Goal: Task Accomplishment & Management: Manage account settings

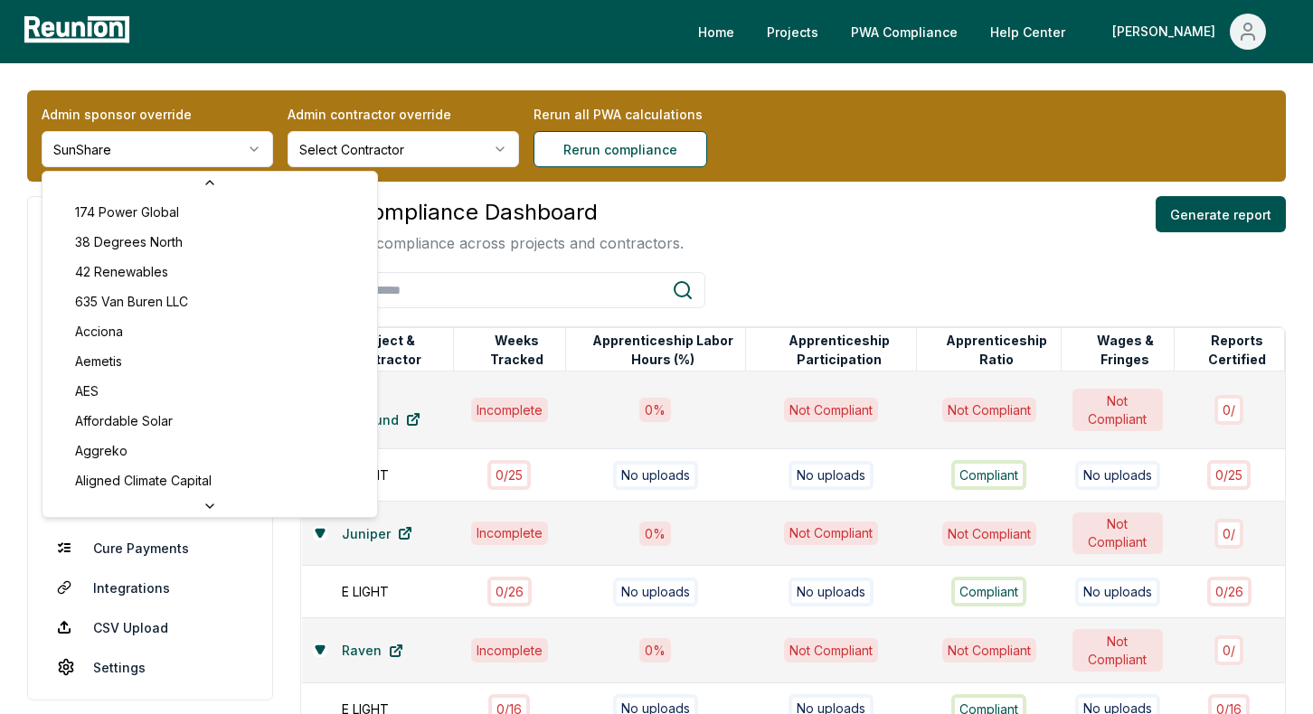
scroll to position [7489, 0]
click at [181, 147] on html "Please visit us on your desktop We're working on making our marketplace mobile-…" at bounding box center [656, 570] width 1313 height 1141
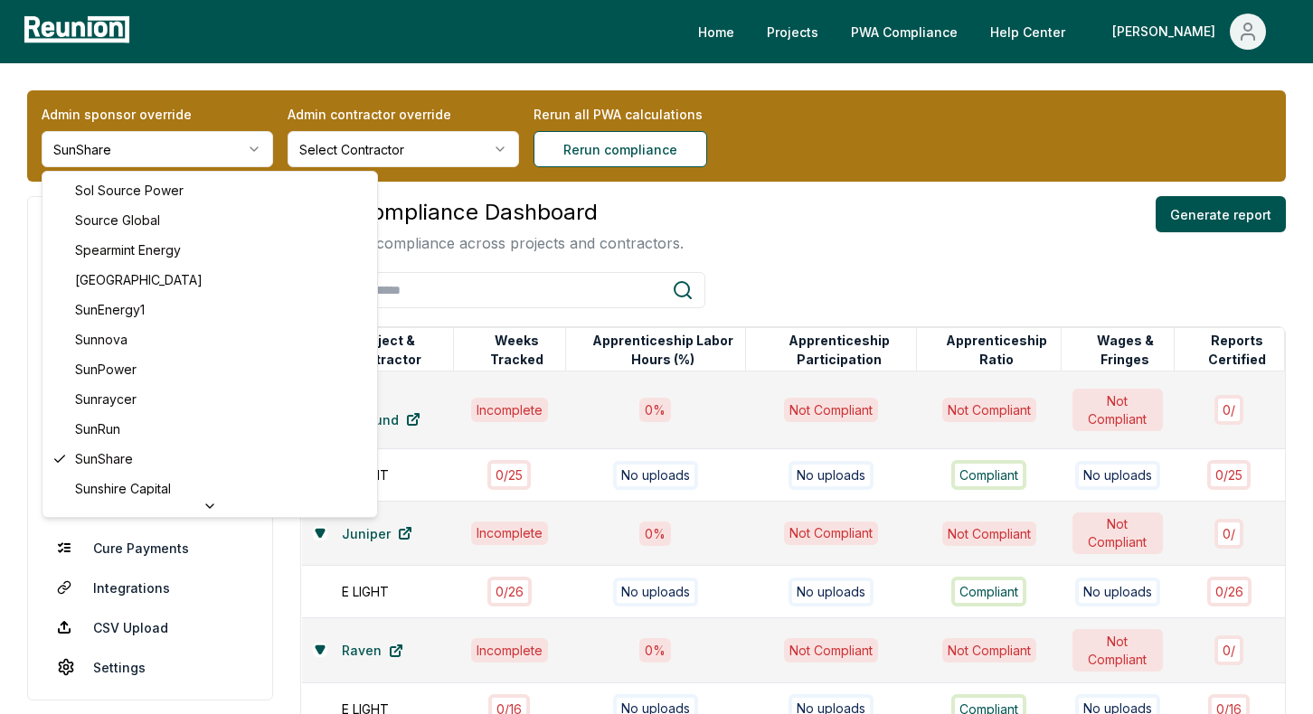
scroll to position [0, 0]
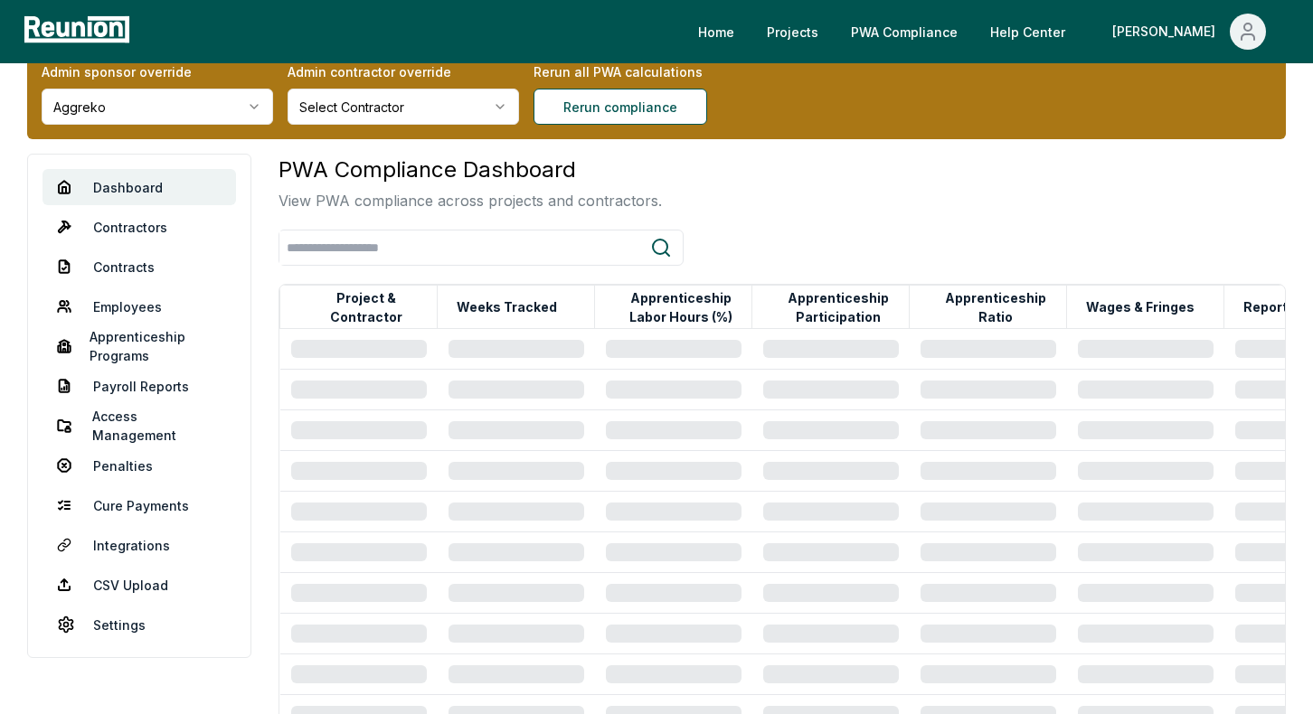
scroll to position [36, 0]
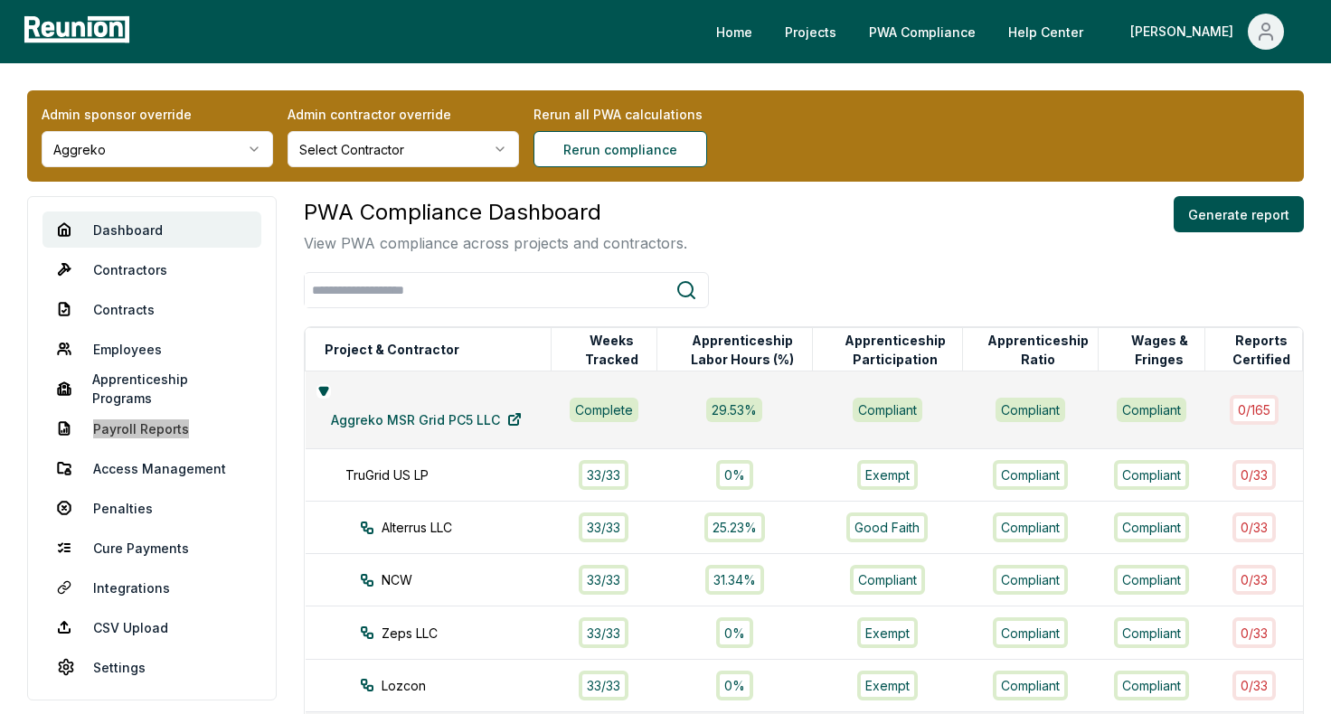
drag, startPoint x: 137, startPoint y: 431, endPoint x: 1166, endPoint y: 5, distance: 1113.5
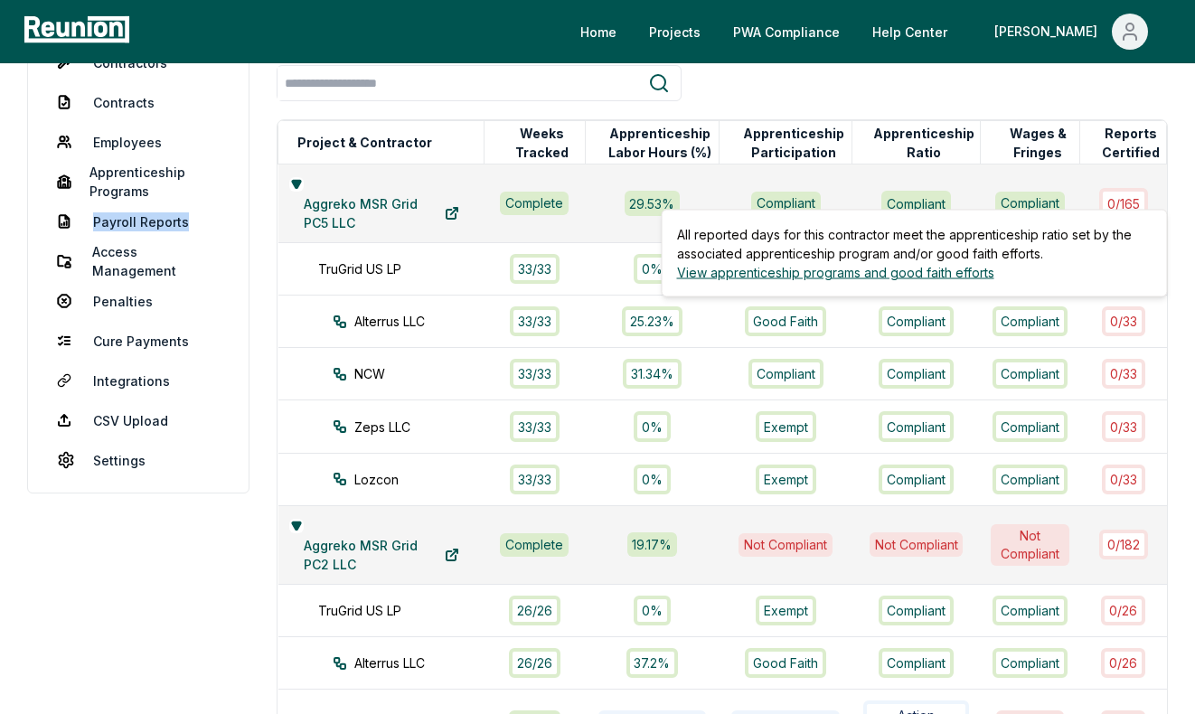
scroll to position [189, 0]
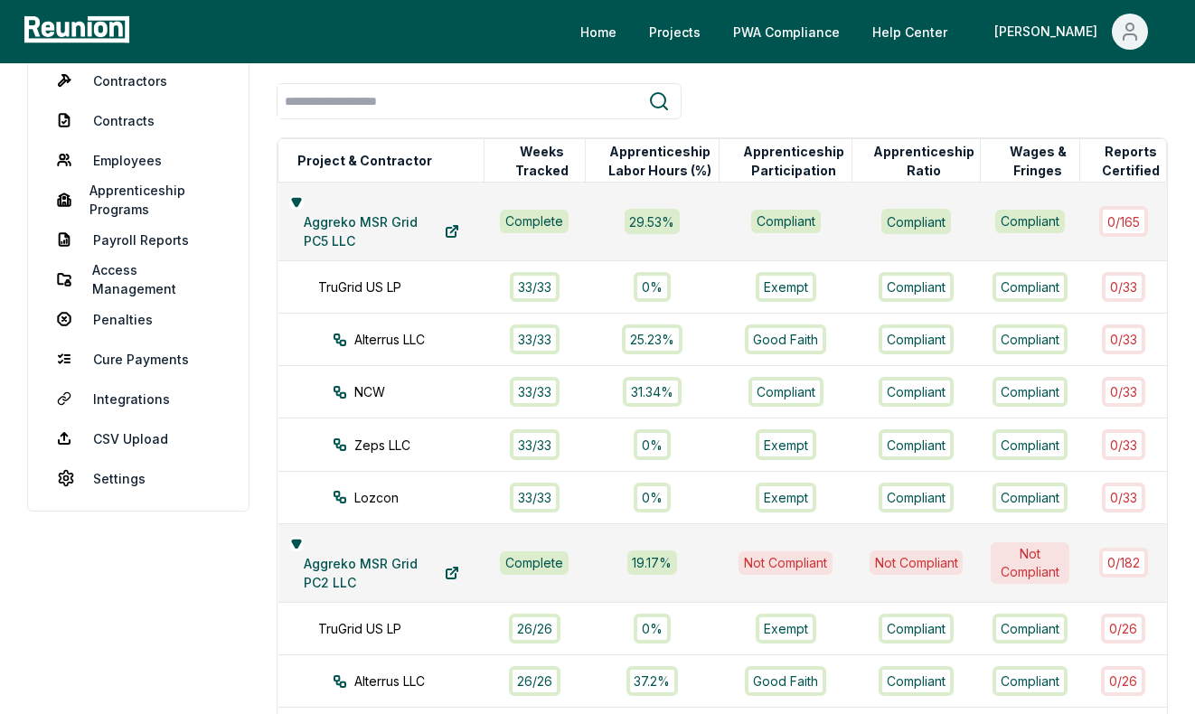
click at [1127, 219] on div "0 / 165" at bounding box center [1123, 221] width 49 height 30
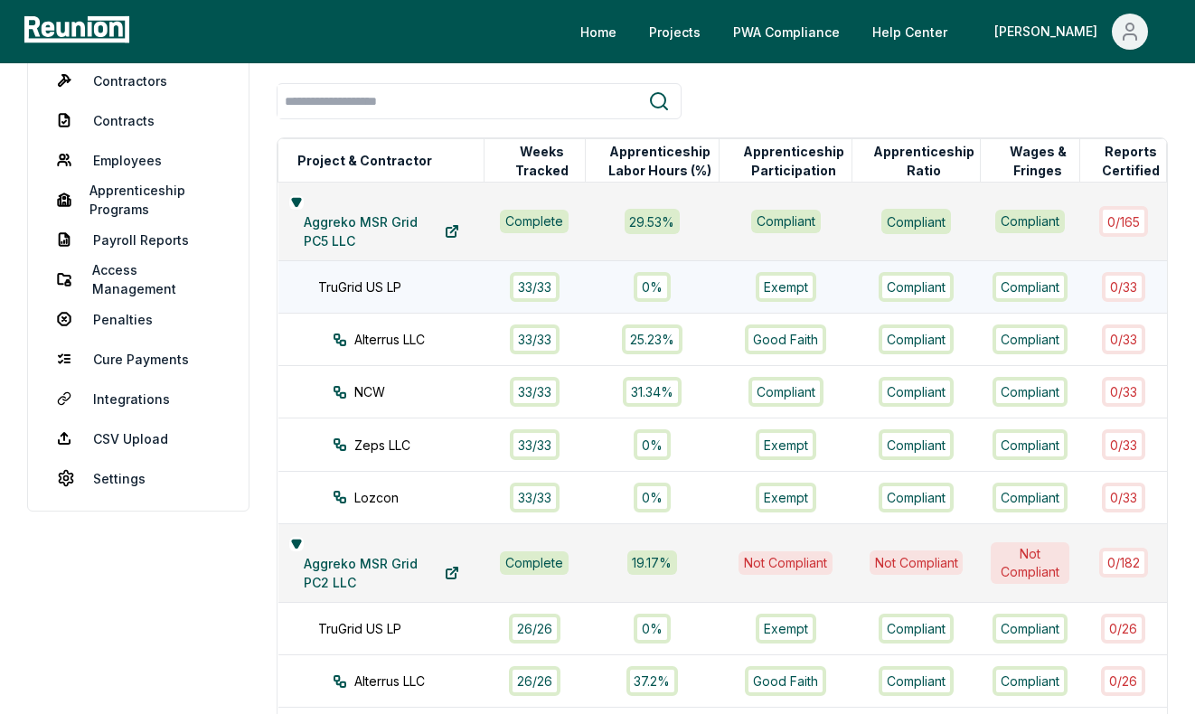
click at [539, 282] on div "33 / 33" at bounding box center [535, 287] width 50 height 30
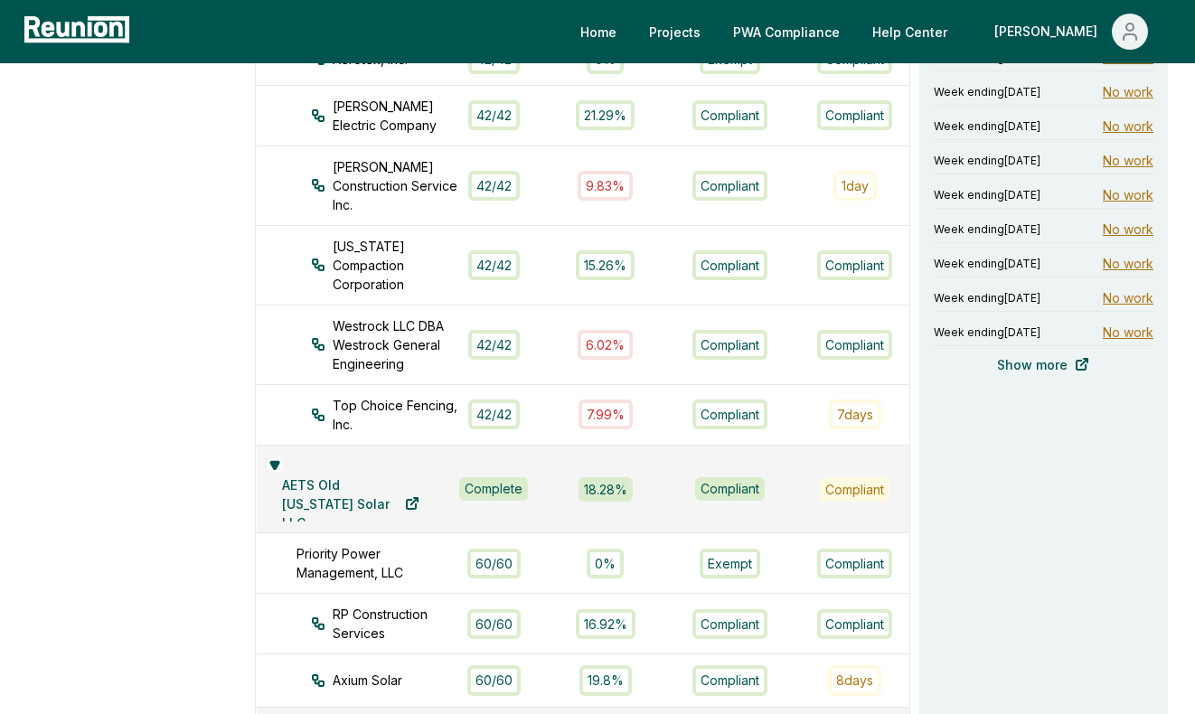
scroll to position [1145, 0]
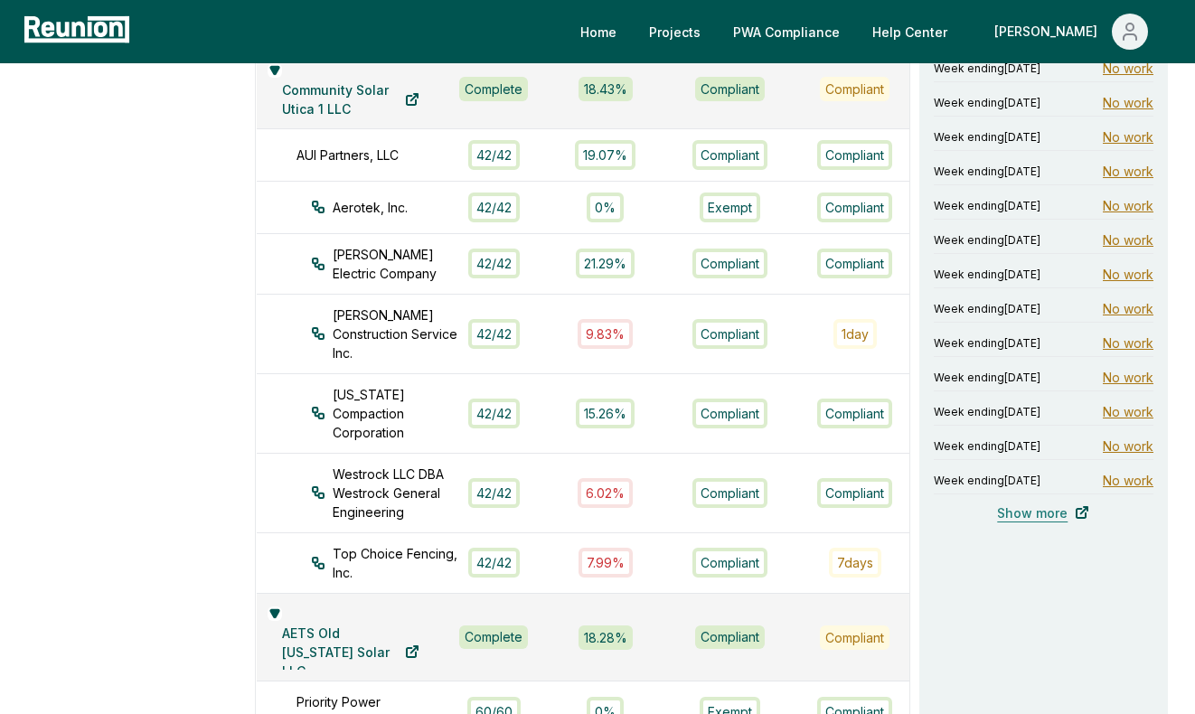
click at [1008, 509] on link "Show more" at bounding box center [1043, 513] width 121 height 36
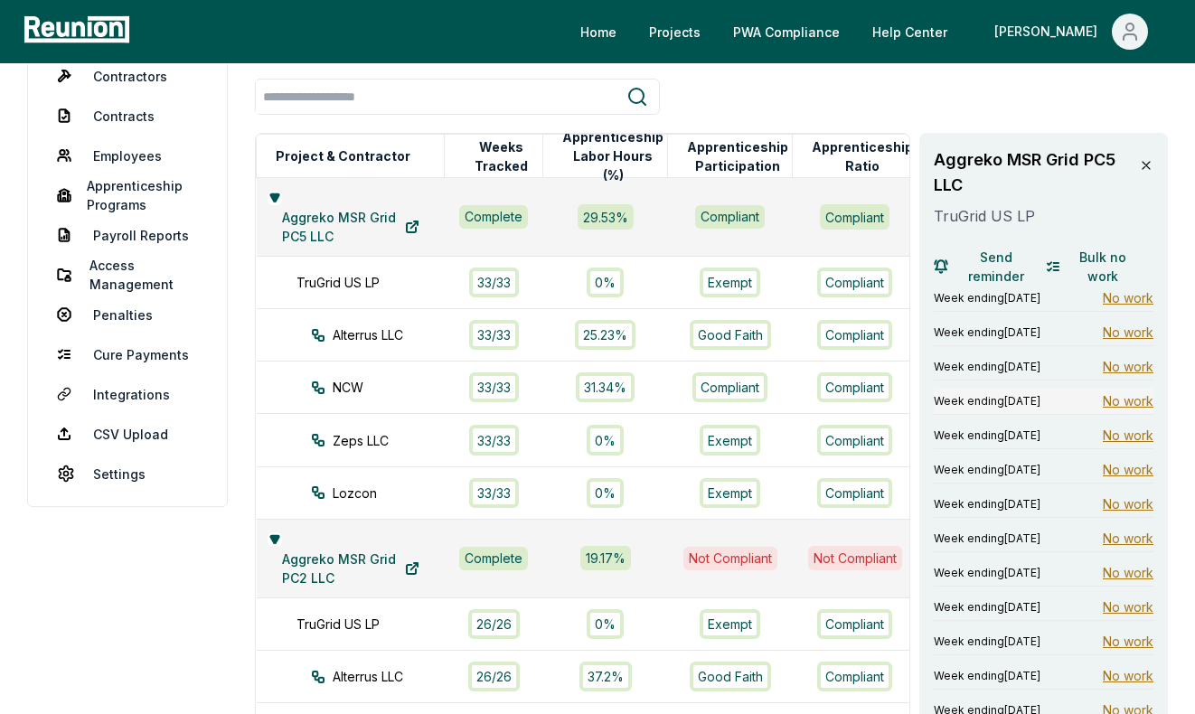
scroll to position [180, 0]
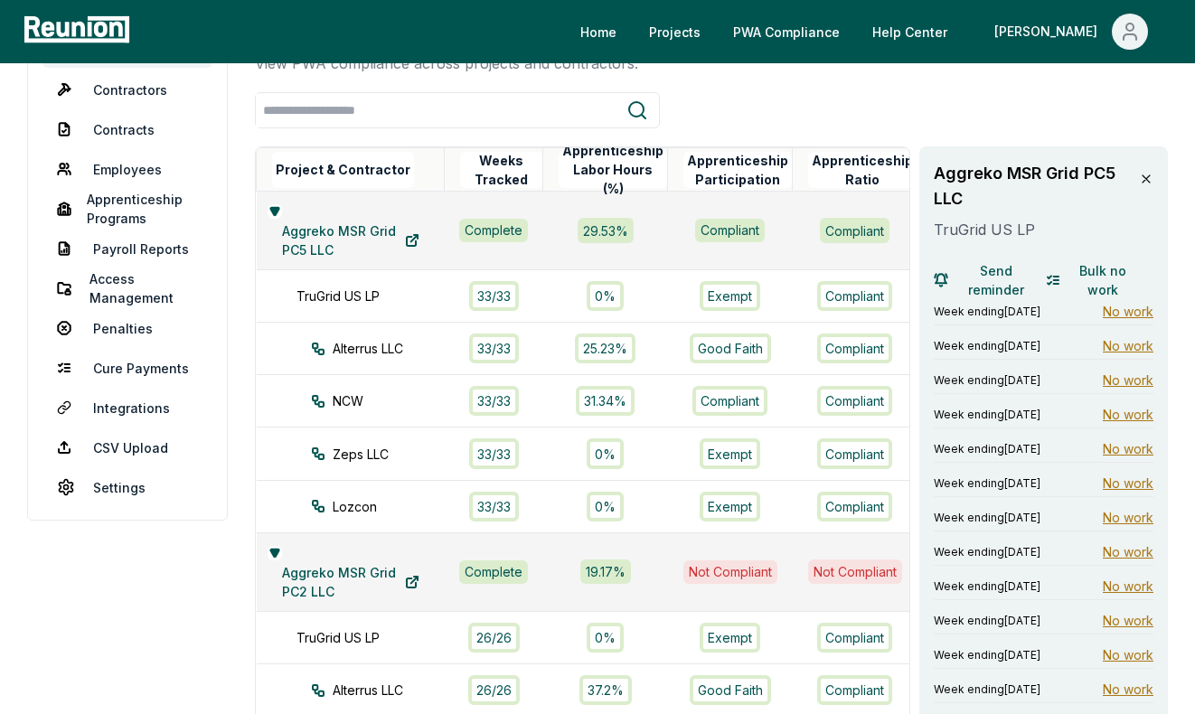
click at [1142, 174] on icon at bounding box center [1146, 179] width 14 height 14
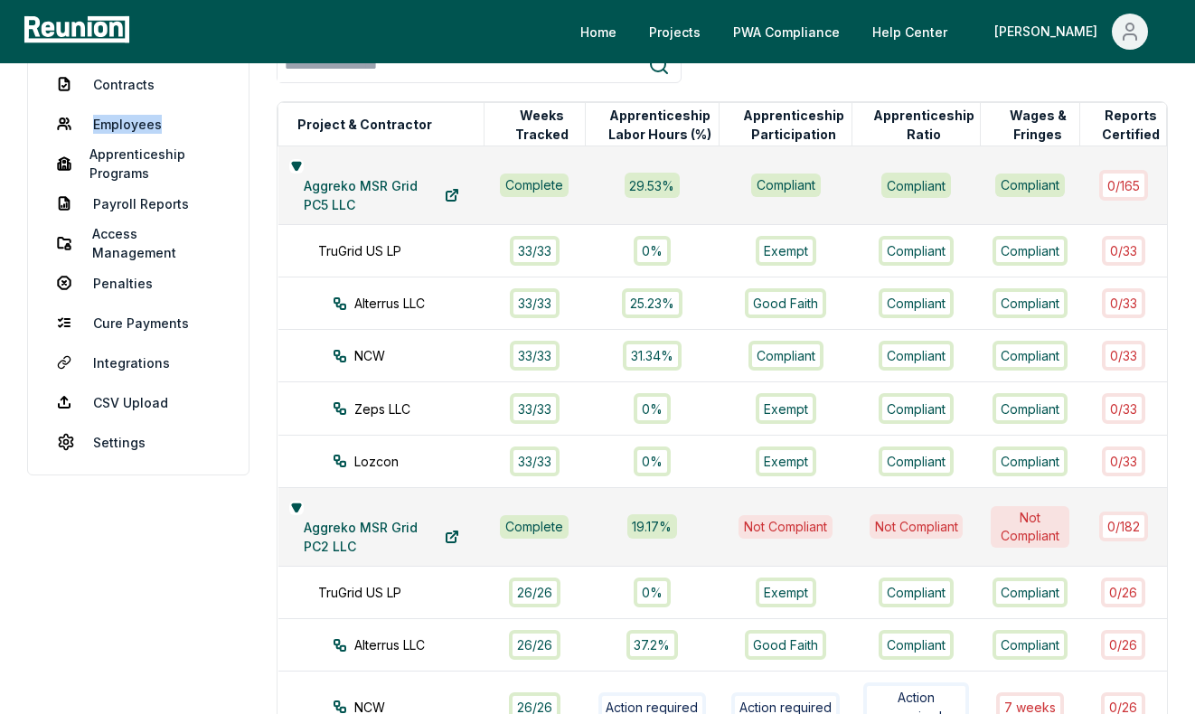
scroll to position [202, 0]
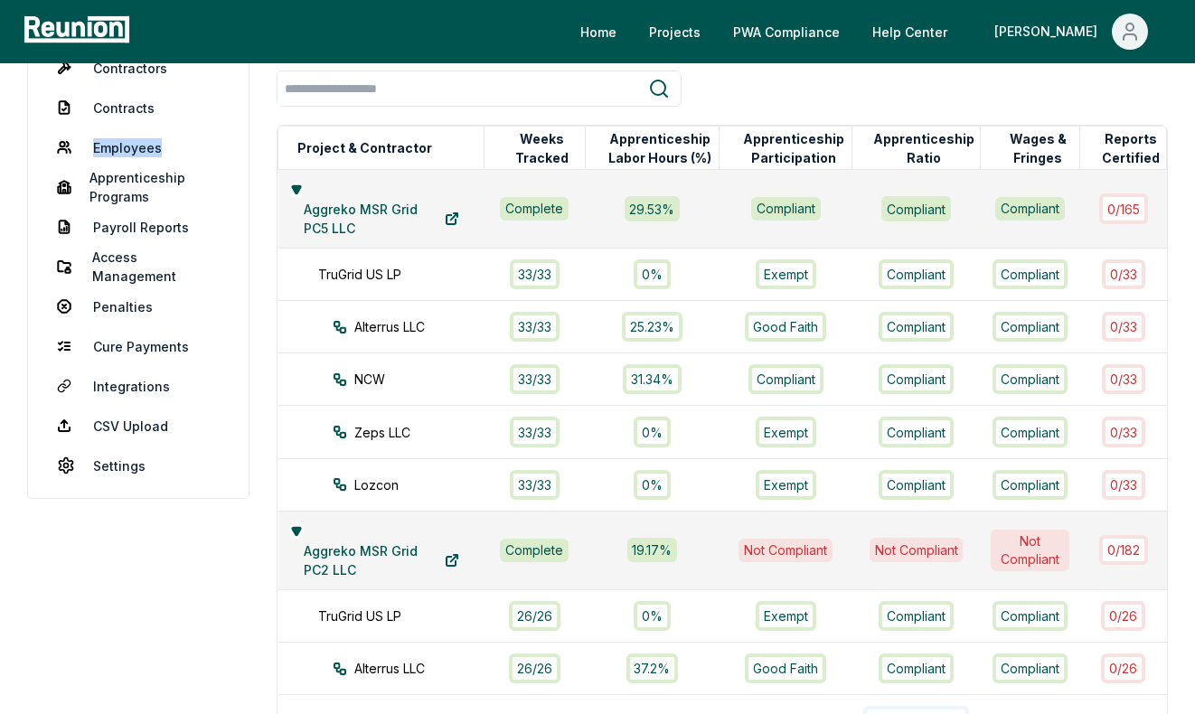
drag, startPoint x: 106, startPoint y: 205, endPoint x: 1012, endPoint y: 10, distance: 926.7
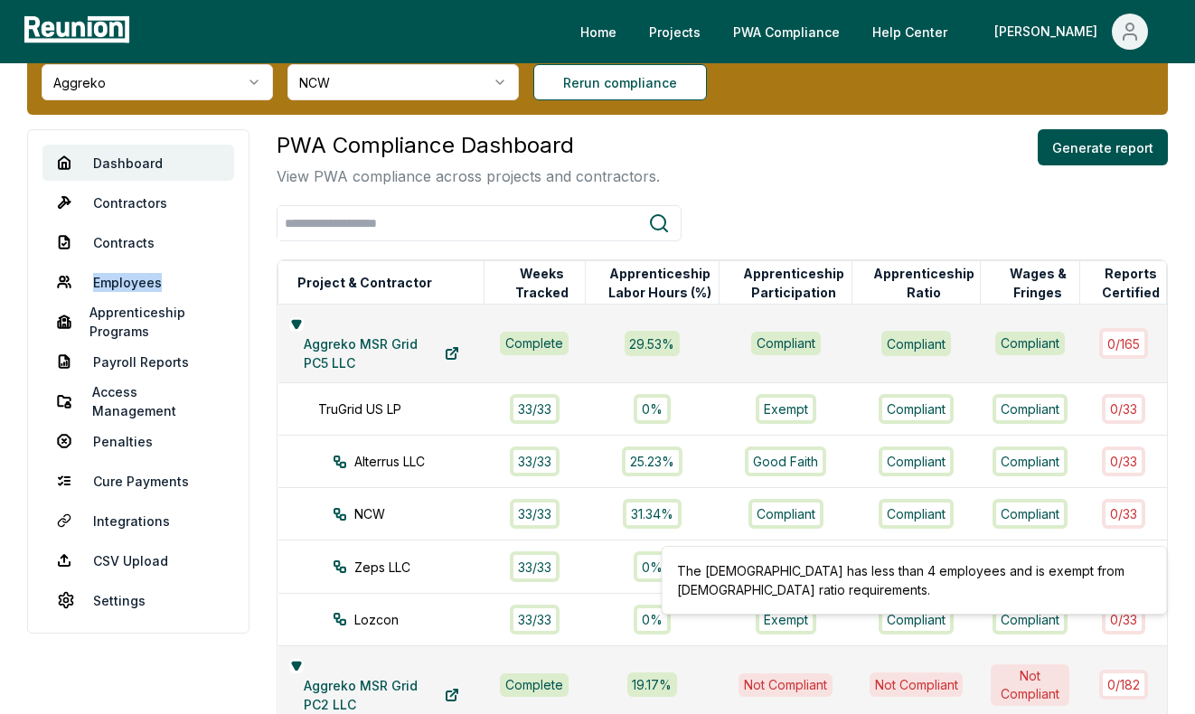
scroll to position [0, 0]
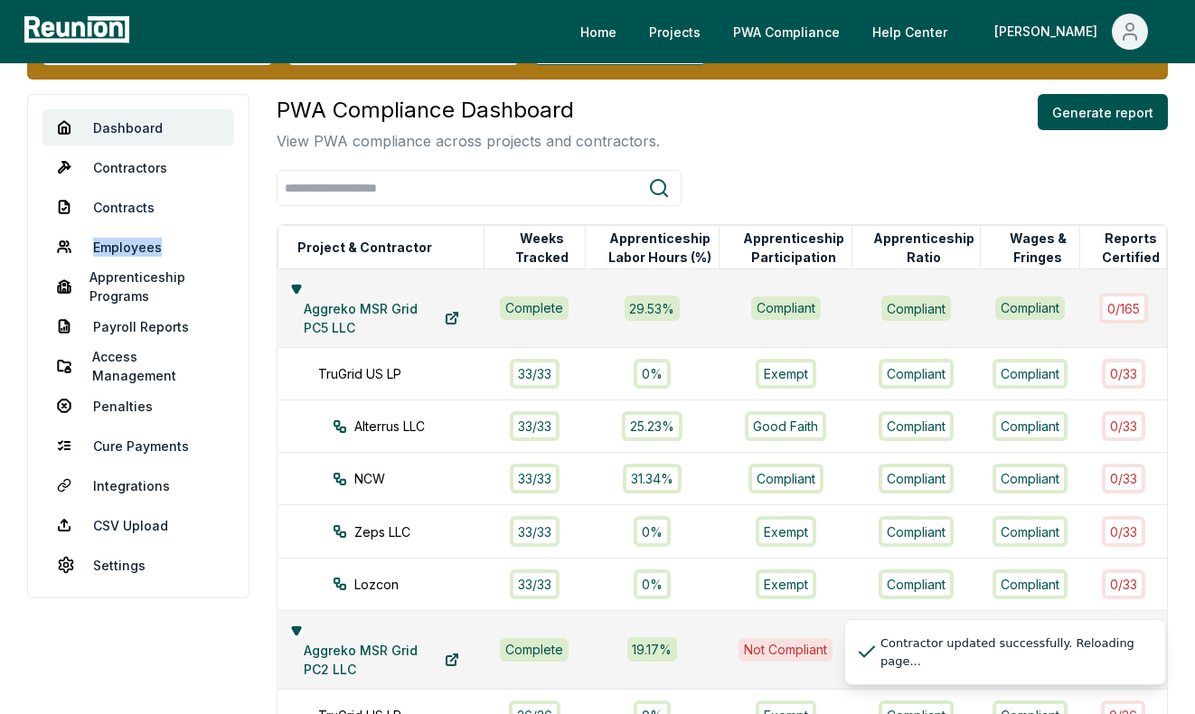
scroll to position [188, 0]
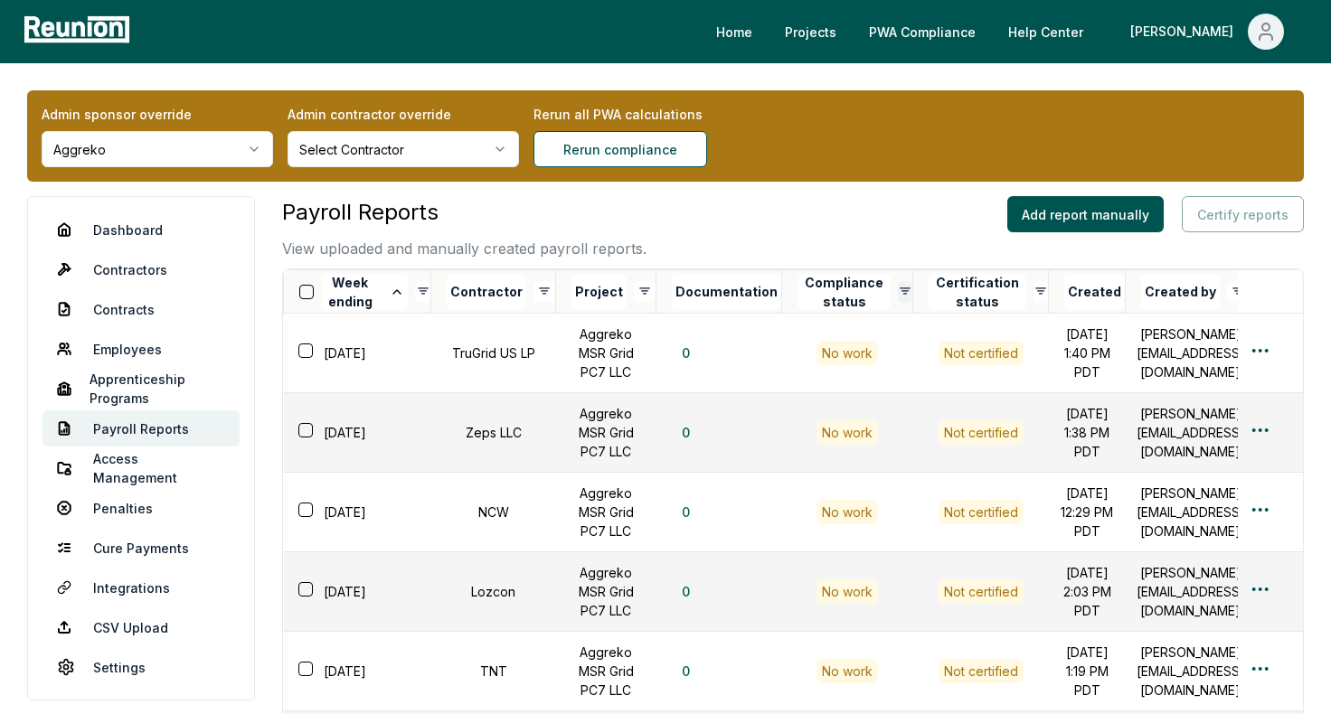
click at [874, 288] on html "Please visit us on your desktop We're working on making our marketplace mobile-…" at bounding box center [665, 667] width 1331 height 1335
click at [834, 290] on button "Compliance status" at bounding box center [843, 292] width 93 height 36
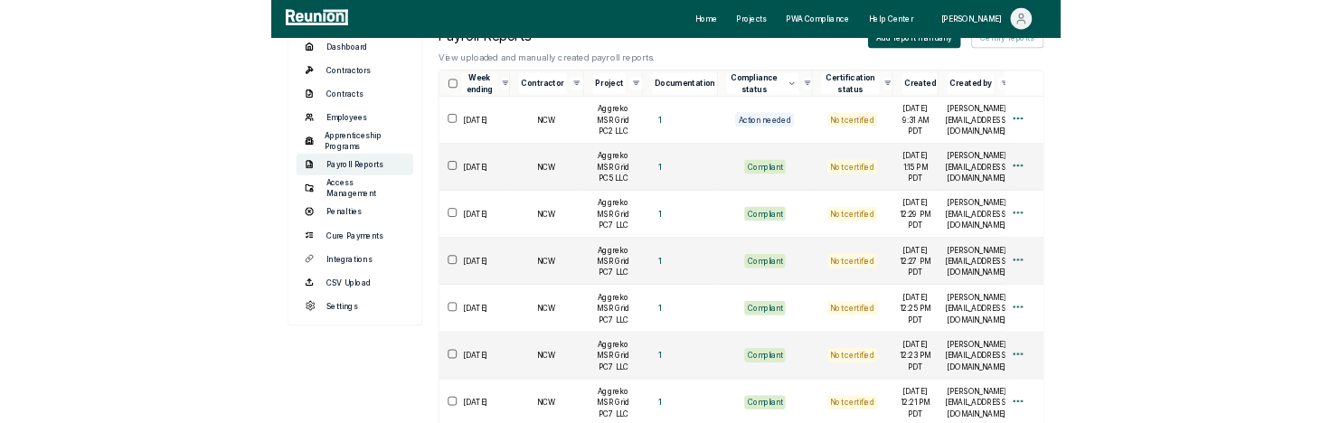
scroll to position [98, 0]
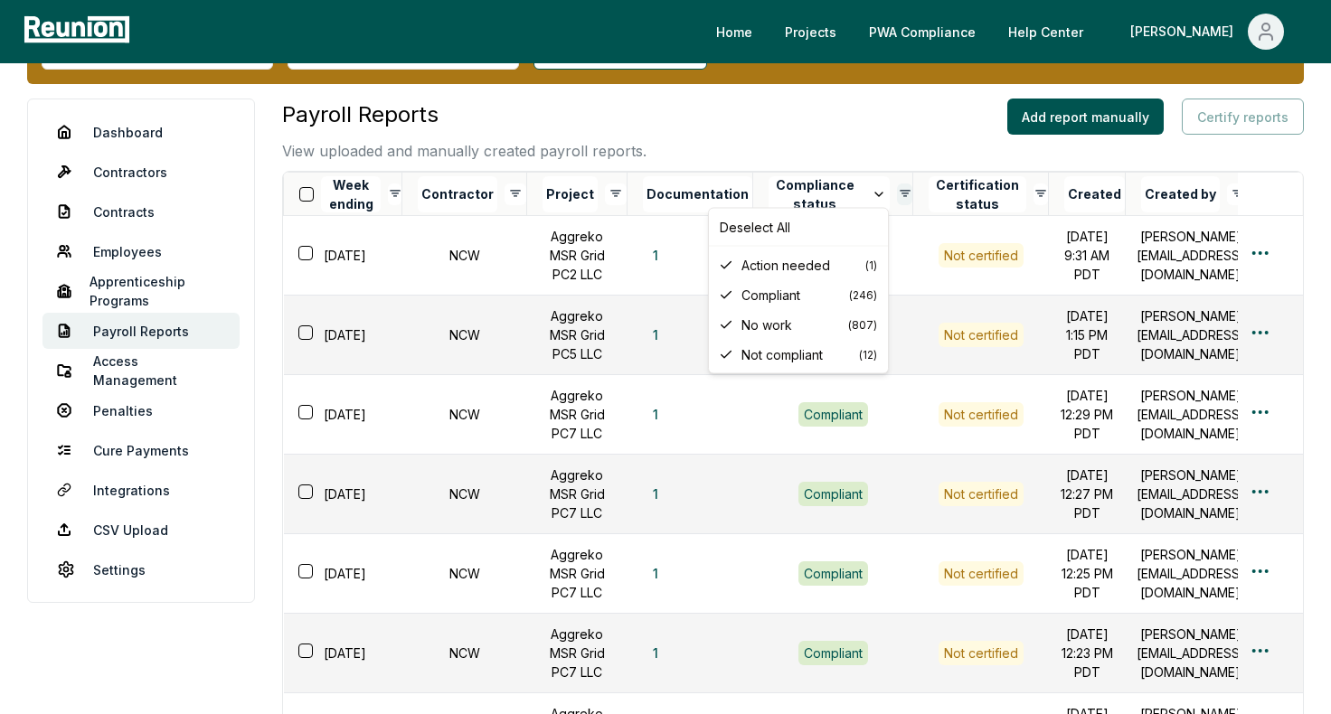
click at [883, 192] on html "Please visit us on your desktop We're working on making our marketplace mobile-…" at bounding box center [665, 569] width 1331 height 1335
click at [723, 327] on icon at bounding box center [726, 324] width 10 height 6
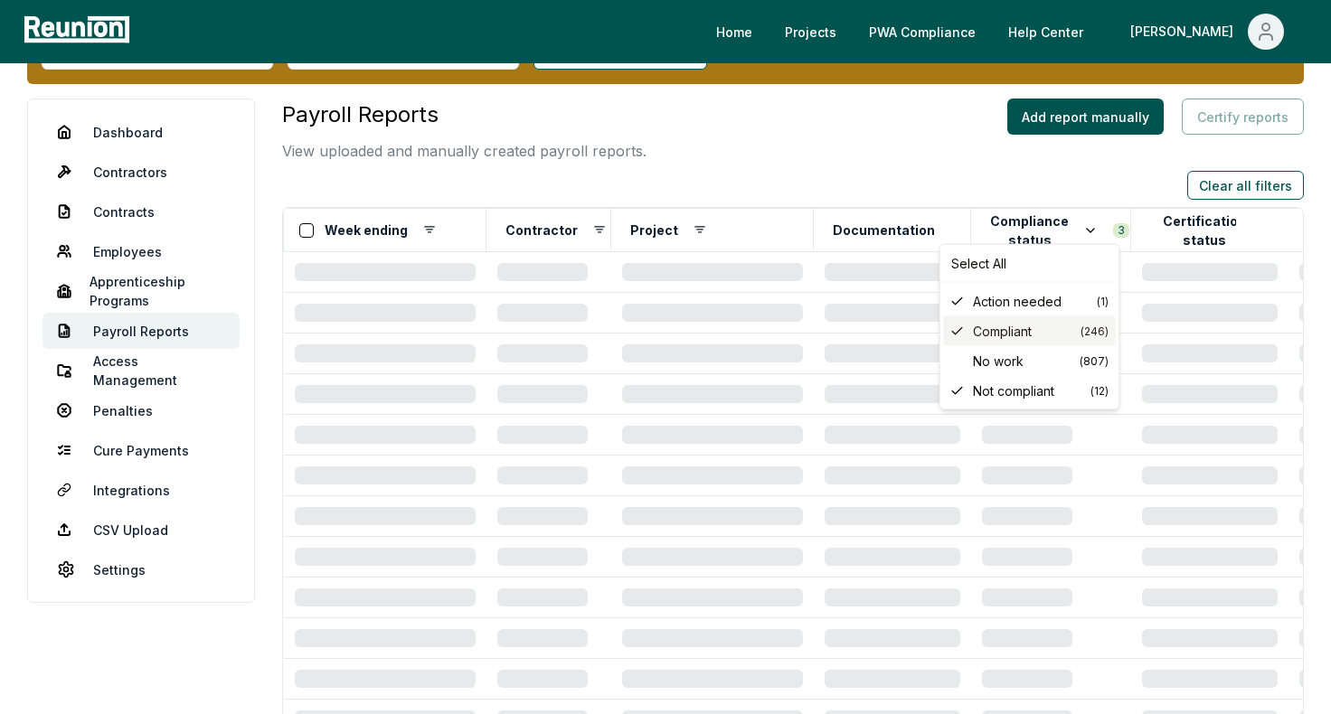
click at [990, 322] on span "Compliant" at bounding box center [1027, 331] width 108 height 19
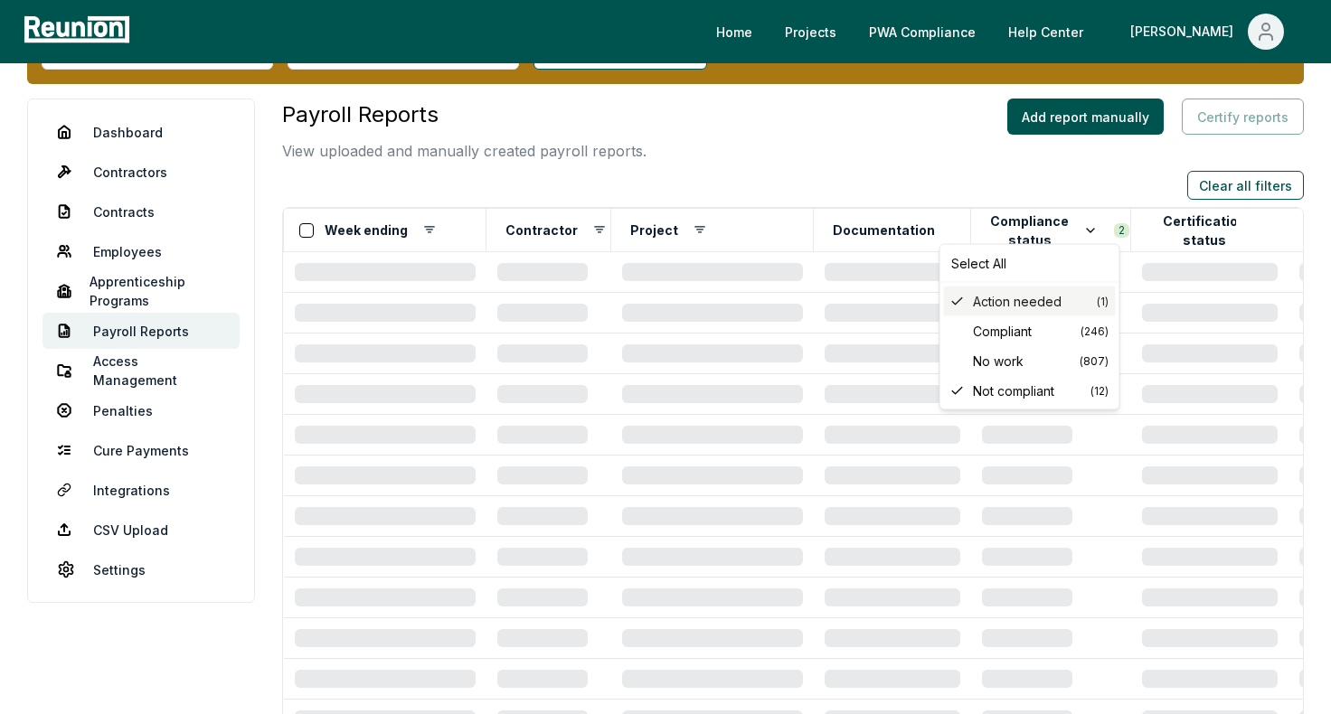
click at [1051, 298] on span "Action needed" at bounding box center [1035, 301] width 124 height 19
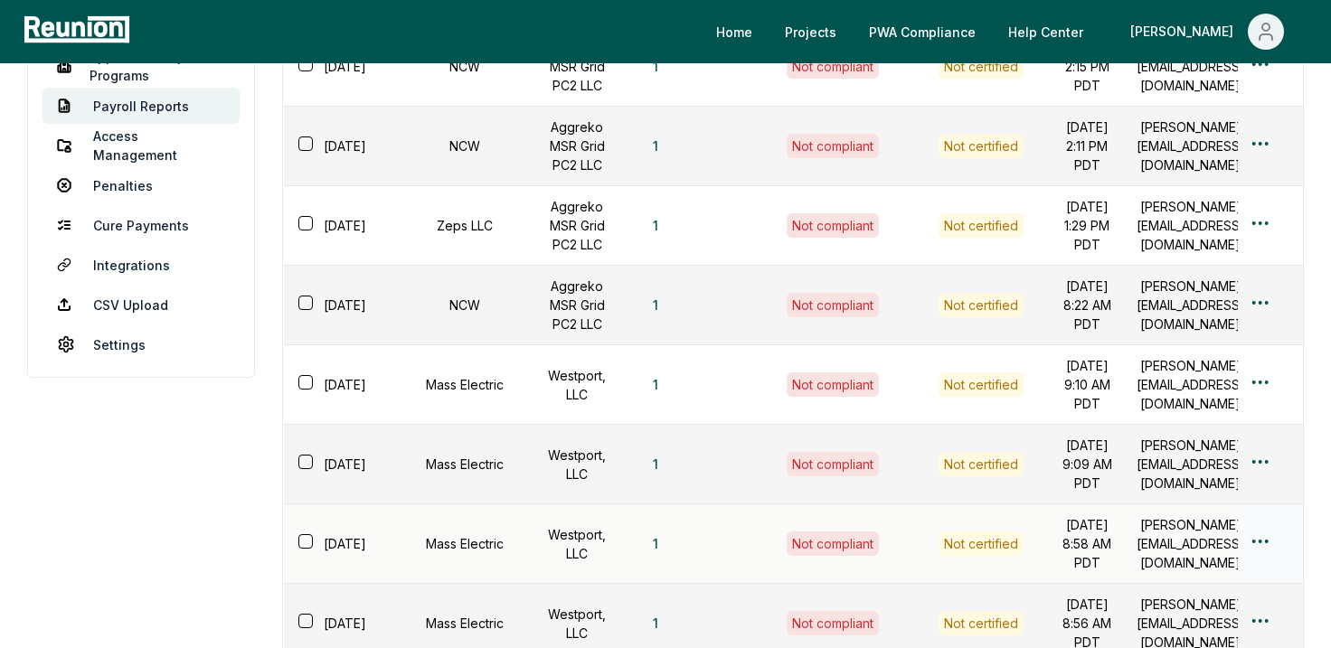
scroll to position [0, 0]
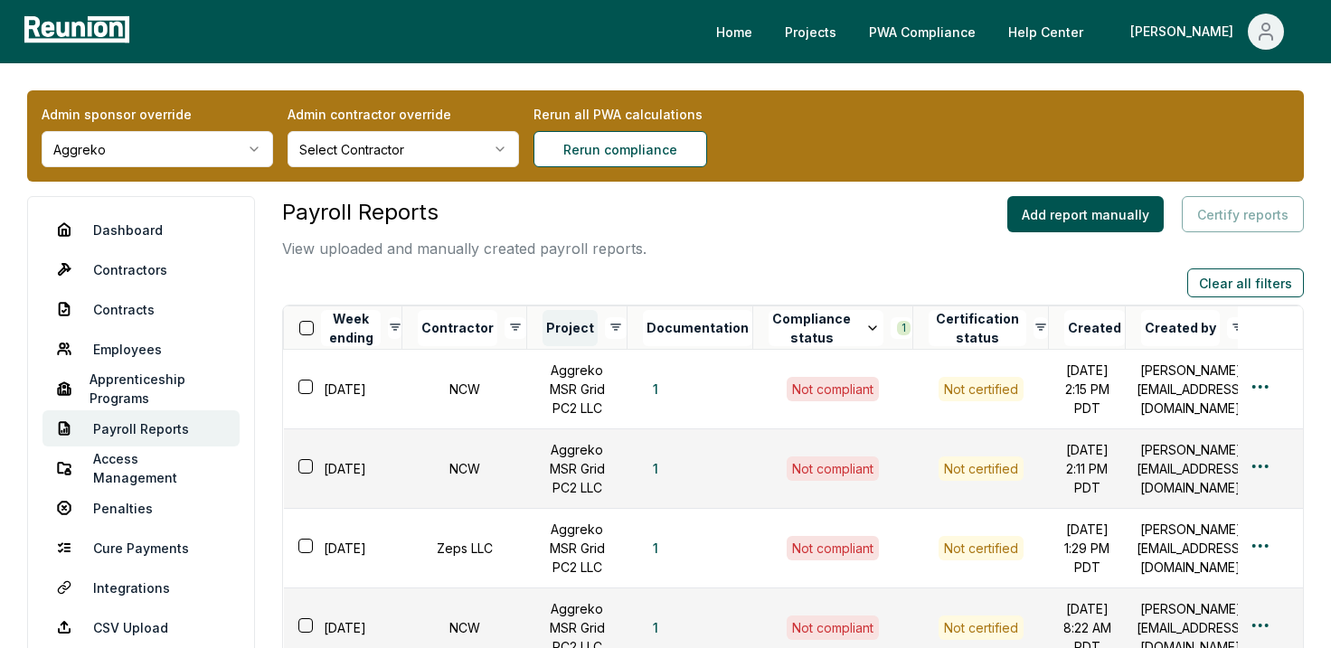
click at [565, 326] on button "Project" at bounding box center [569, 328] width 55 height 36
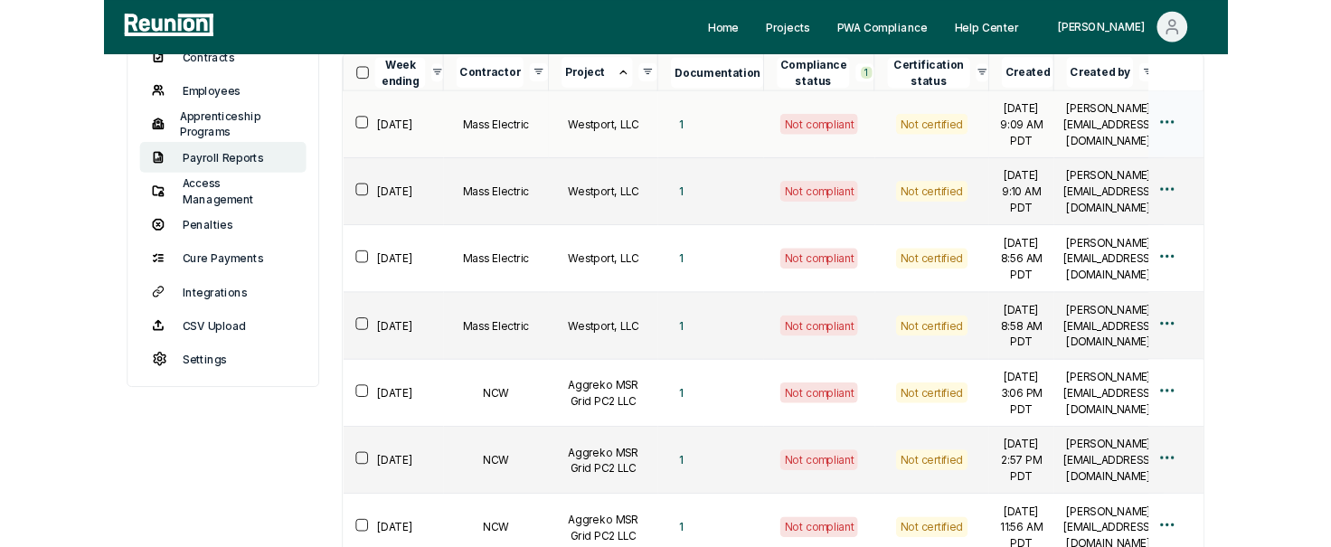
scroll to position [219, 0]
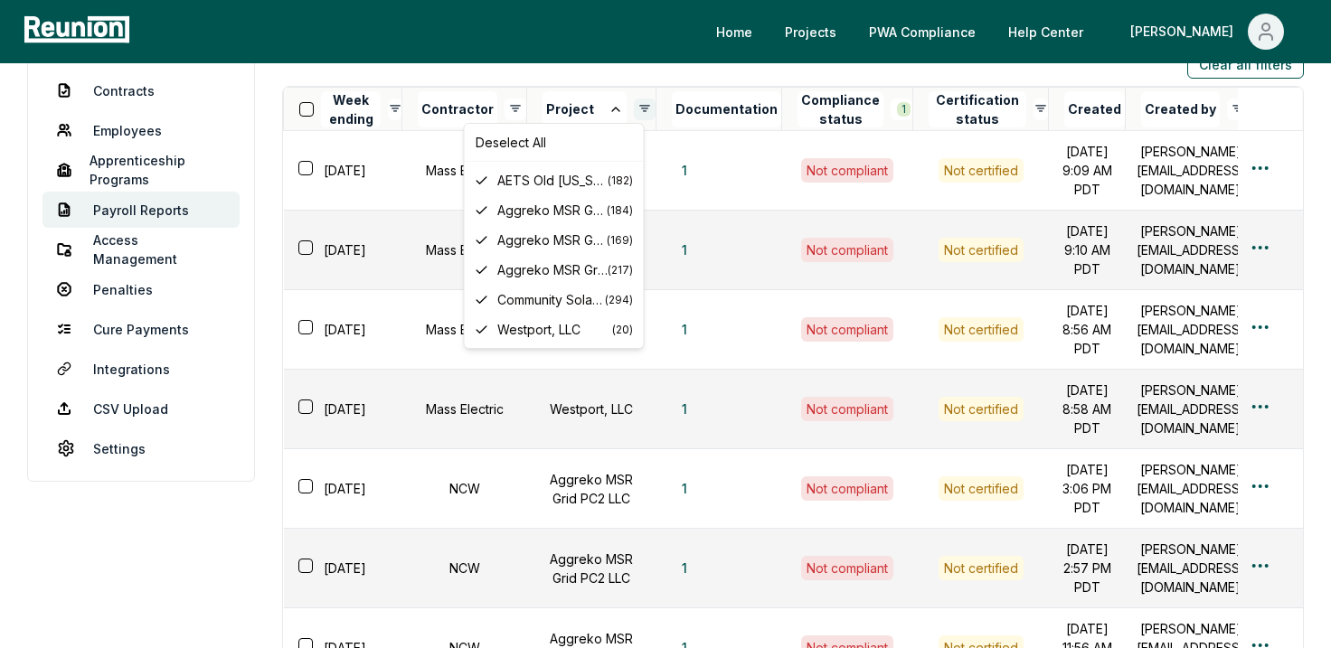
click at [630, 108] on html "Please visit us on your desktop We're working on making our marketplace mobile-…" at bounding box center [665, 467] width 1331 height 1372
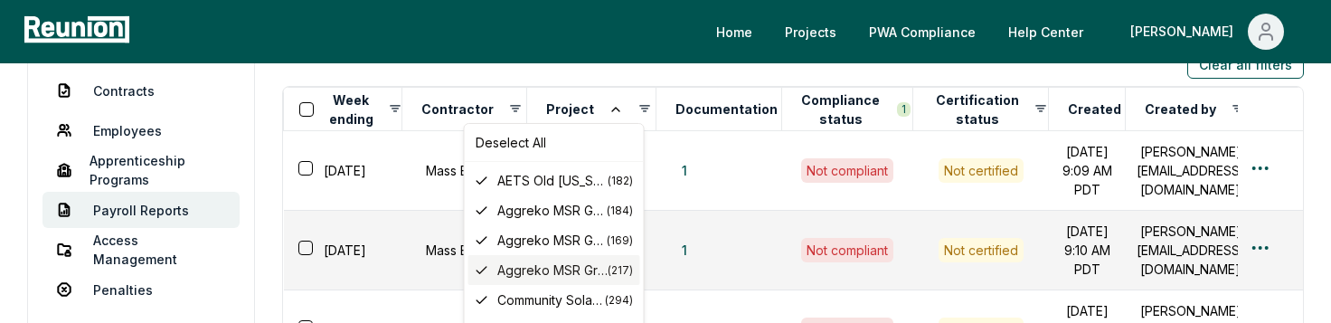
click at [481, 269] on icon at bounding box center [482, 270] width 14 height 14
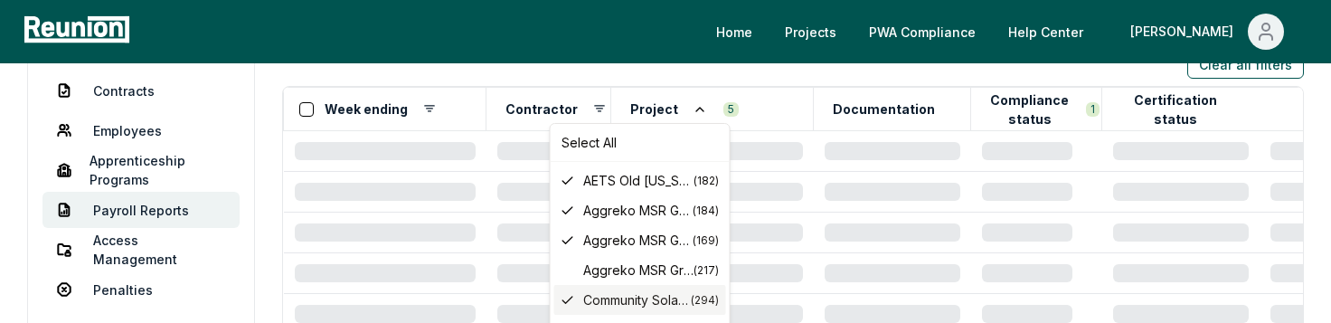
click at [569, 296] on icon at bounding box center [568, 300] width 14 height 14
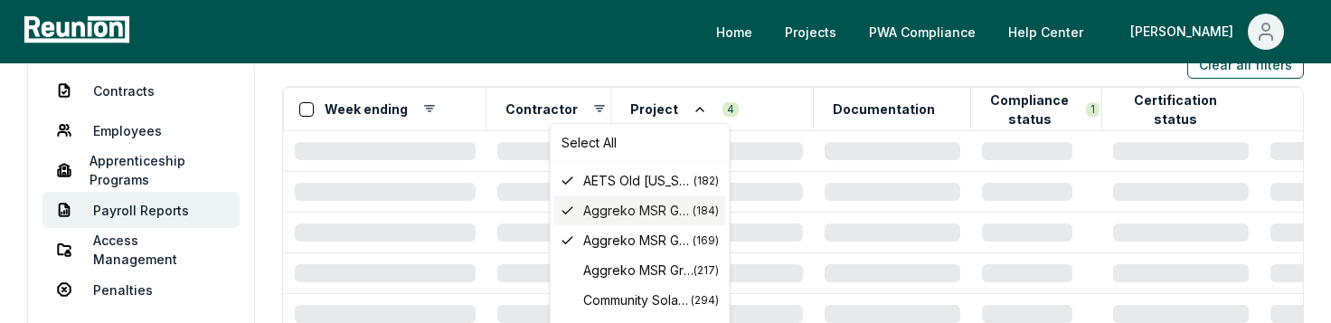
click at [627, 210] on span "Aggreko MSR Grid PC2 LLC" at bounding box center [637, 210] width 109 height 19
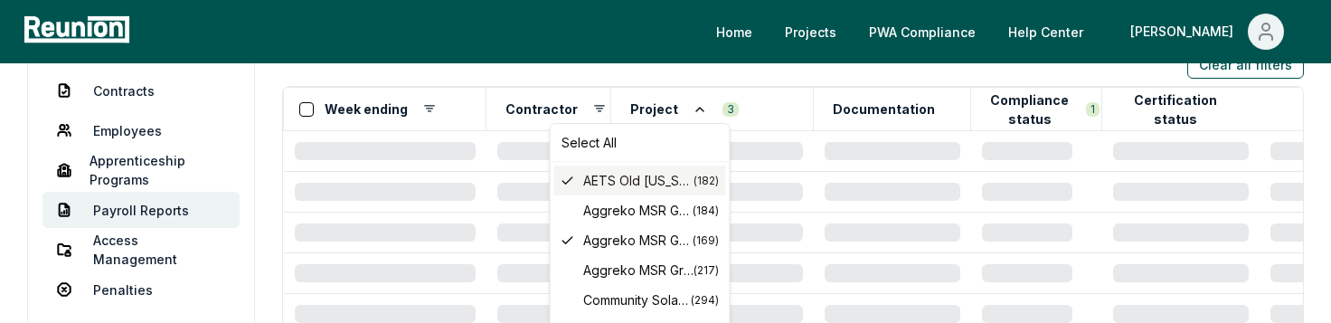
click at [650, 174] on span "AETS Old Michigan Solar LLC" at bounding box center [638, 180] width 110 height 19
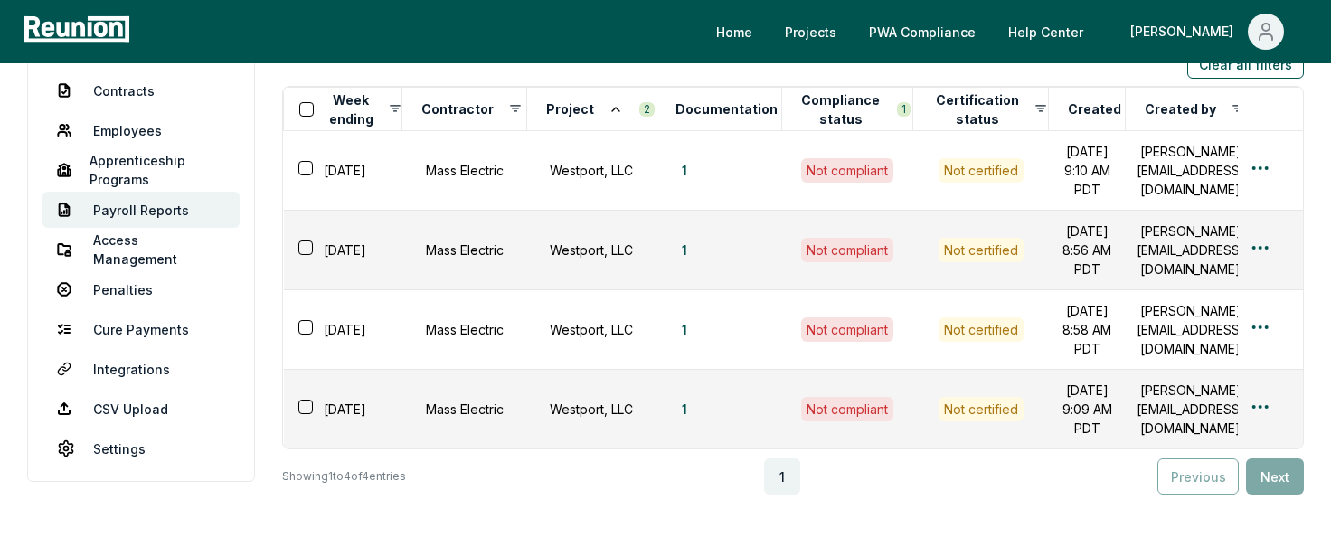
click at [721, 112] on button "Documentation" at bounding box center [726, 109] width 109 height 36
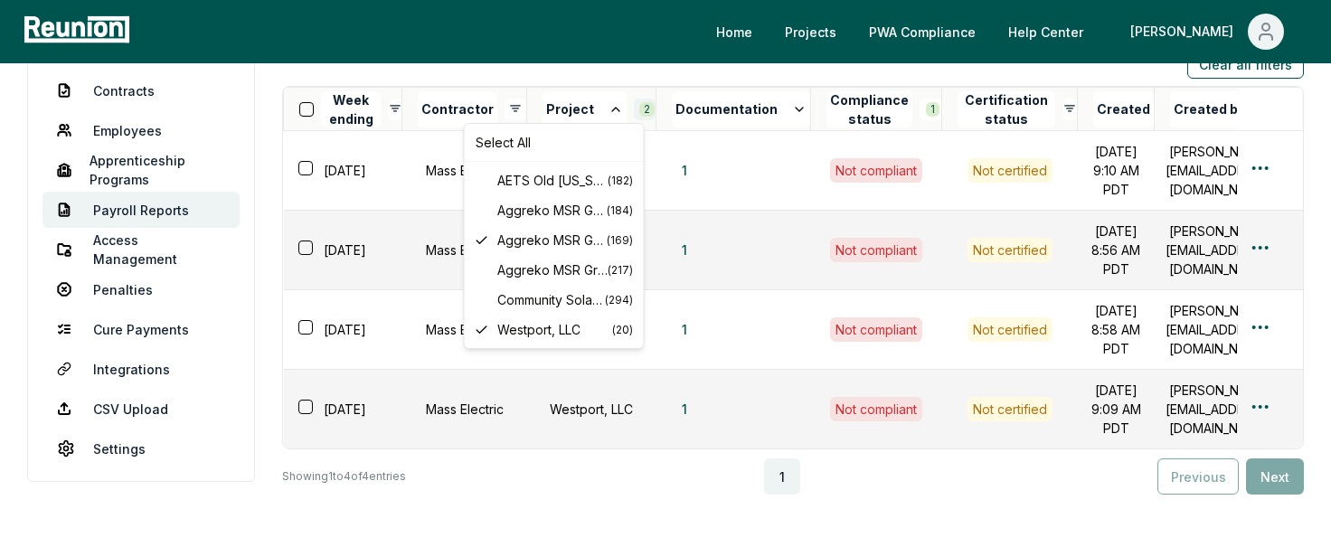
click at [631, 109] on html "Please visit us on your desktop We're working on making our marketplace mobile-…" at bounding box center [665, 228] width 1331 height 894
click at [528, 328] on span "Westport, LLC" at bounding box center [554, 329] width 115 height 19
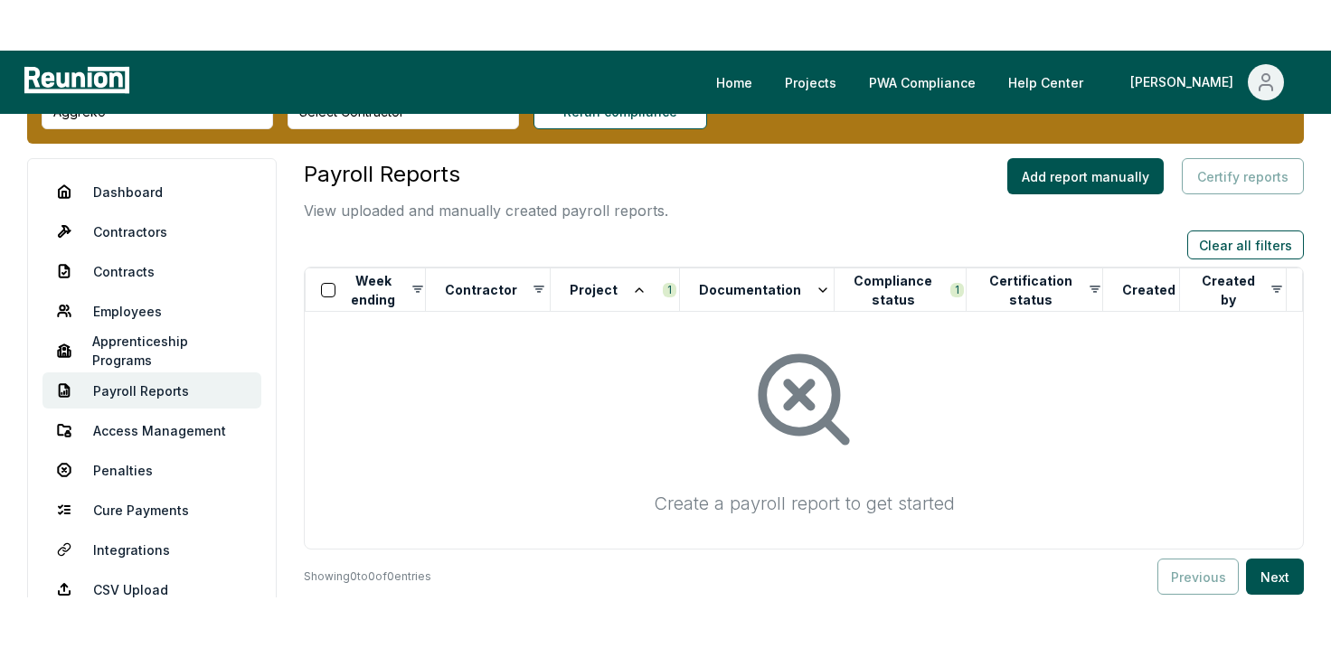
scroll to position [78, 0]
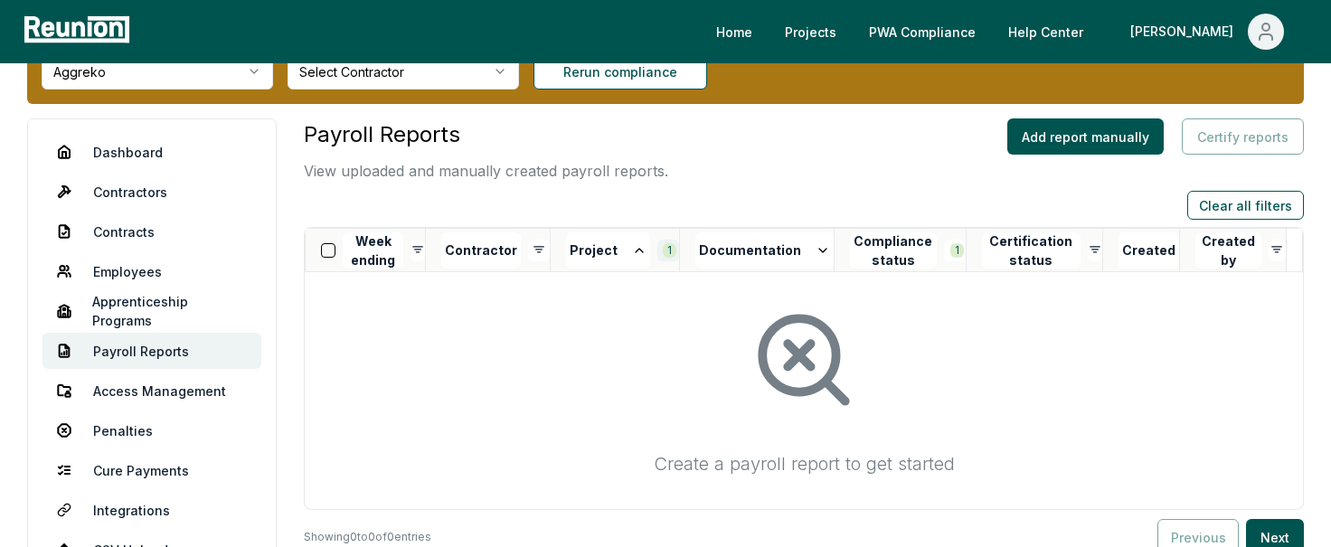
click at [665, 245] on html "Please visit us on your desktop We're working on making our marketplace mobile-…" at bounding box center [665, 329] width 1331 height 814
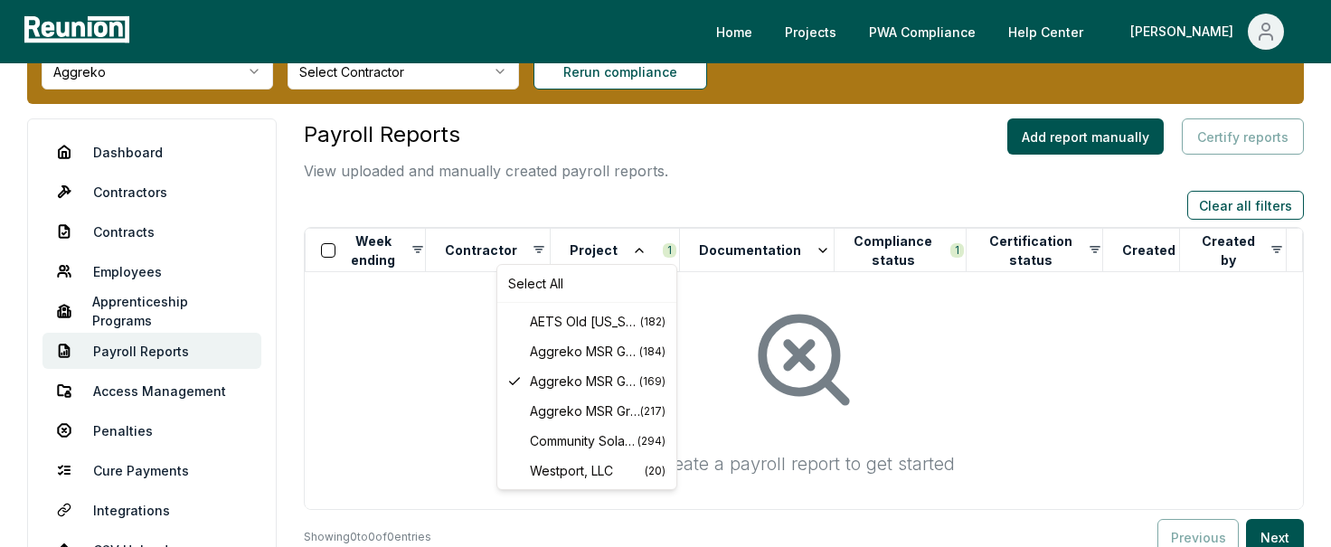
click at [830, 417] on html "Please visit us on your desktop We're working on making our marketplace mobile-…" at bounding box center [665, 329] width 1331 height 814
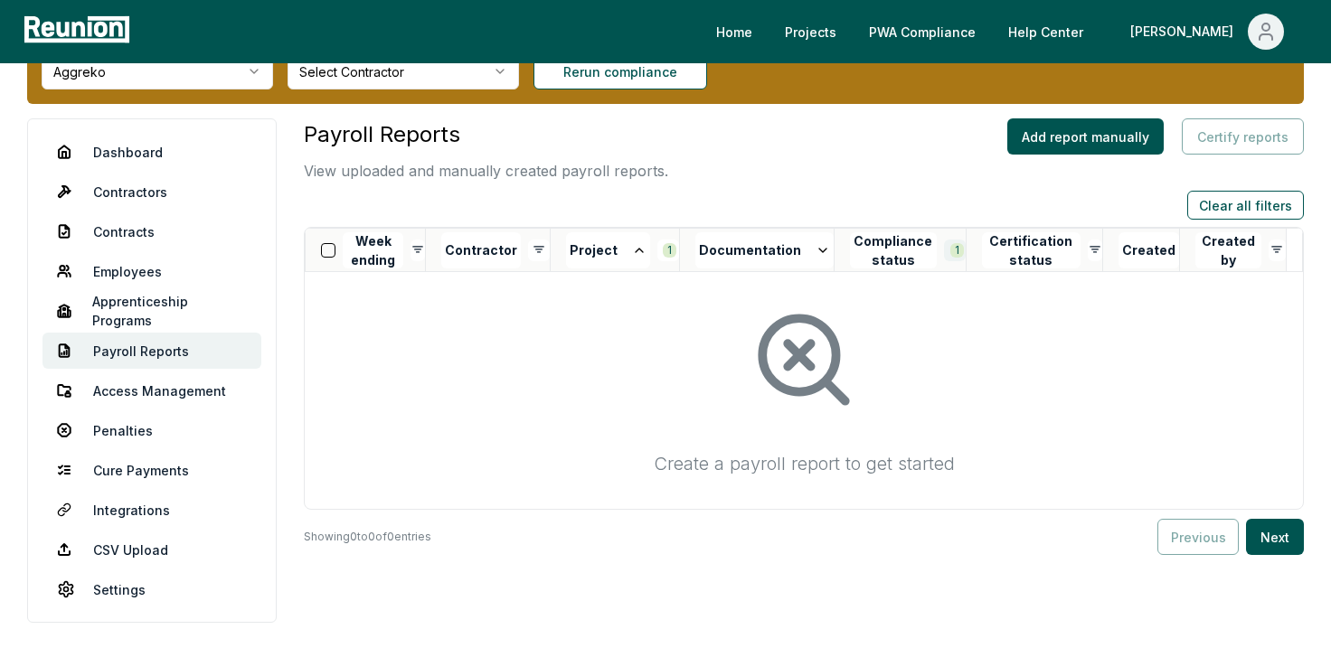
click at [953, 254] on html "Please visit us on your desktop We're working on making our marketplace mobile-…" at bounding box center [665, 329] width 1331 height 814
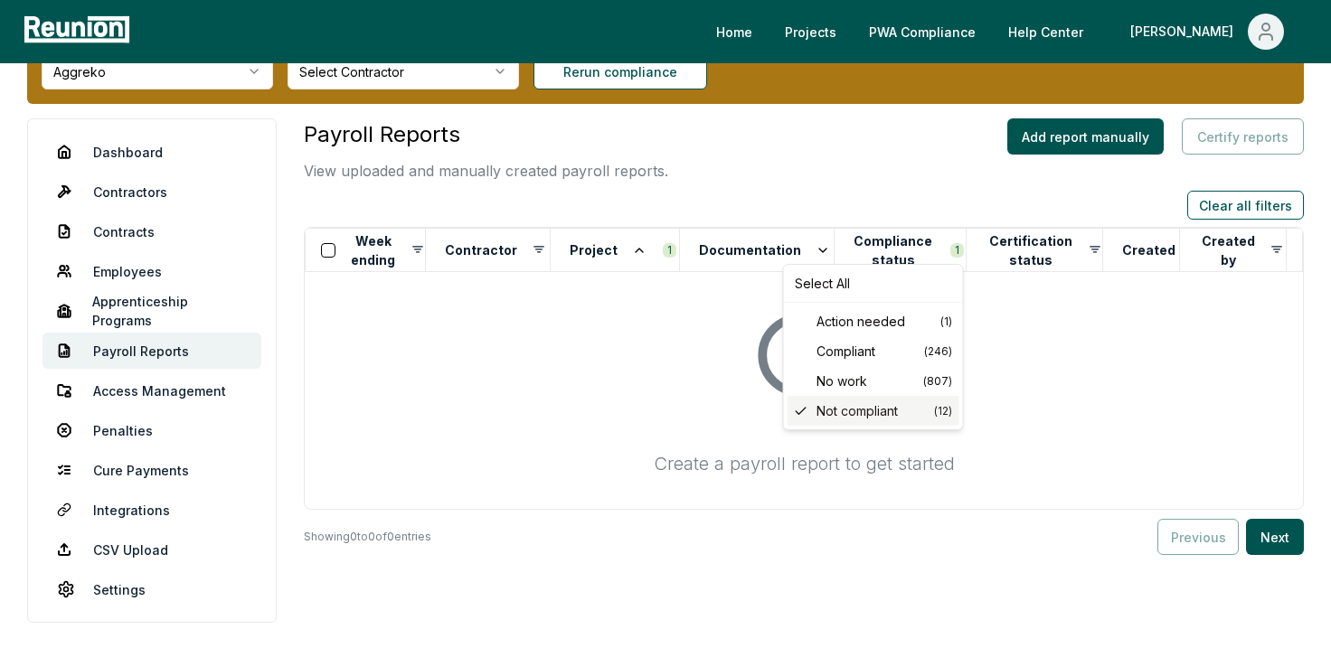
click at [887, 417] on span "Not compliant" at bounding box center [875, 410] width 118 height 19
click at [950, 250] on html "Please visit us on your desktop We're working on making our marketplace mobile-…" at bounding box center [665, 329] width 1331 height 814
click at [869, 410] on span "Not compliant" at bounding box center [875, 410] width 118 height 19
click at [955, 248] on html "Please visit us on your desktop We're working on making our marketplace mobile-…" at bounding box center [665, 329] width 1331 height 814
click at [870, 404] on span "Not compliant" at bounding box center [875, 410] width 118 height 19
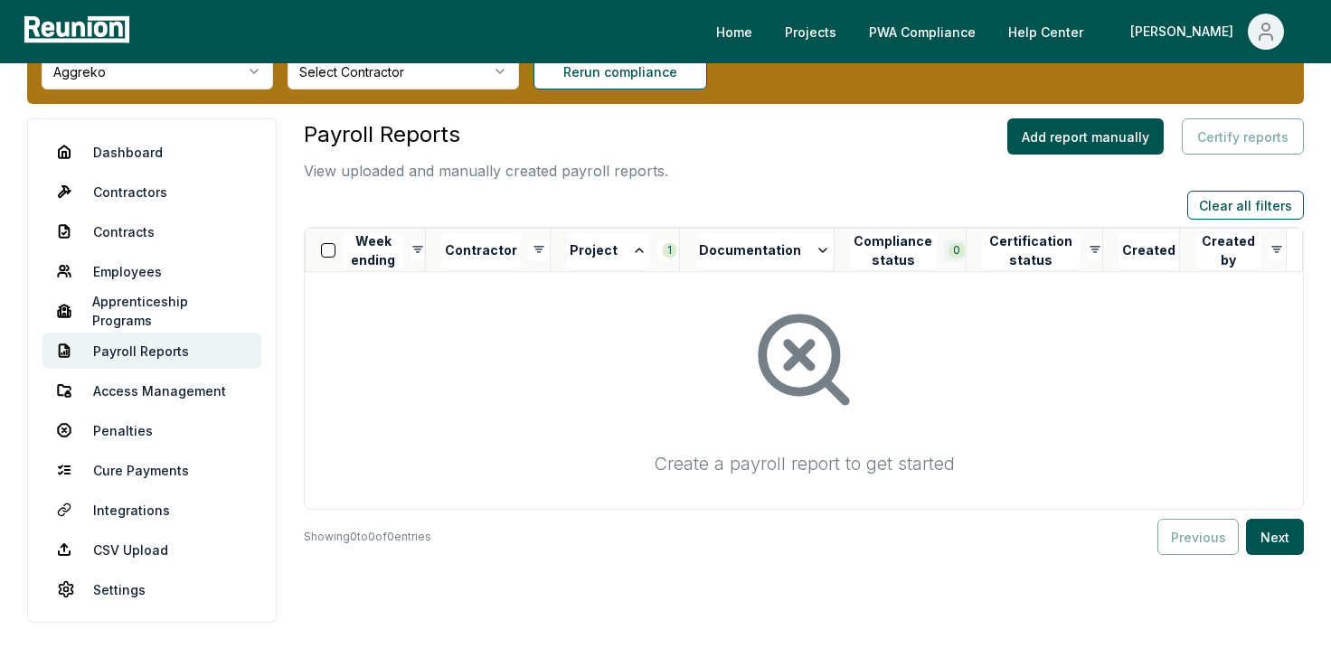
click at [951, 249] on html "Please visit us on your desktop We're working on making our marketplace mobile-…" at bounding box center [665, 329] width 1331 height 814
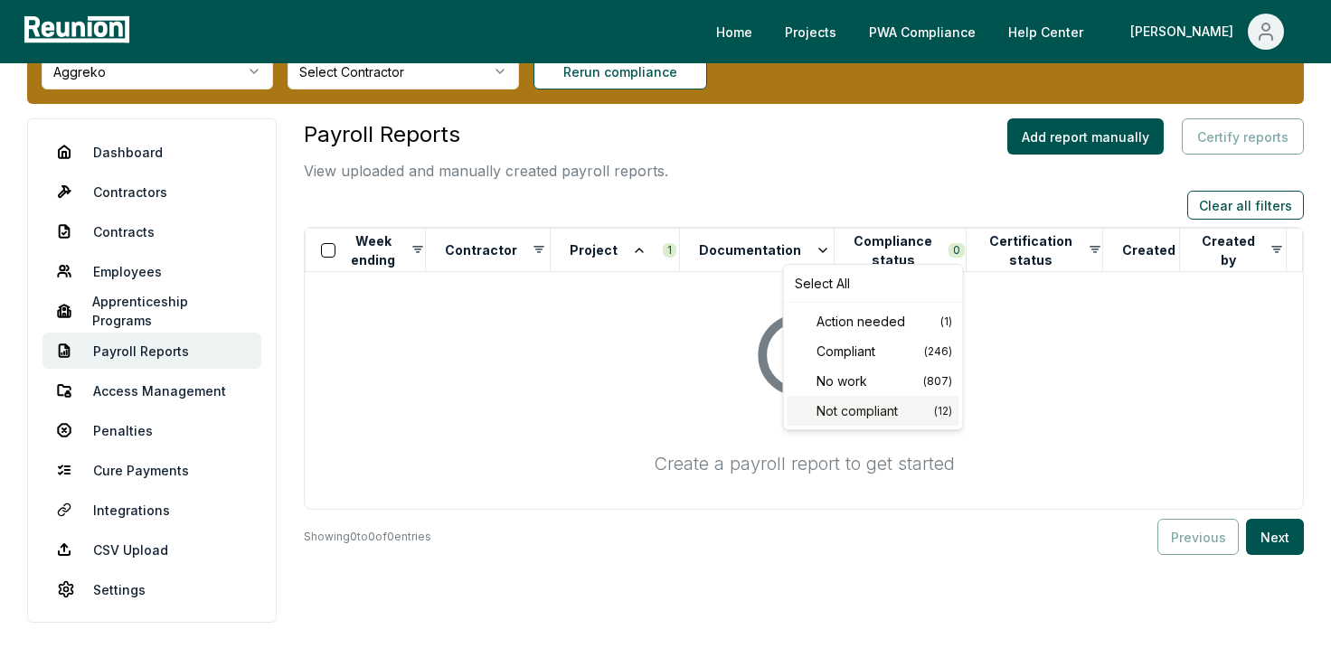
click at [842, 408] on span "Not compliant" at bounding box center [875, 410] width 118 height 19
click at [957, 248] on html "Please visit us on your desktop We're working on making our marketplace mobile-…" at bounding box center [665, 329] width 1331 height 814
click at [890, 174] on html "Please visit us on your desktop We're working on making our marketplace mobile-…" at bounding box center [665, 329] width 1331 height 814
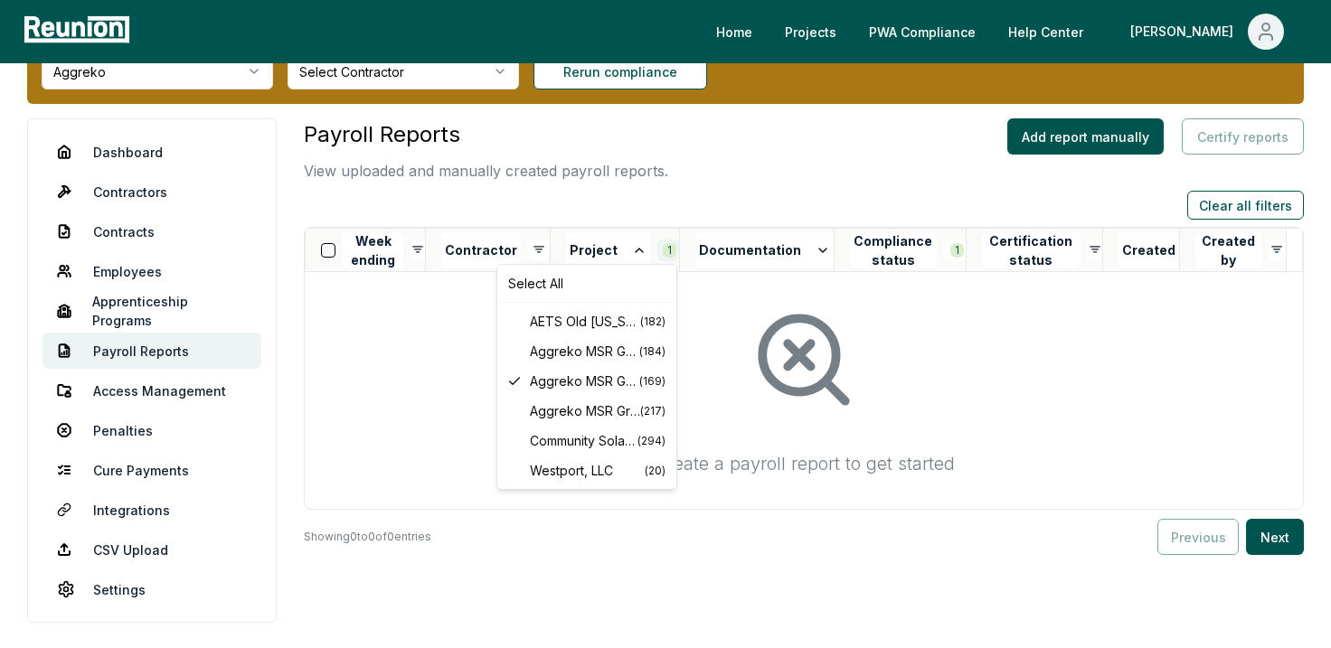
click at [668, 250] on html "Please visit us on your desktop We're working on making our marketplace mobile-…" at bounding box center [665, 329] width 1331 height 814
click at [579, 379] on span "Aggreko MSR Grid PC5 LLC" at bounding box center [584, 381] width 109 height 19
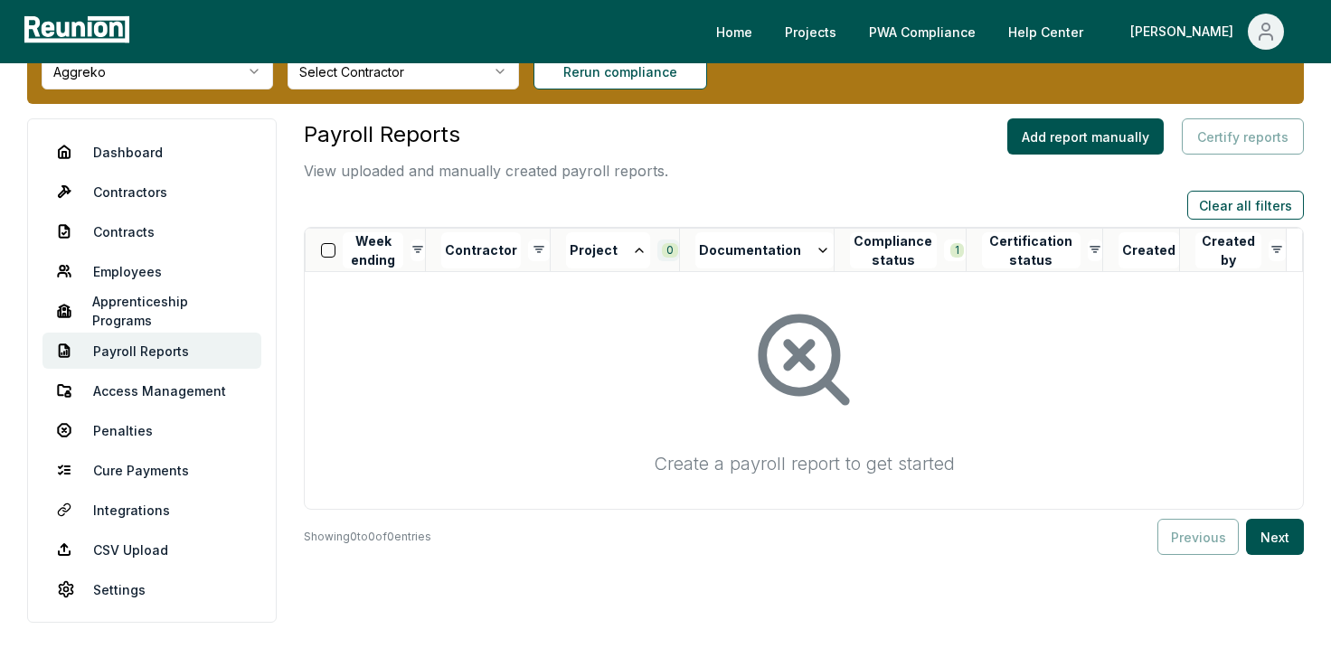
click at [673, 251] on html "Please visit us on your desktop We're working on making our marketplace mobile-…" at bounding box center [665, 329] width 1331 height 814
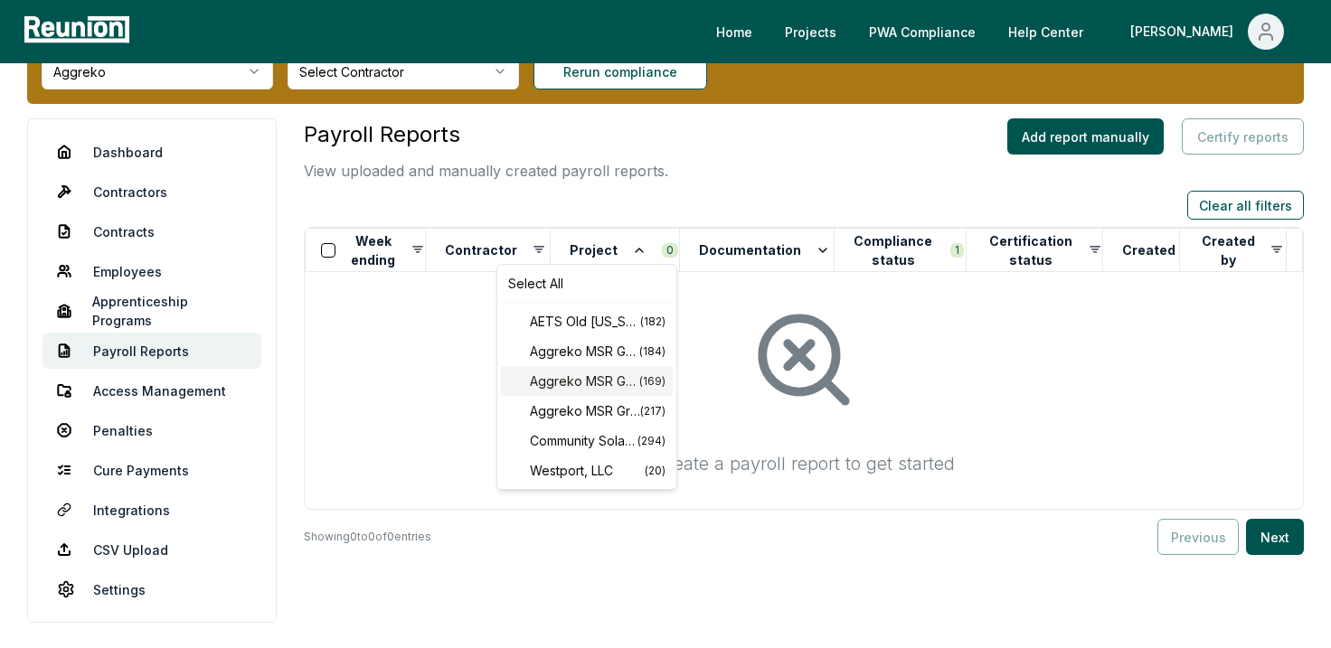
click at [585, 388] on span "Aggreko MSR Grid PC5 LLC" at bounding box center [584, 381] width 109 height 19
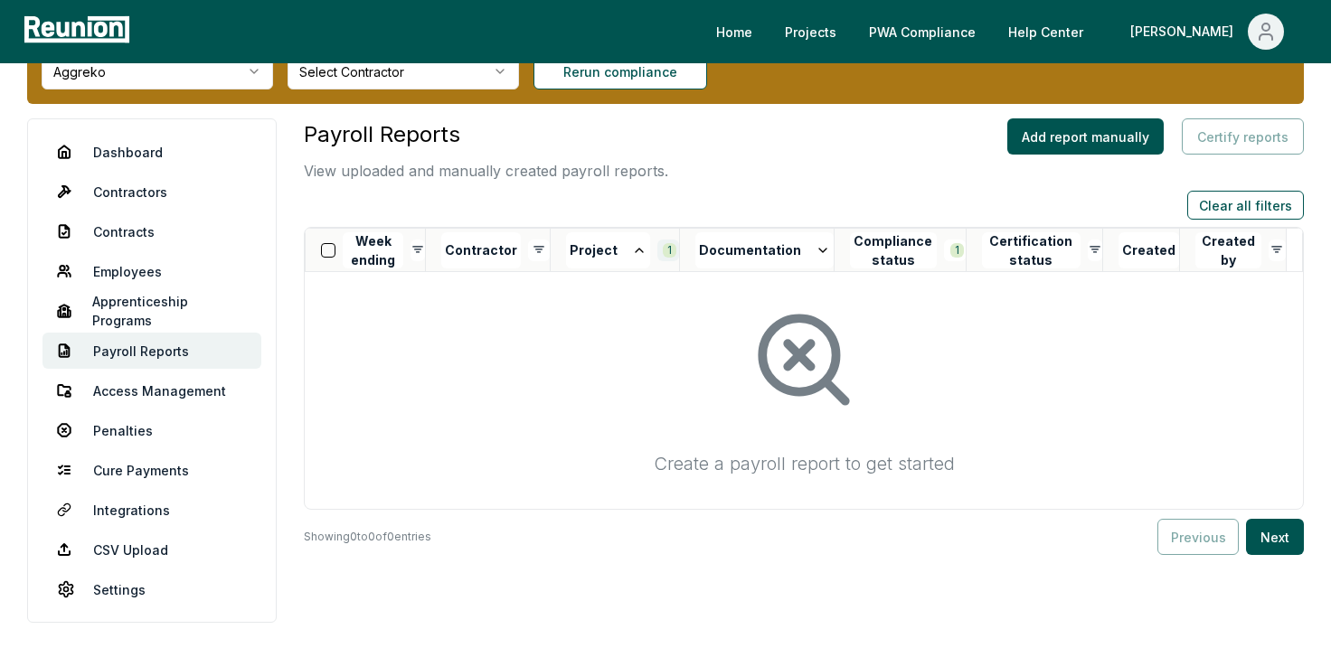
click at [665, 250] on html "Please visit us on your desktop We're working on making our marketplace mobile-…" at bounding box center [665, 329] width 1331 height 814
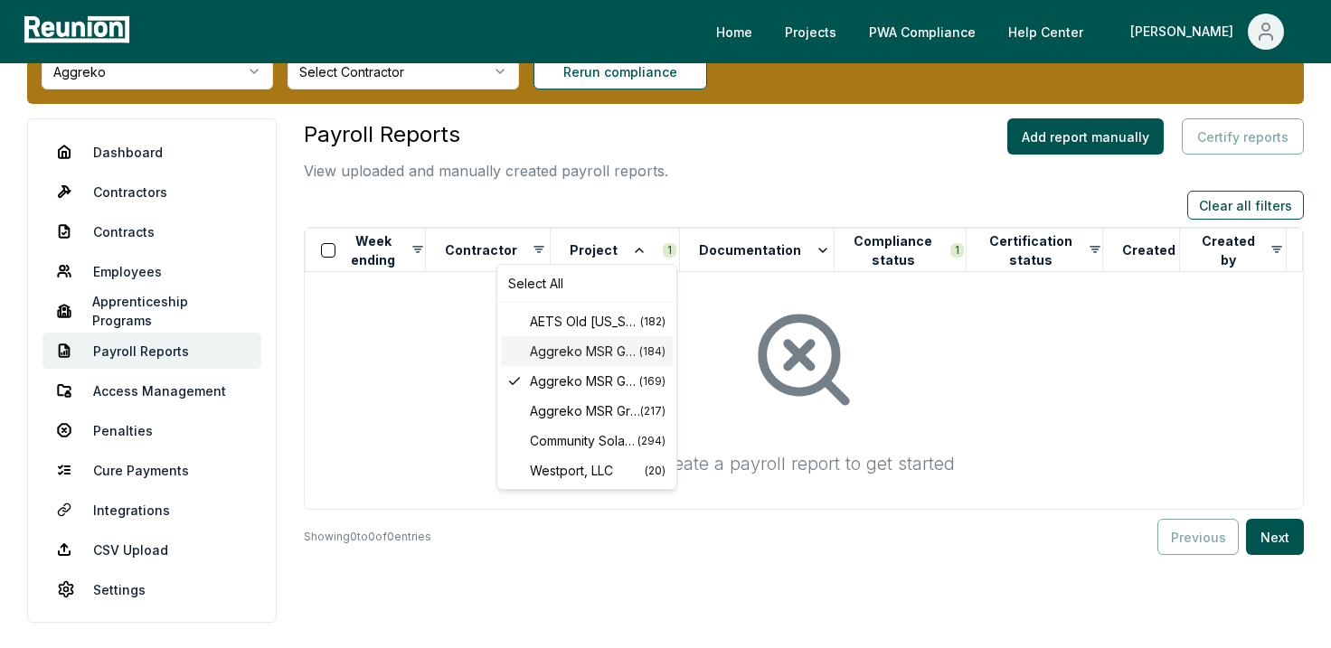
click at [588, 352] on span "Aggreko MSR Grid PC2 LLC" at bounding box center [584, 351] width 109 height 19
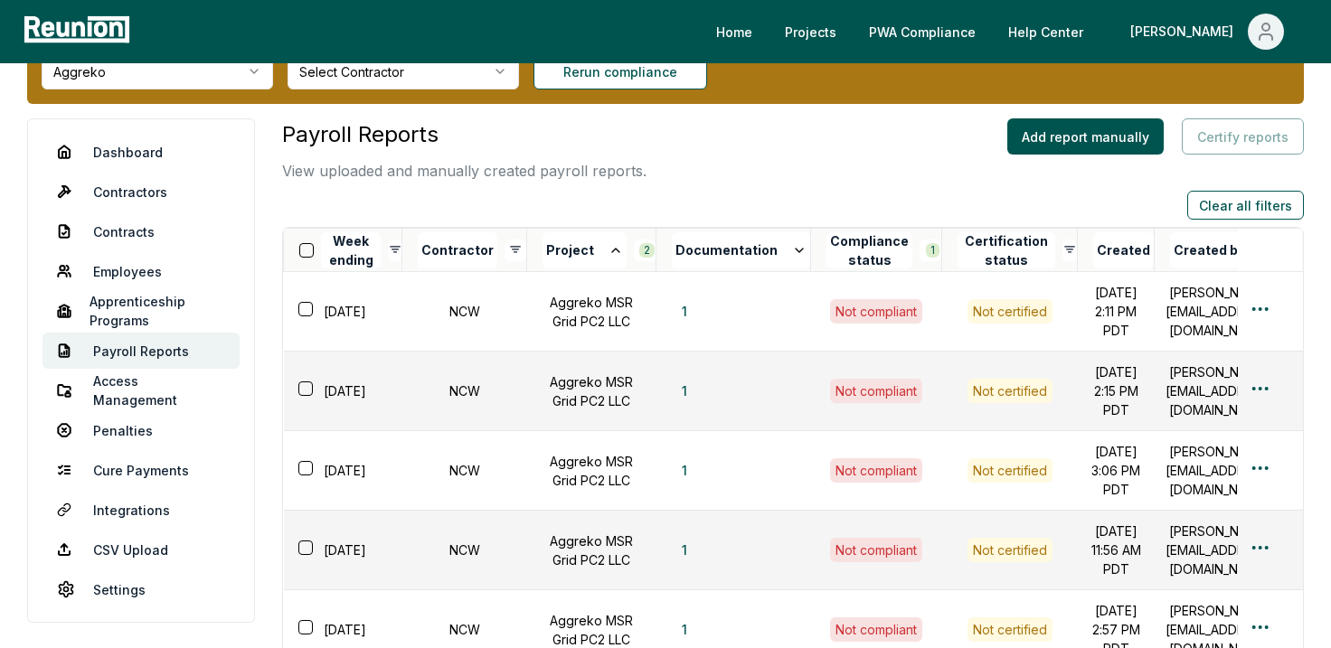
click at [640, 325] on td "Aggreko MSR Grid PC2 LLC" at bounding box center [591, 312] width 129 height 80
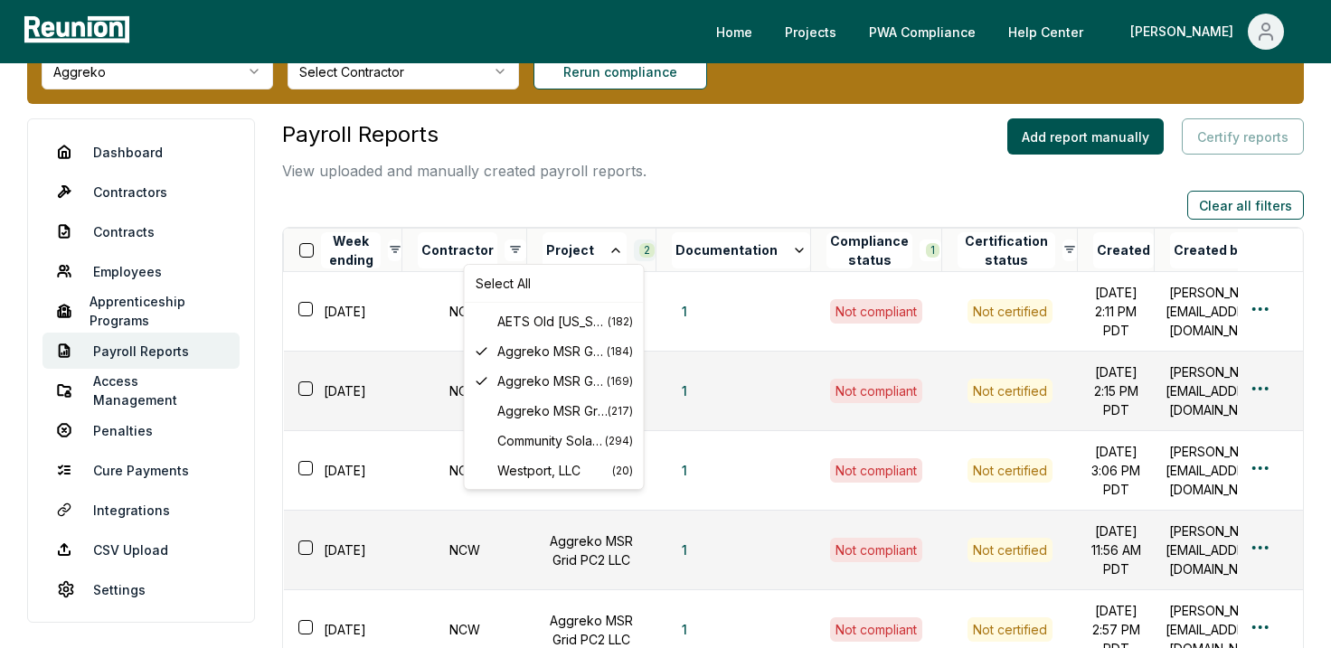
click at [637, 249] on html "Please visit us on your desktop We're working on making our marketplace mobile-…" at bounding box center [665, 488] width 1331 height 1133
click at [597, 328] on span "AETS Old Michigan Solar LLC" at bounding box center [552, 321] width 110 height 19
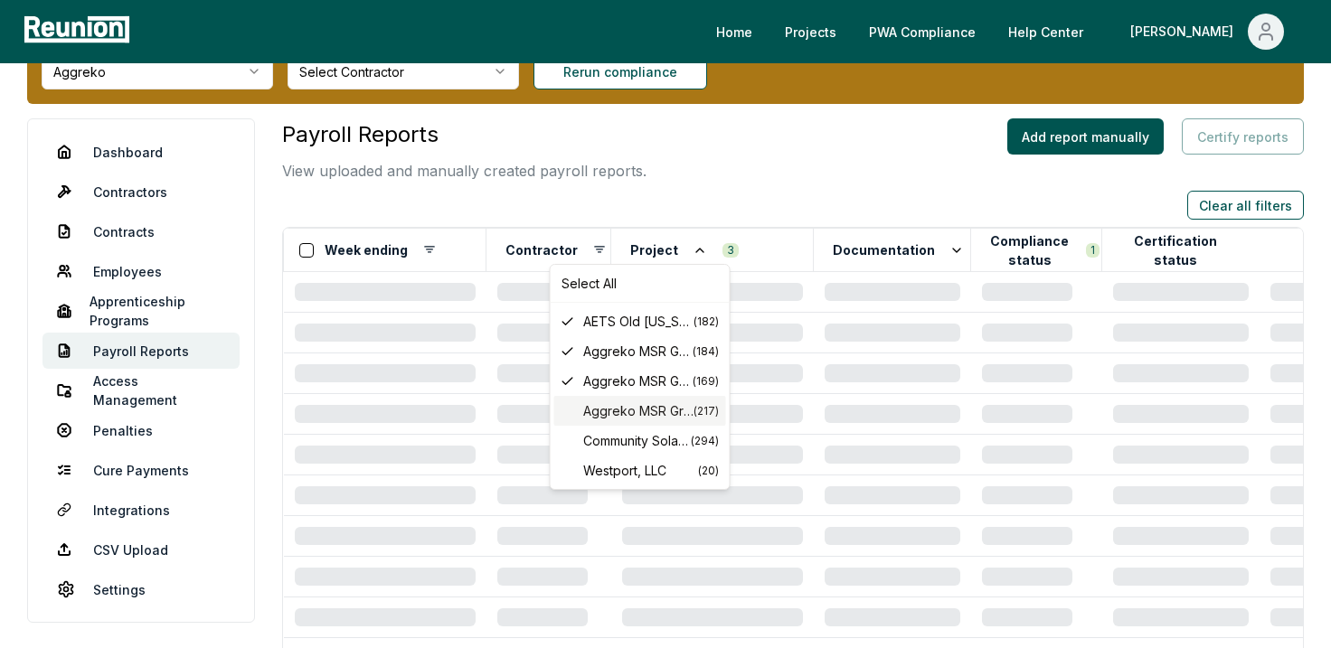
click at [599, 411] on span "Aggreko MSR Grid PC7 LLC" at bounding box center [638, 410] width 110 height 19
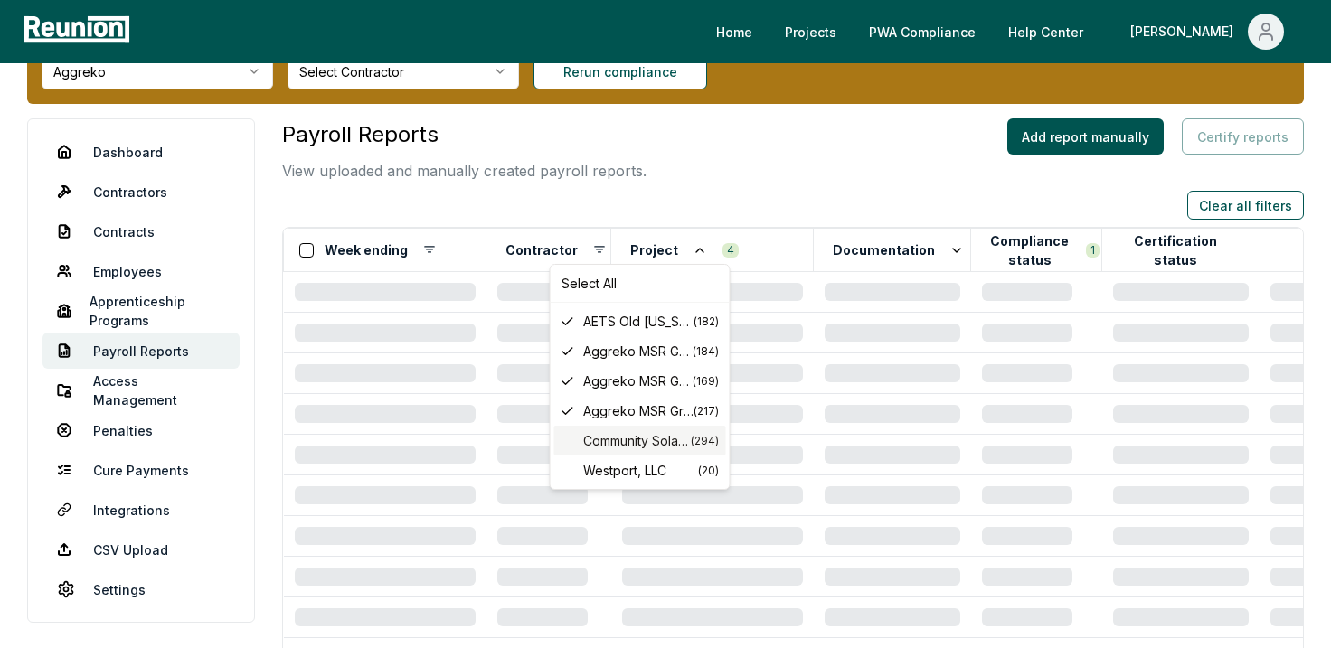
click at [619, 445] on span "Community Solar Utica 1 LLC" at bounding box center [637, 440] width 108 height 19
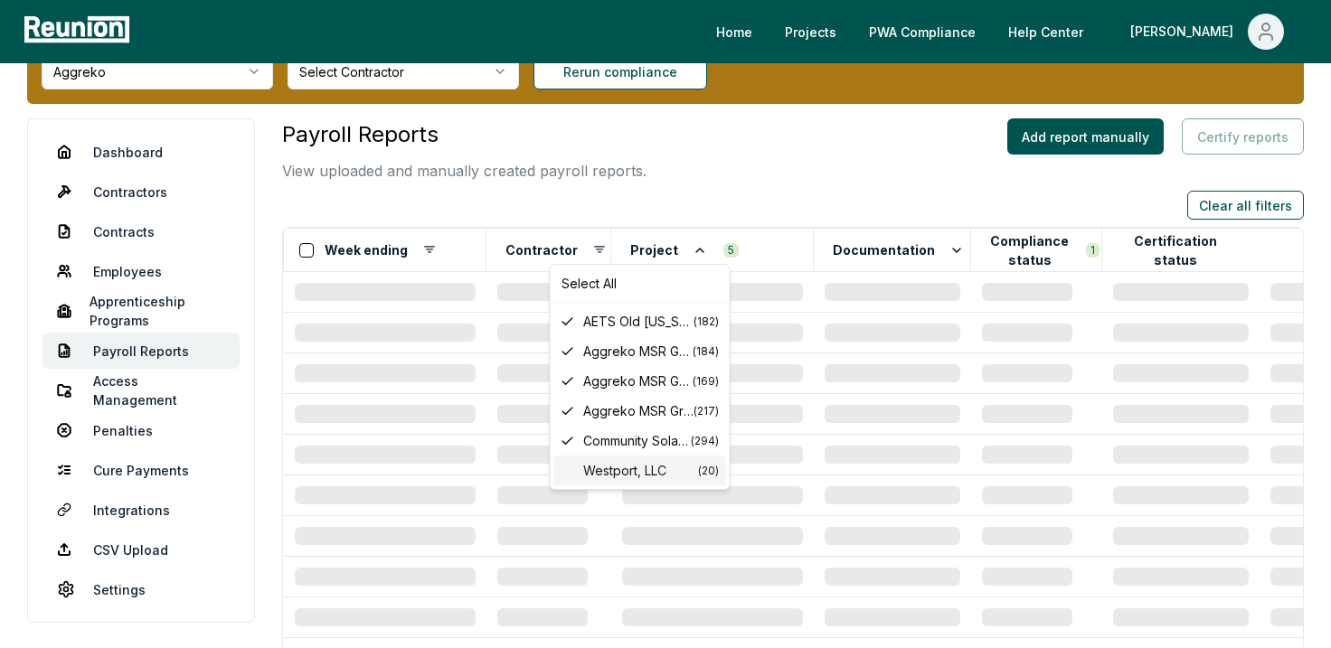
click at [618, 465] on span "Westport, LLC" at bounding box center [640, 470] width 115 height 19
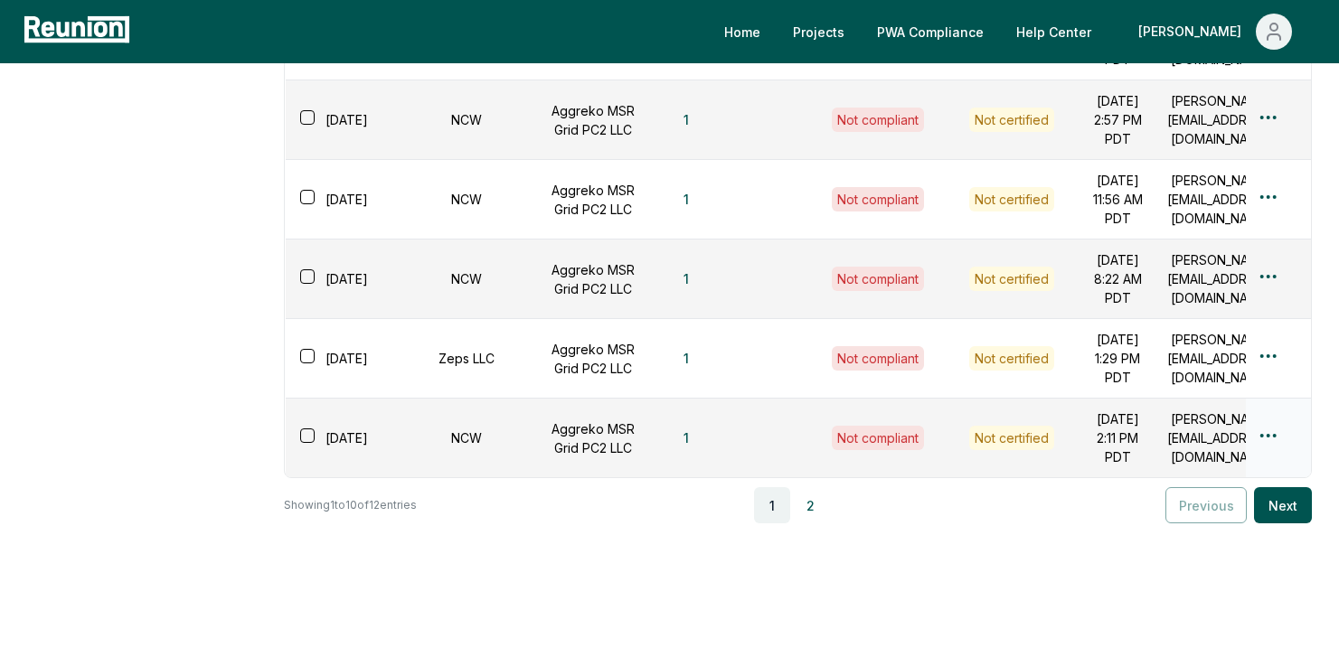
scroll to position [912, 0]
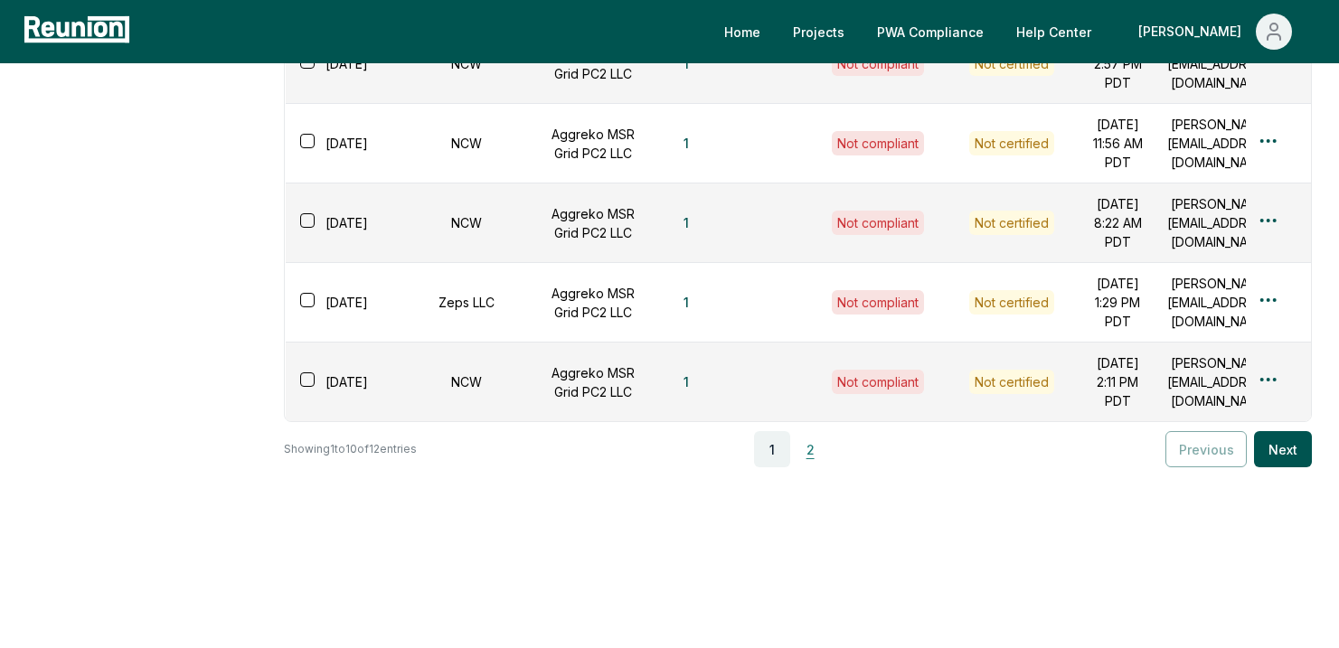
click at [817, 448] on button "2" at bounding box center [810, 449] width 36 height 36
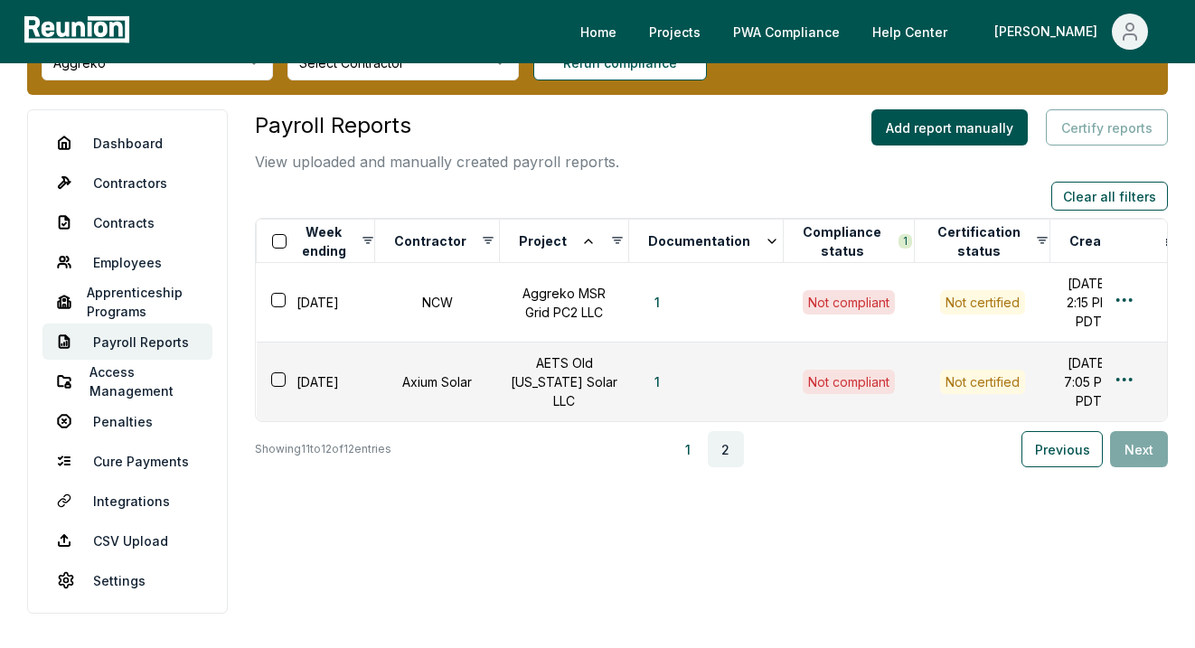
scroll to position [124, 0]
click at [1127, 266] on html "Please visit us on your desktop We're working on making our marketplace mobile-…" at bounding box center [597, 280] width 1195 height 735
click at [1065, 339] on div "Edit" at bounding box center [1094, 344] width 172 height 30
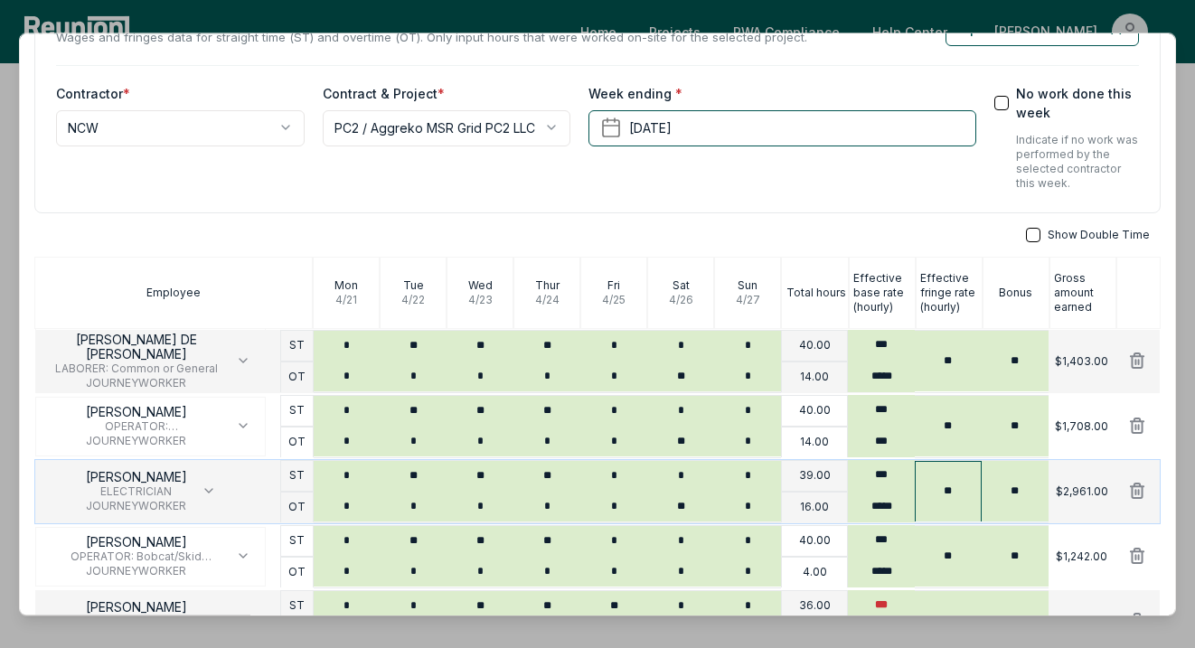
scroll to position [0, 0]
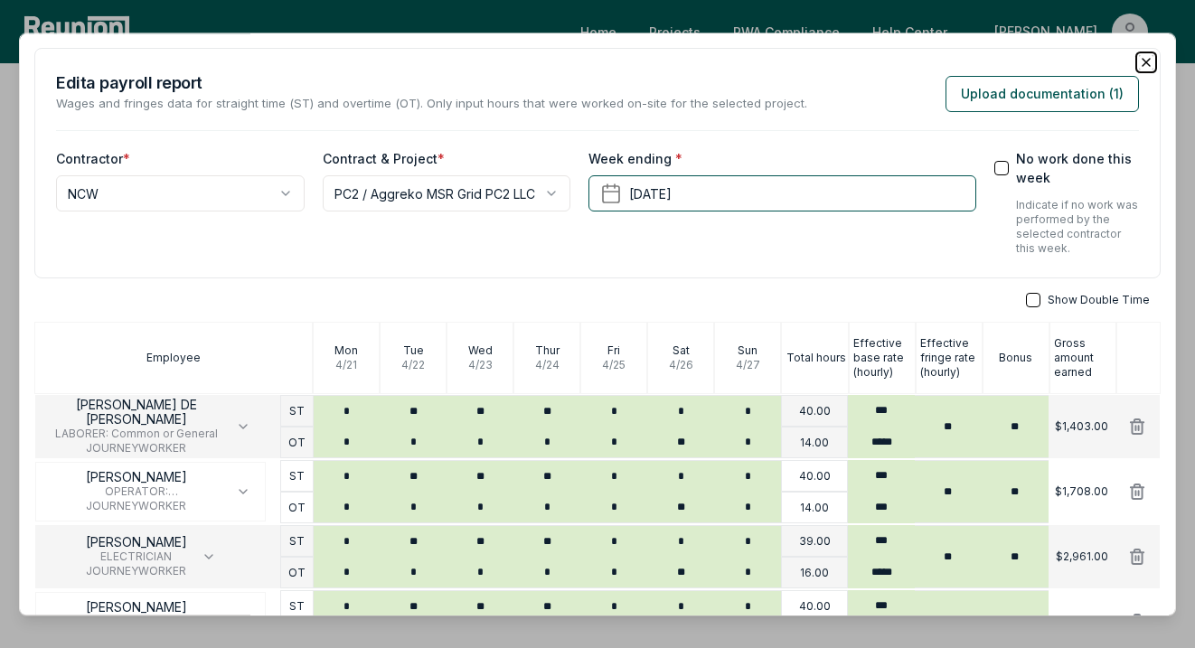
click at [1143, 63] on icon "button" at bounding box center [1146, 62] width 14 height 14
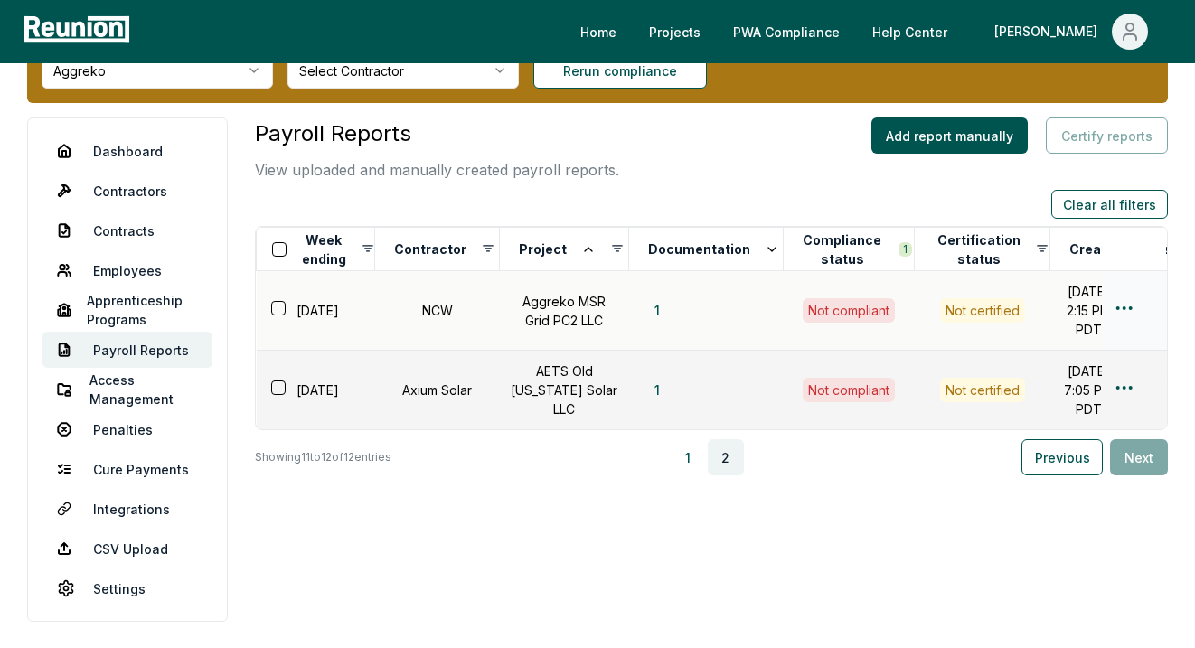
scroll to position [87, 0]
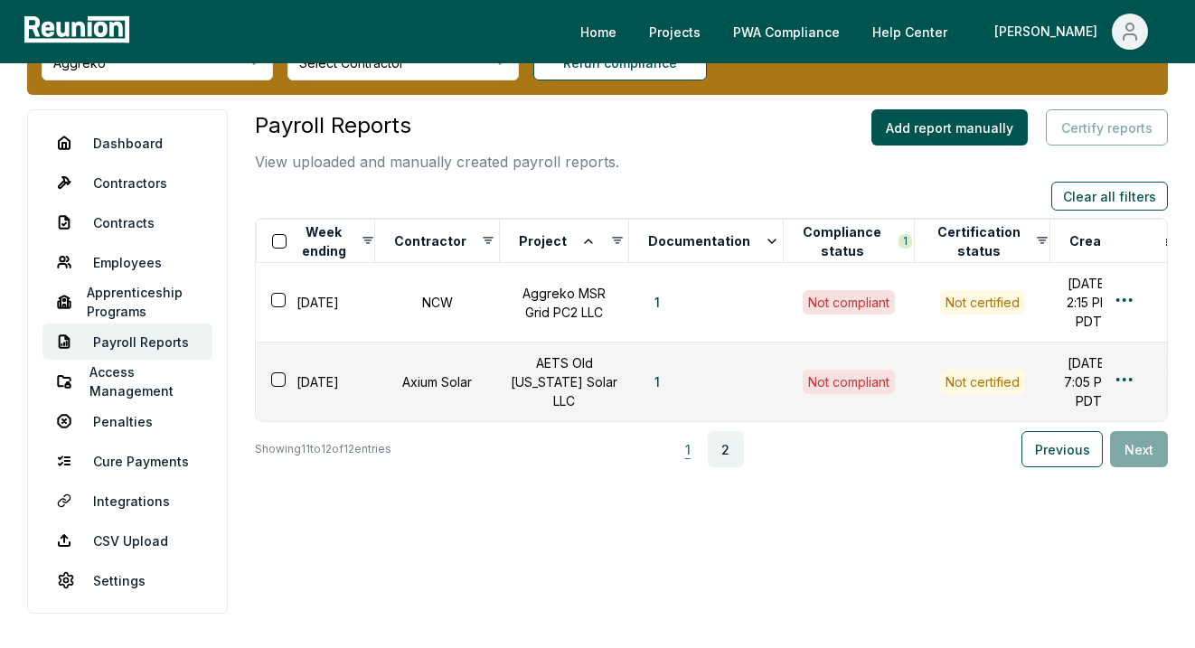
click at [692, 467] on button "1" at bounding box center [688, 449] width 36 height 36
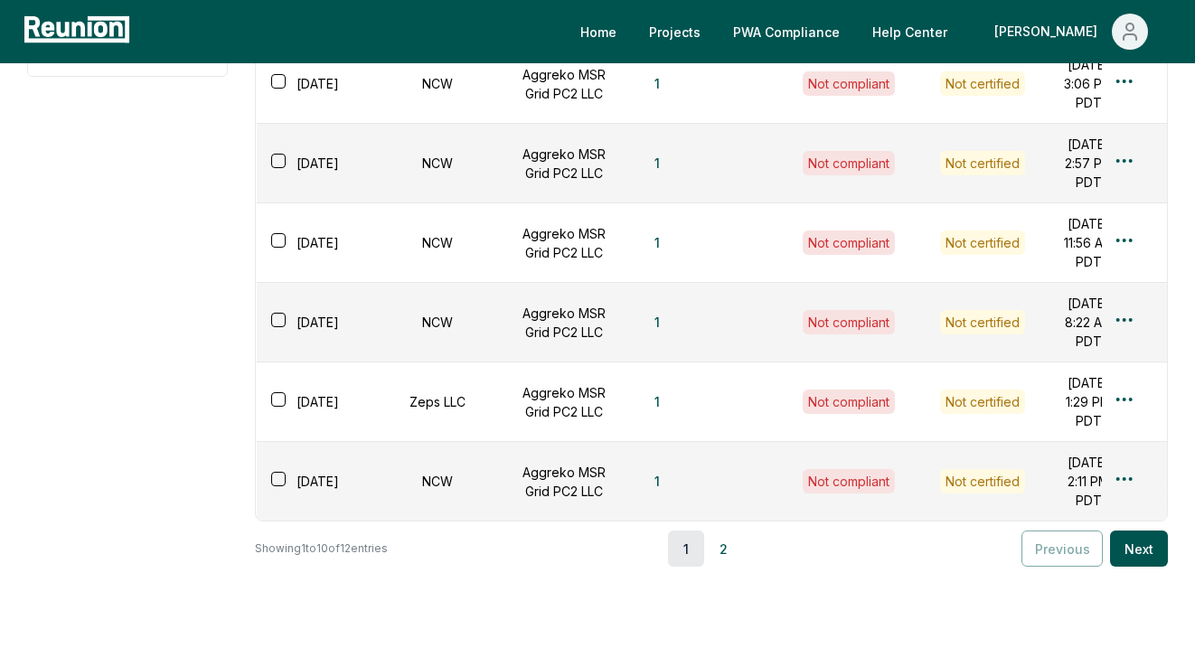
scroll to position [888, 0]
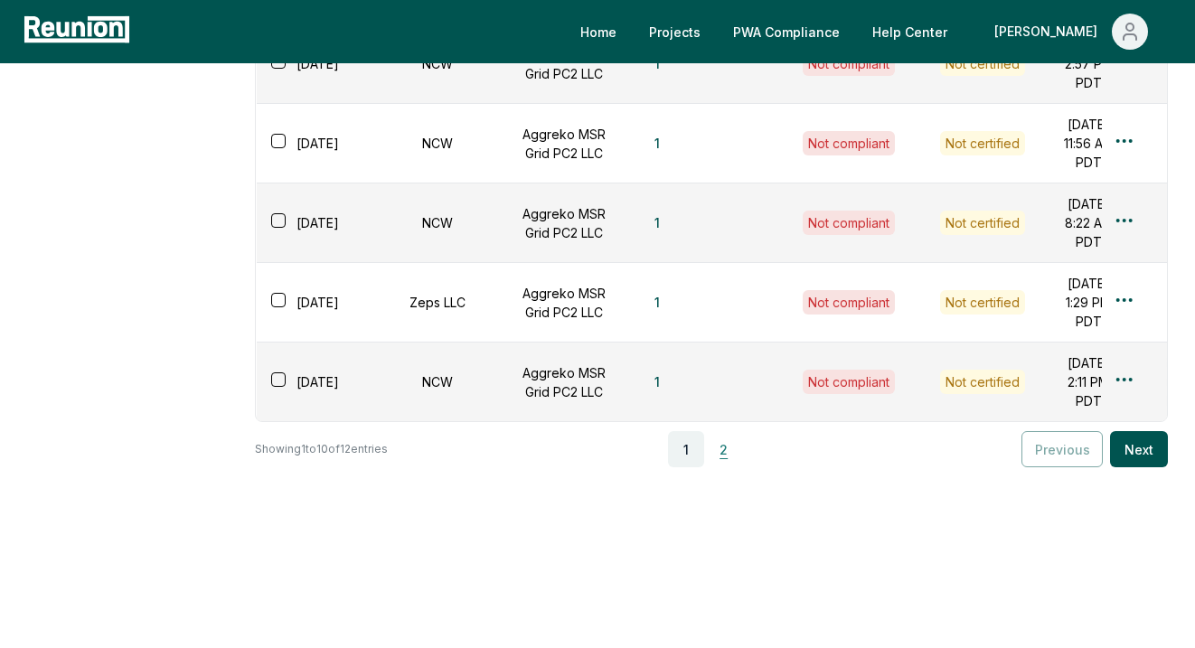
click at [728, 467] on button "2" at bounding box center [724, 449] width 36 height 36
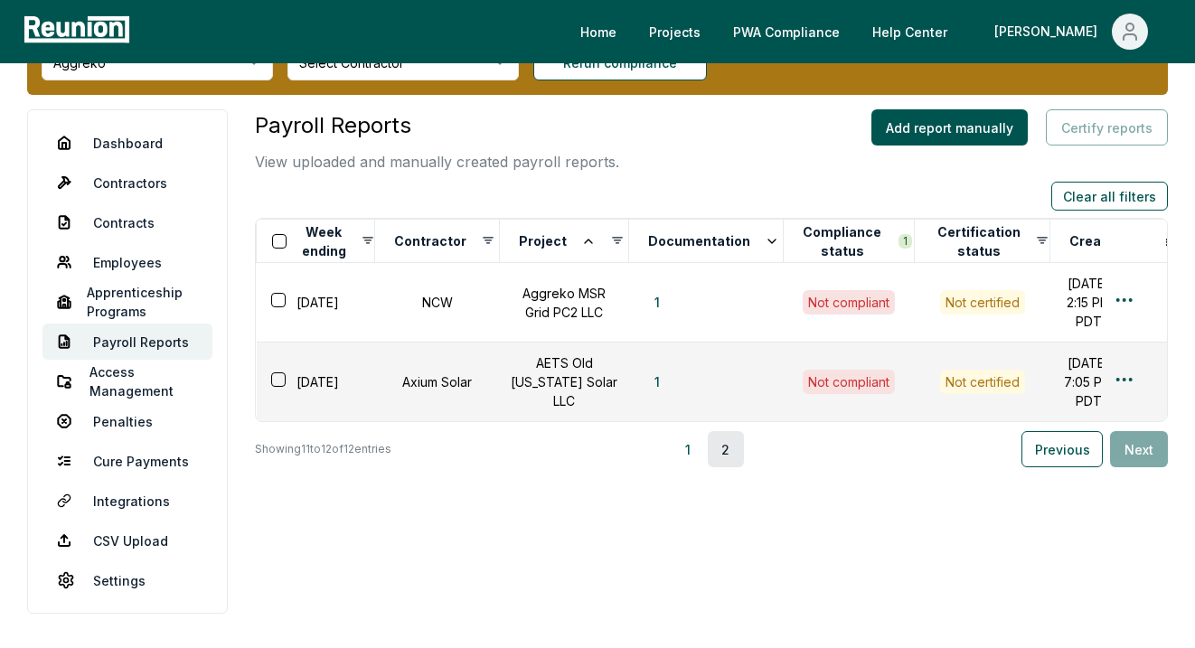
scroll to position [91, 0]
click at [699, 467] on button "1" at bounding box center [688, 449] width 36 height 36
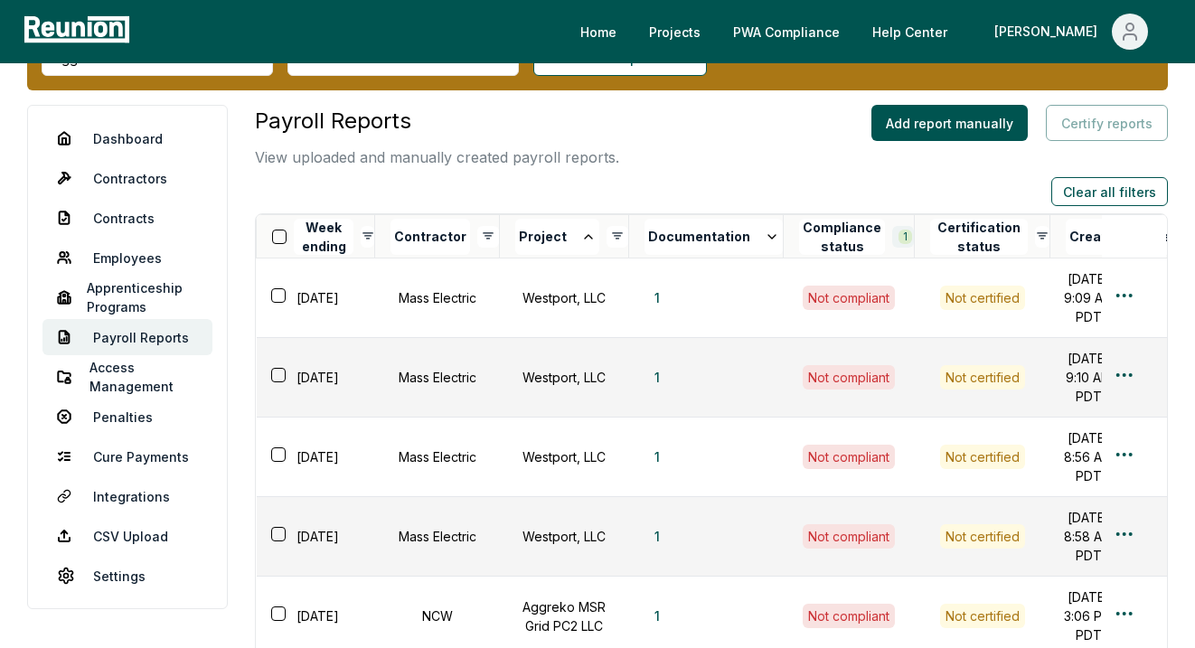
click at [876, 237] on html "Please visit us on your desktop We're working on making our marketplace mobile-…" at bounding box center [597, 595] width 1195 height 1372
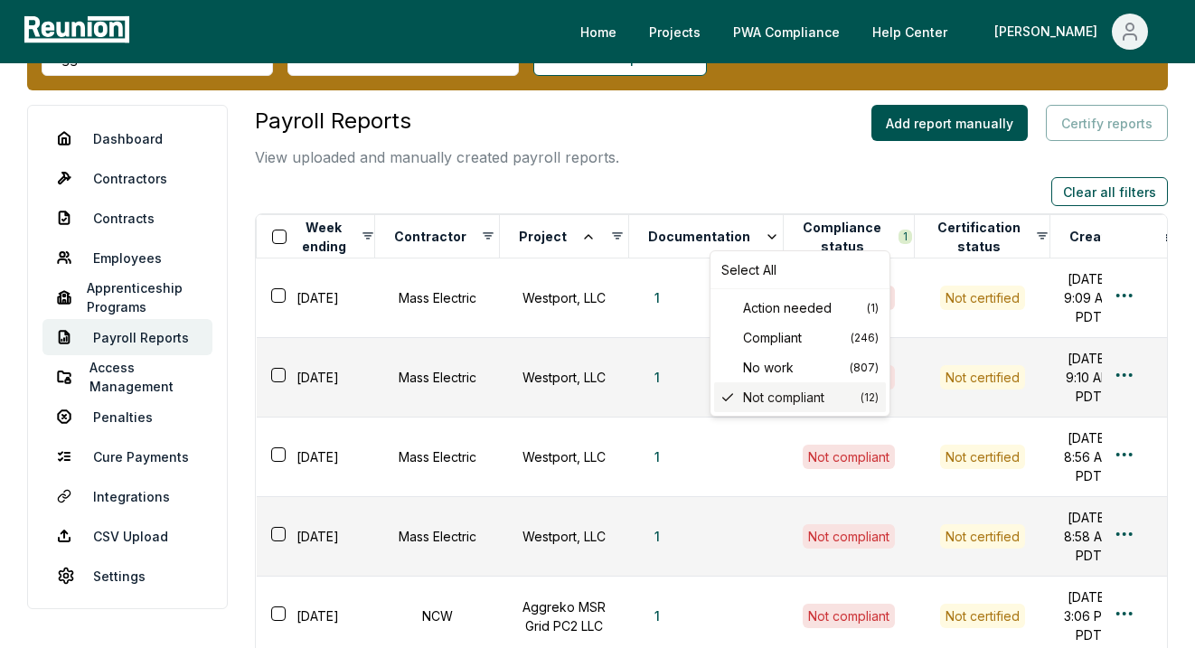
click at [733, 397] on icon at bounding box center [728, 398] width 14 height 14
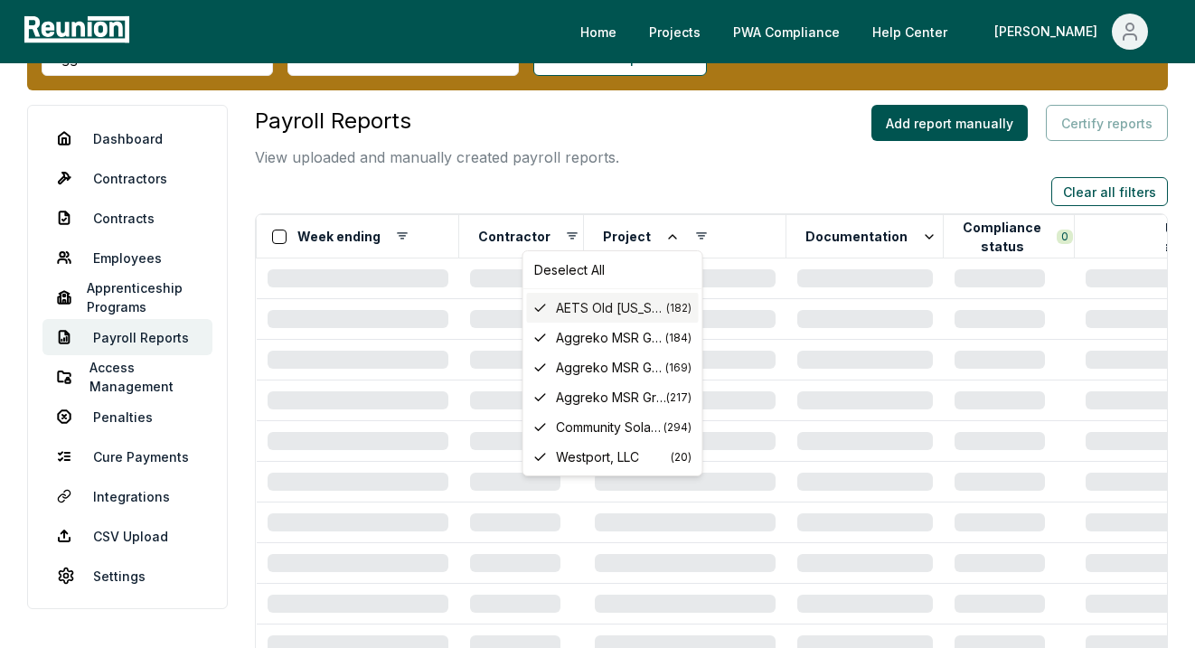
click at [591, 320] on div "AETS Old Michigan Solar LLC ( 182 )" at bounding box center [613, 308] width 172 height 30
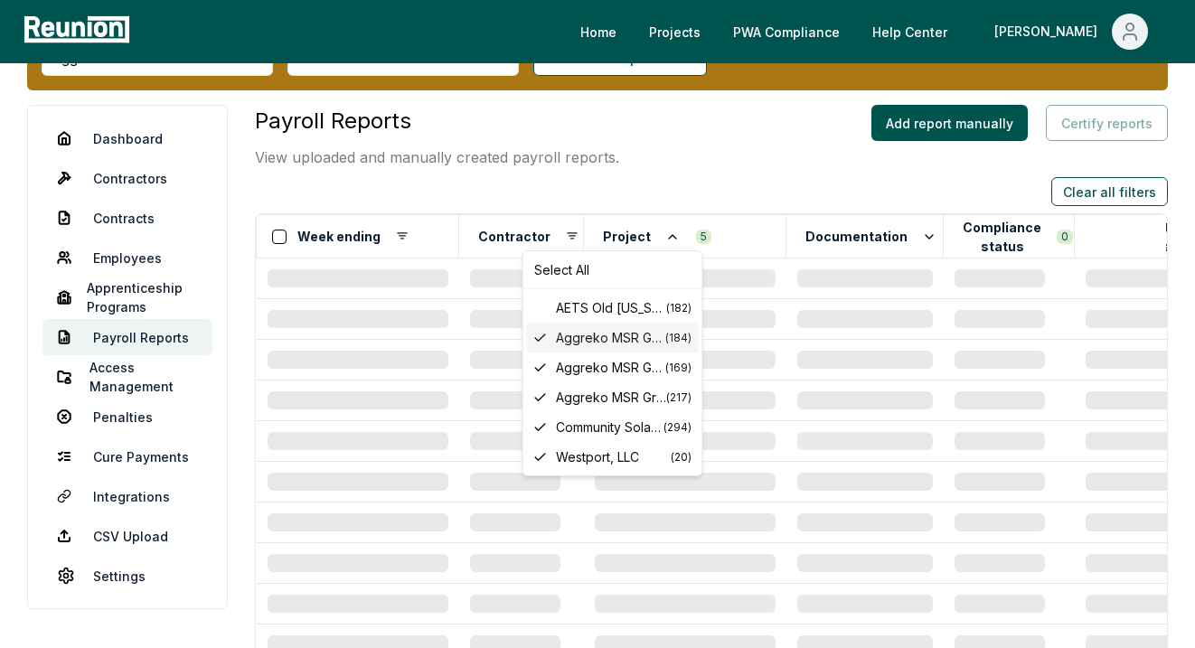
click at [626, 335] on span "Aggreko MSR Grid PC2 LLC" at bounding box center [610, 337] width 109 height 19
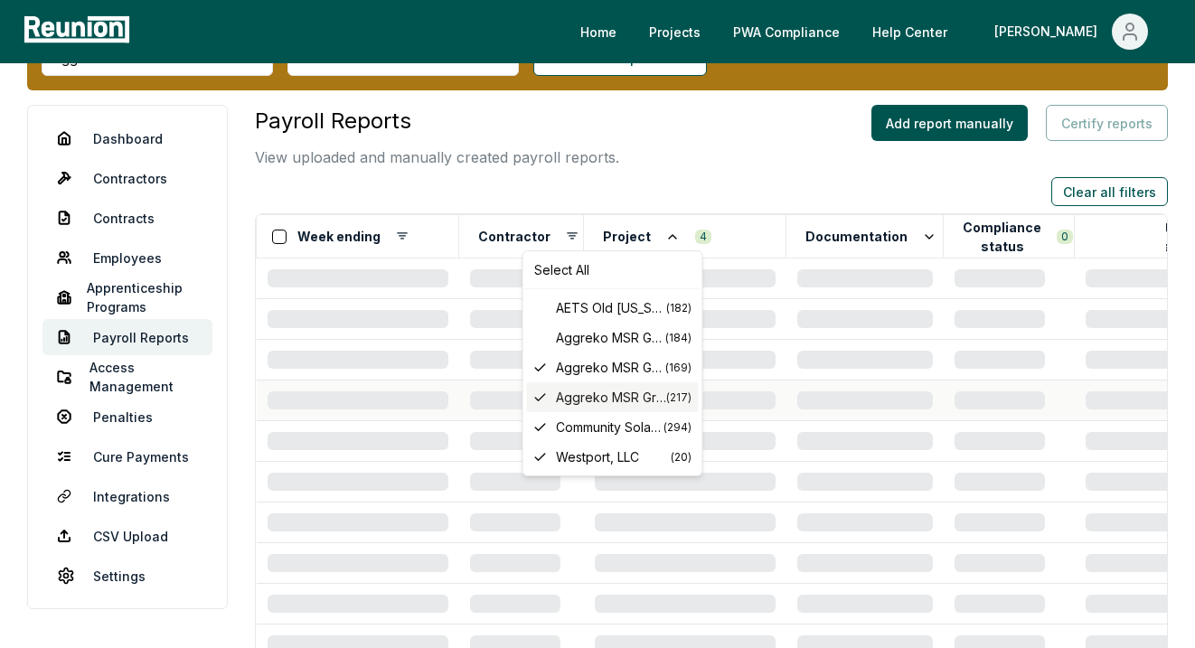
click at [643, 396] on span "Aggreko MSR Grid PC7 LLC" at bounding box center [611, 397] width 110 height 19
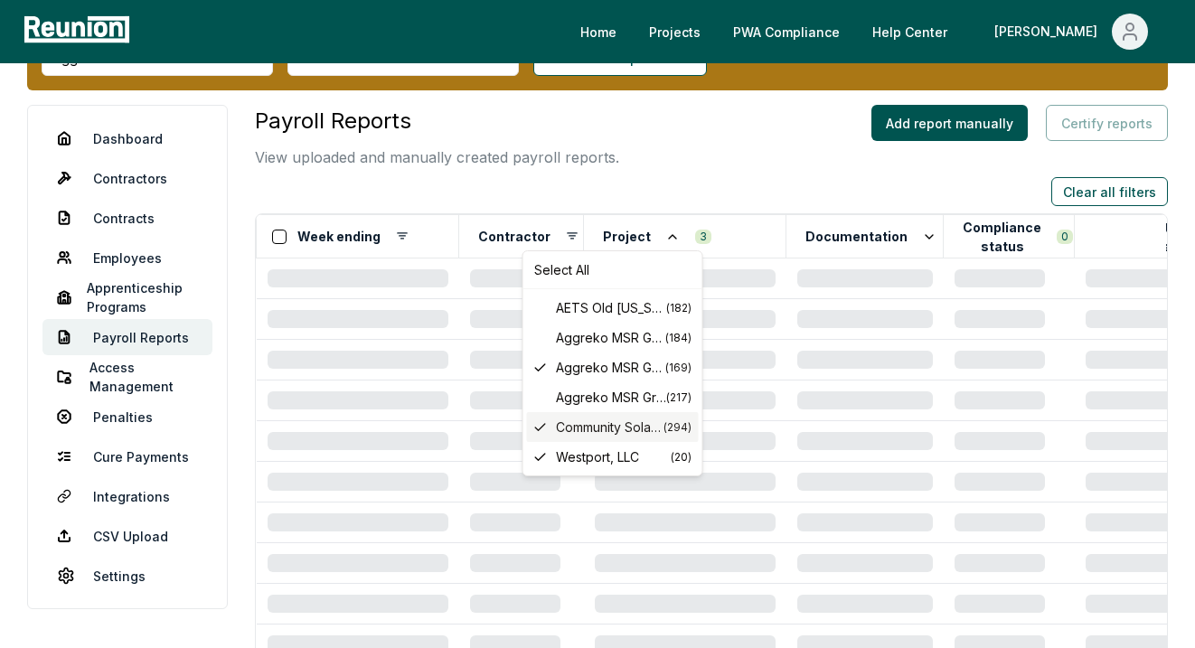
click at [635, 426] on span "Community Solar Utica 1 LLC" at bounding box center [610, 427] width 108 height 19
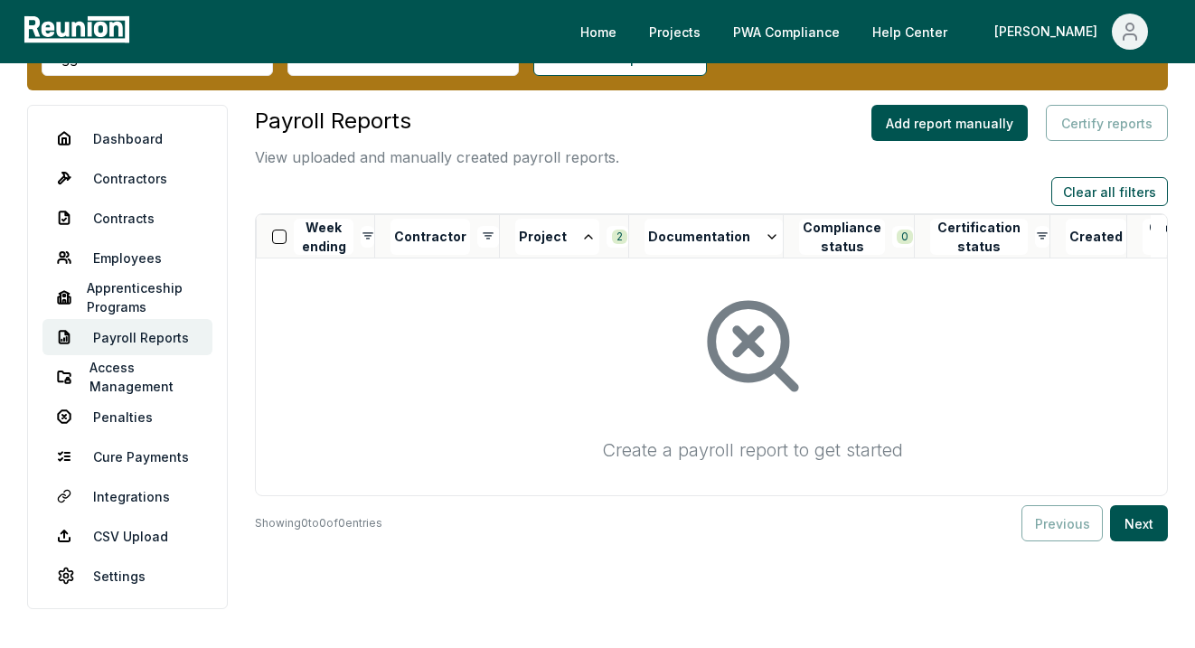
click at [647, 470] on div "Create a payroll report to get started" at bounding box center [753, 450] width 964 height 61
click at [608, 234] on html "Please visit us on your desktop We're working on making our marketplace mobile-…" at bounding box center [597, 316] width 1195 height 814
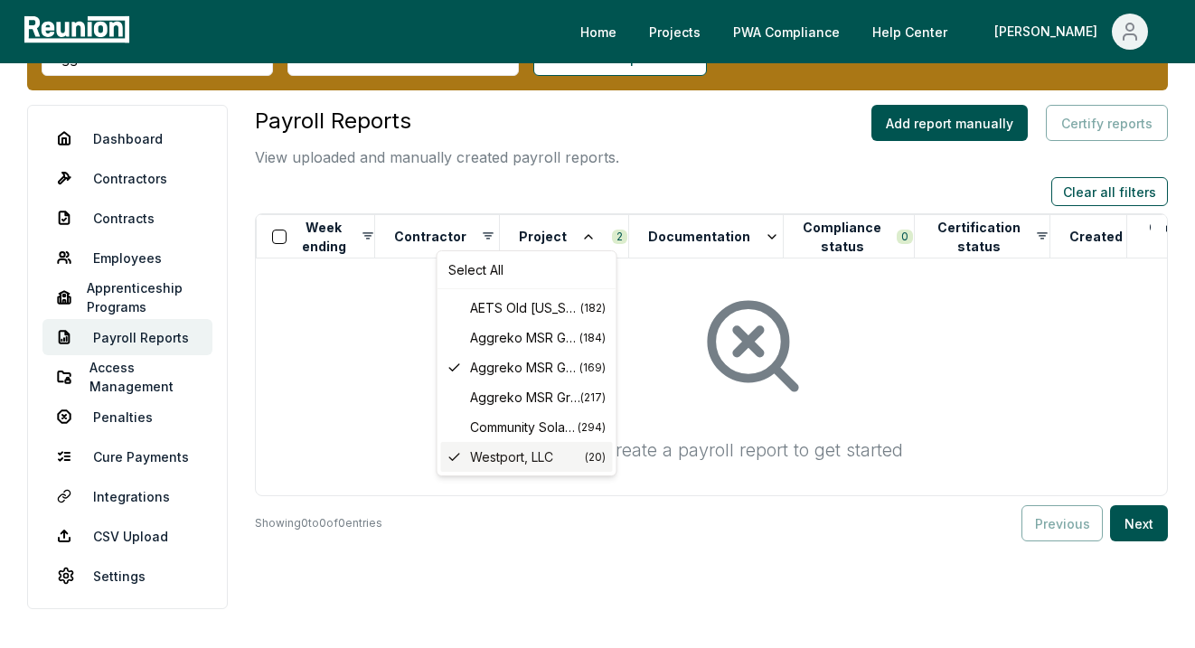
click at [568, 471] on div "Westport, LLC ( 20 )" at bounding box center [527, 457] width 172 height 30
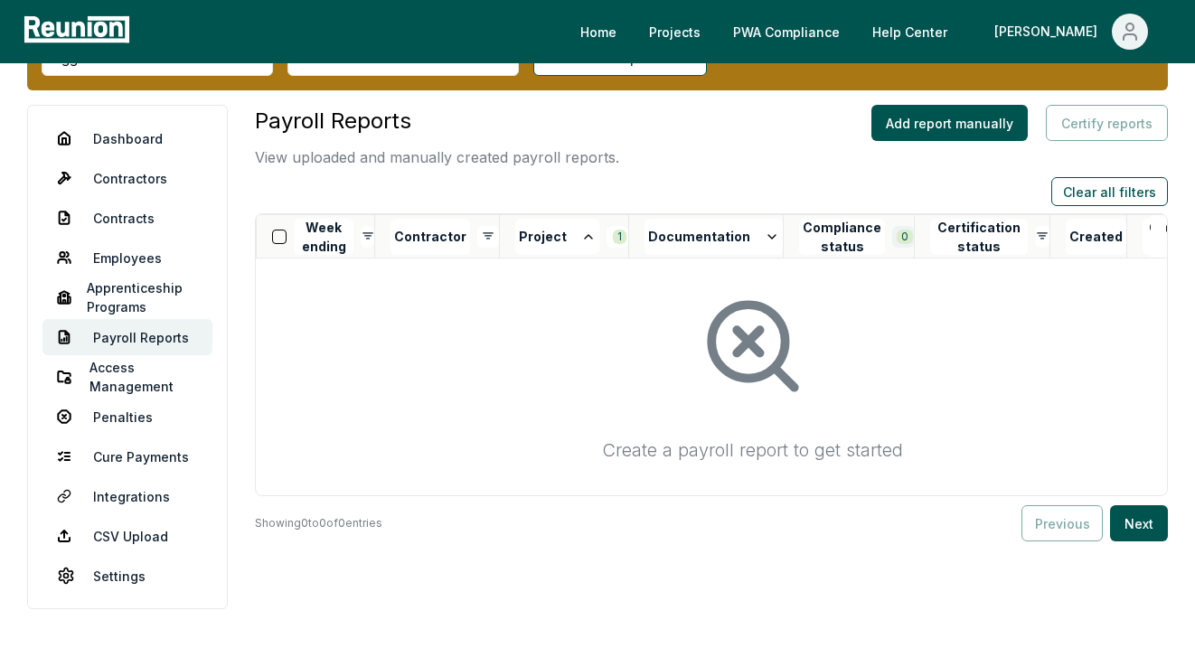
click at [880, 238] on html "Please visit us on your desktop We're working on making our marketplace mobile-…" at bounding box center [597, 316] width 1195 height 814
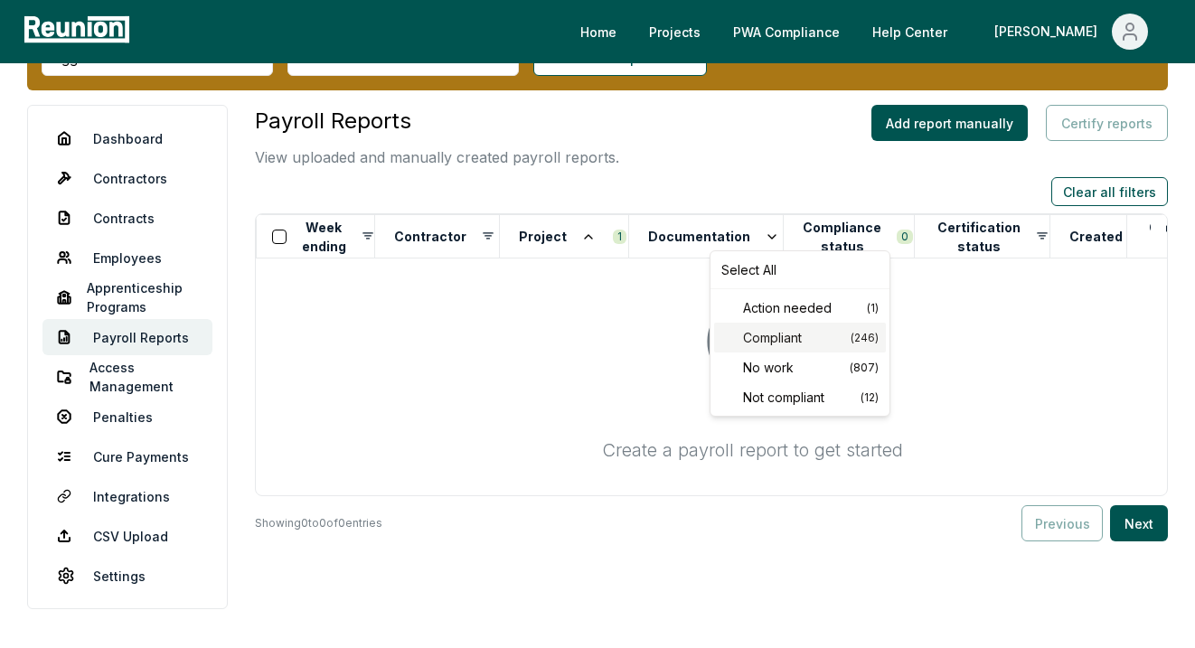
click at [796, 334] on span "Compliant" at bounding box center [797, 337] width 108 height 19
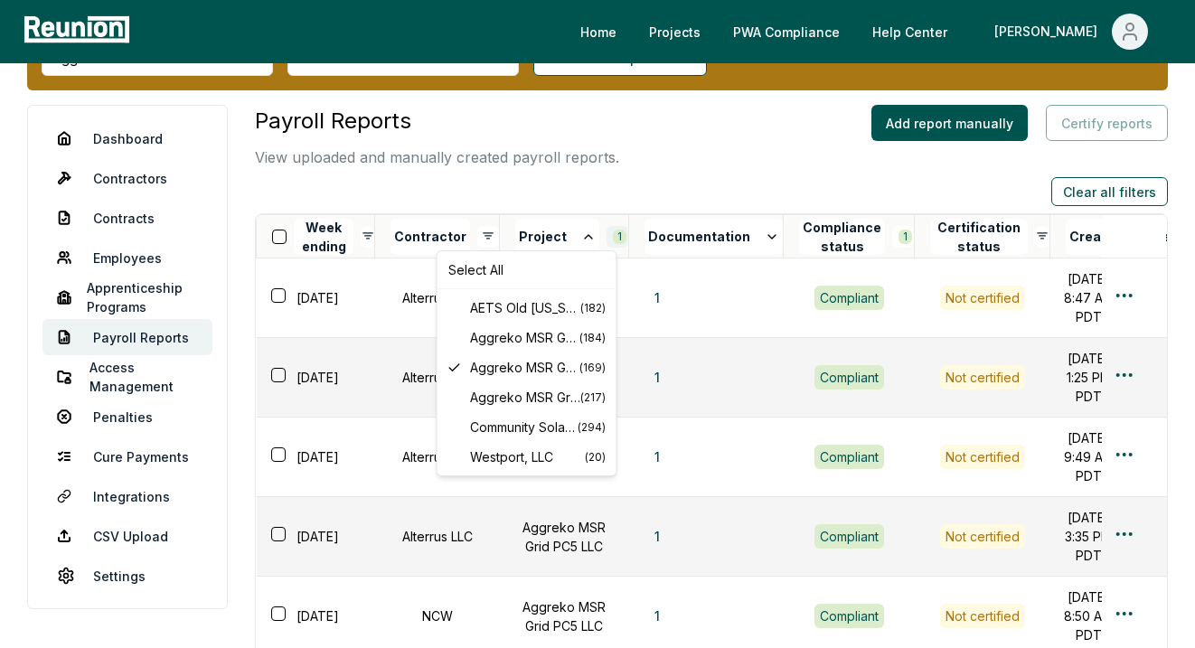
click at [606, 240] on html "Please visit us on your desktop We're working on making our marketplace mobile-…" at bounding box center [597, 595] width 1195 height 1372
click at [705, 171] on html "Please visit us on your desktop We're working on making our marketplace mobile-…" at bounding box center [597, 595] width 1195 height 1372
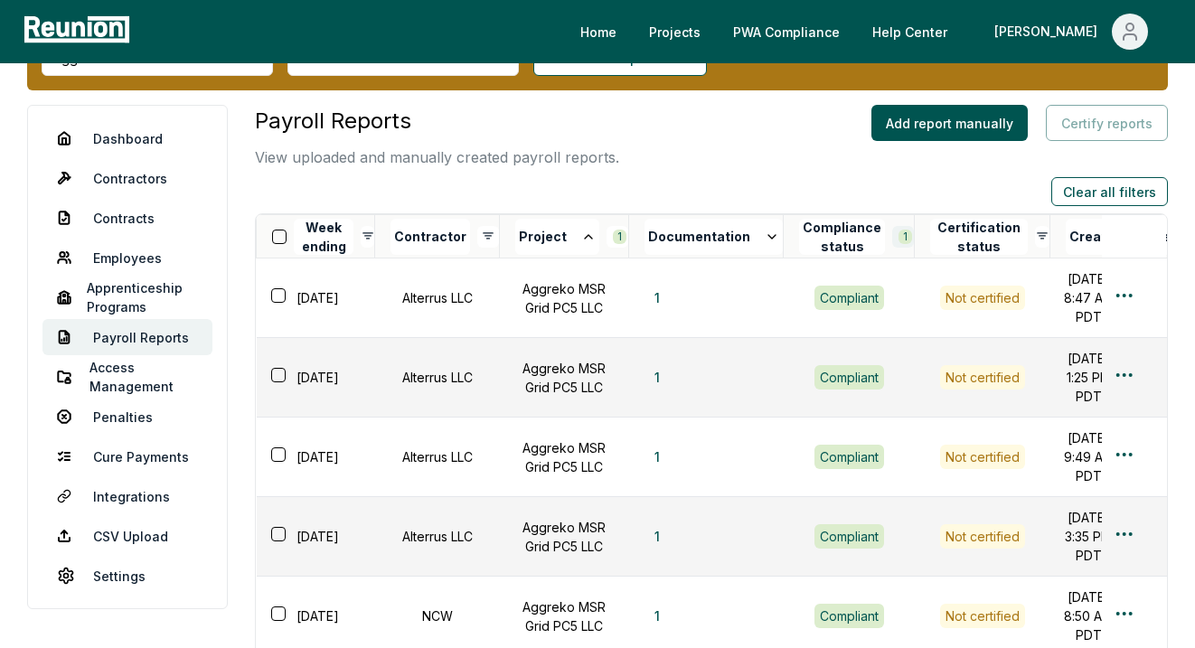
click at [881, 236] on html "Please visit us on your desktop We're working on making our marketplace mobile-…" at bounding box center [597, 595] width 1195 height 1372
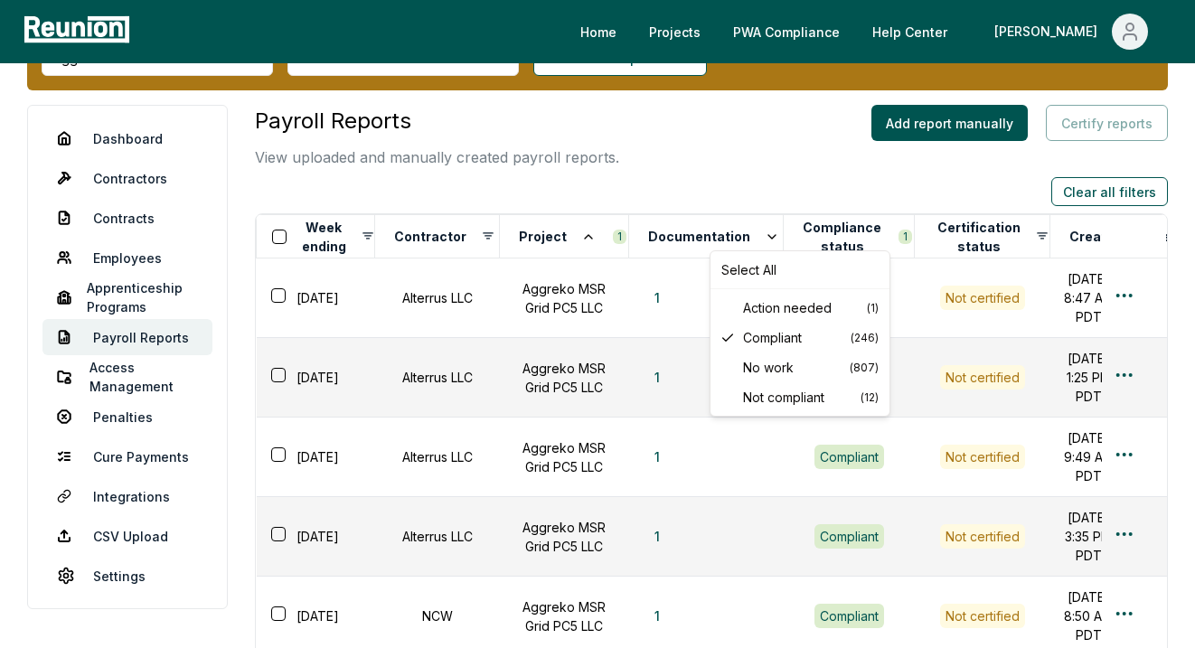
click at [852, 189] on html "Please visit us on your desktop We're working on making our marketplace mobile-…" at bounding box center [597, 595] width 1195 height 1372
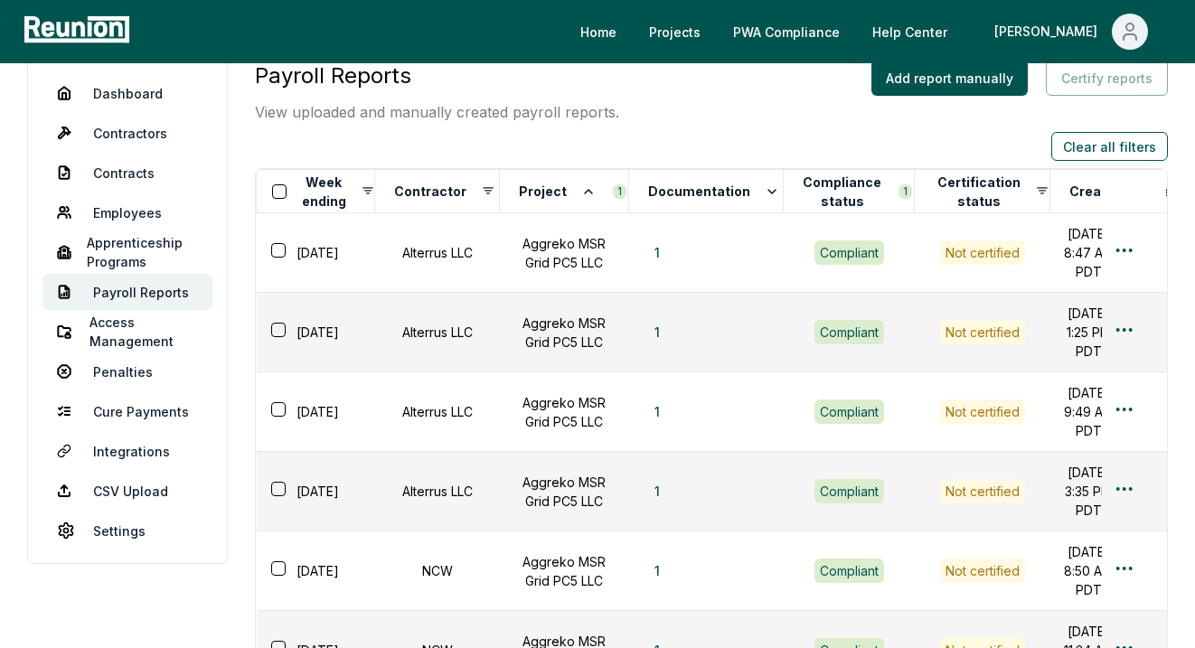
scroll to position [0, 0]
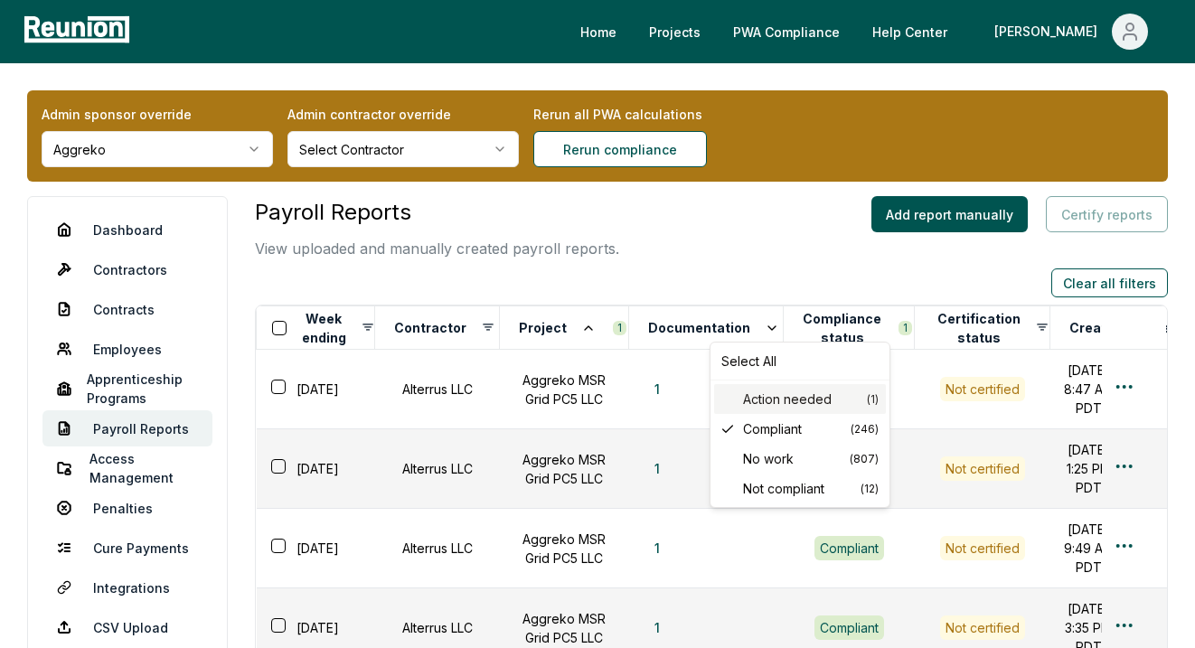
click at [845, 403] on span "Action needed" at bounding box center [805, 399] width 124 height 19
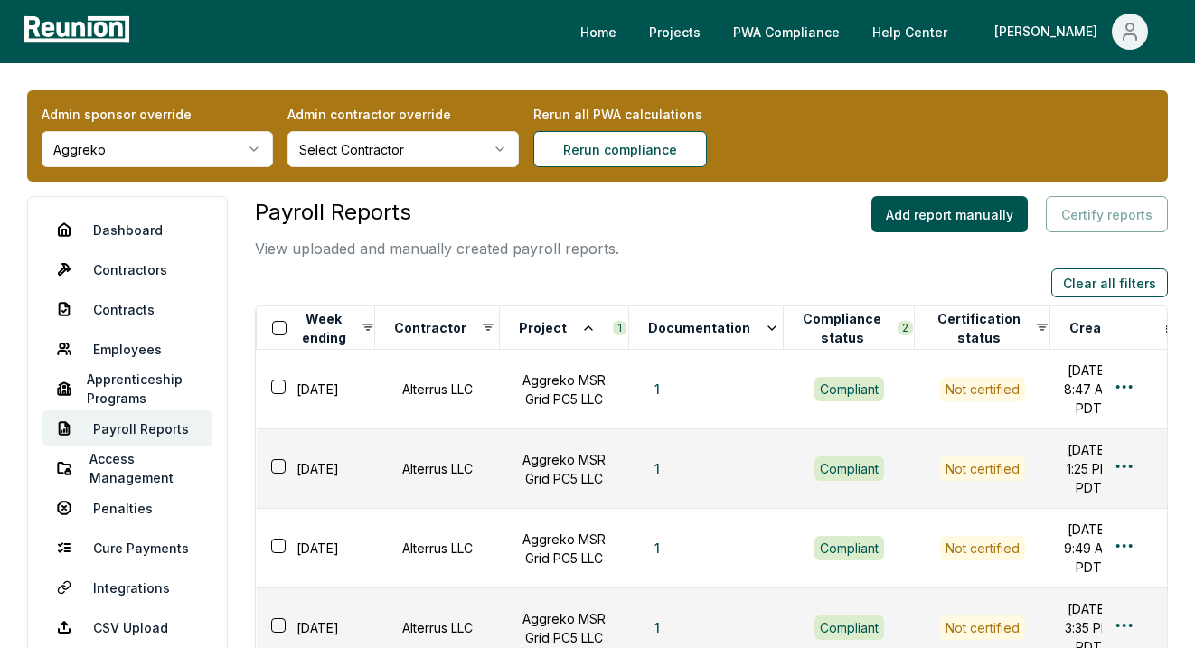
click at [1066, 326] on button "Created" at bounding box center [1096, 328] width 61 height 36
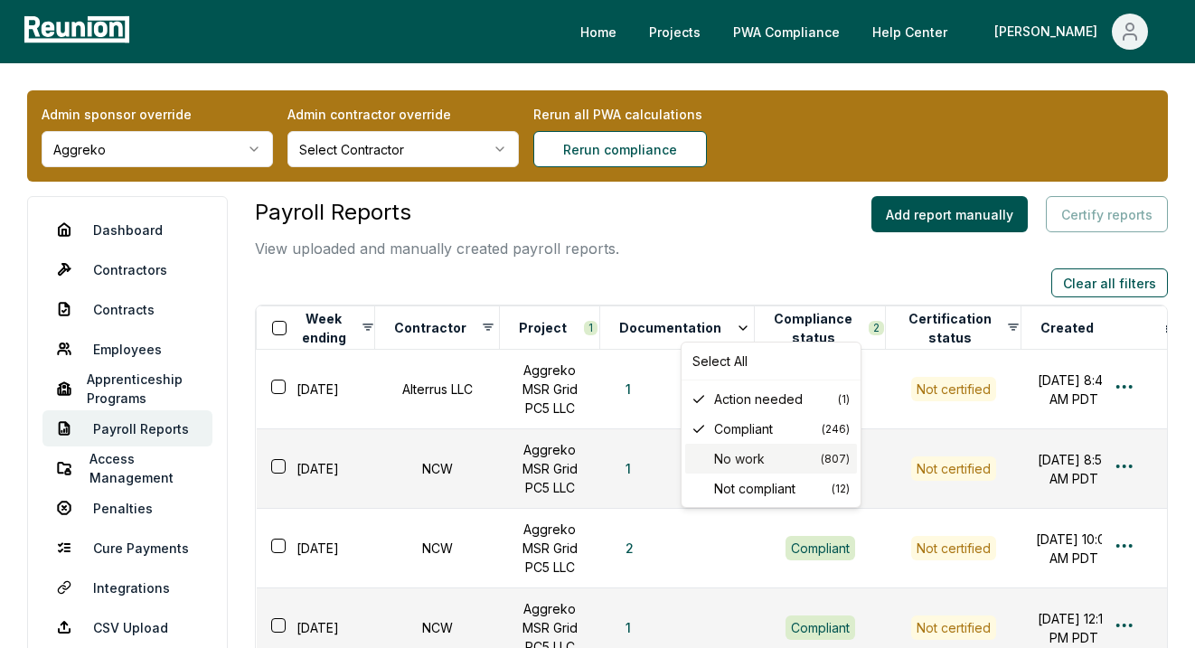
click at [789, 455] on span "No work" at bounding box center [767, 458] width 107 height 19
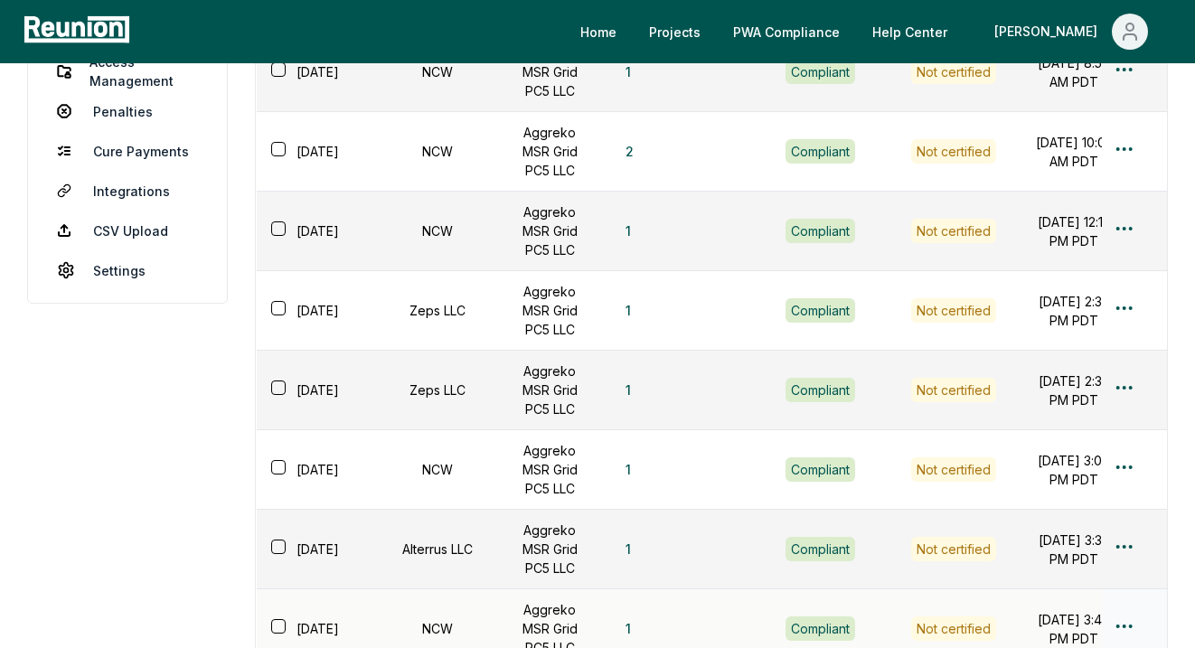
scroll to position [90, 0]
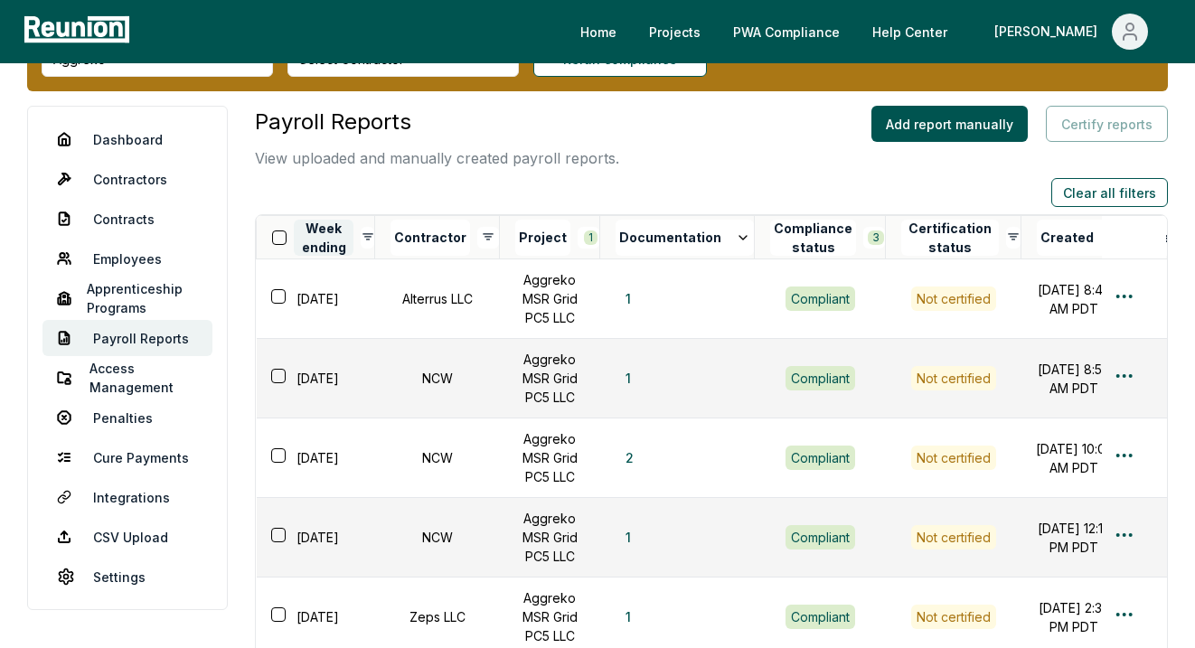
click at [332, 235] on button "Week ending" at bounding box center [324, 238] width 60 height 36
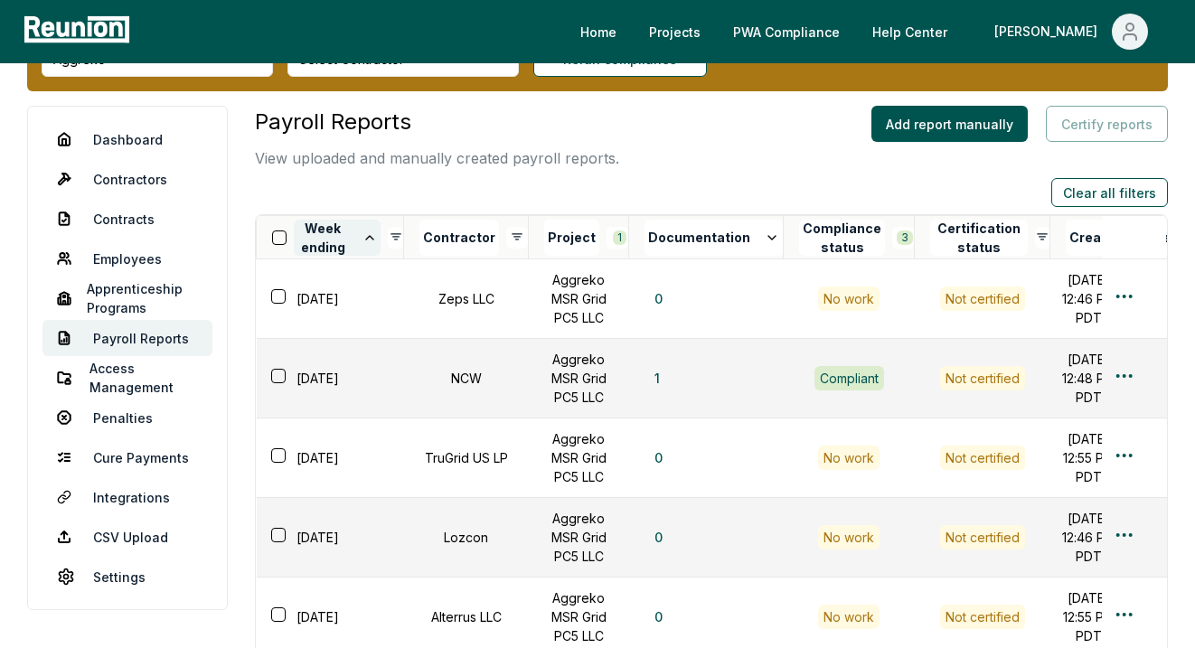
click at [332, 237] on button "Week ending" at bounding box center [337, 238] width 87 height 36
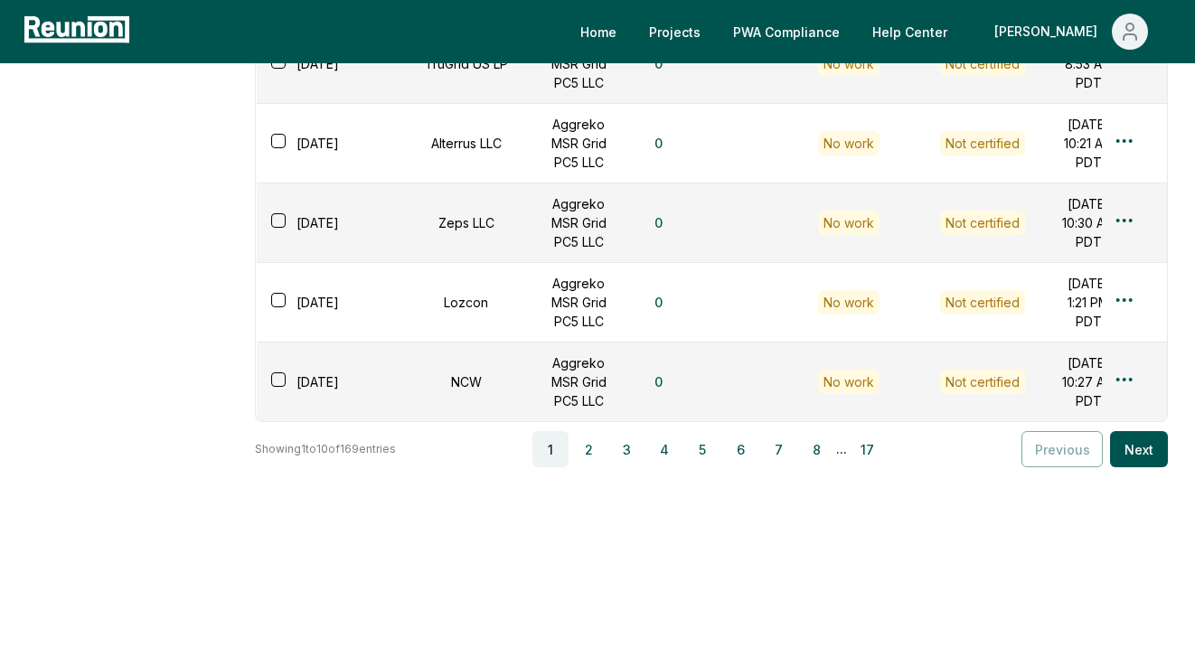
scroll to position [912, 0]
click at [591, 455] on button "2" at bounding box center [588, 449] width 36 height 36
click at [676, 453] on button "4" at bounding box center [668, 449] width 36 height 36
click at [702, 453] on button "5" at bounding box center [708, 449] width 36 height 36
click at [749, 450] on button "6" at bounding box center [745, 449] width 36 height 36
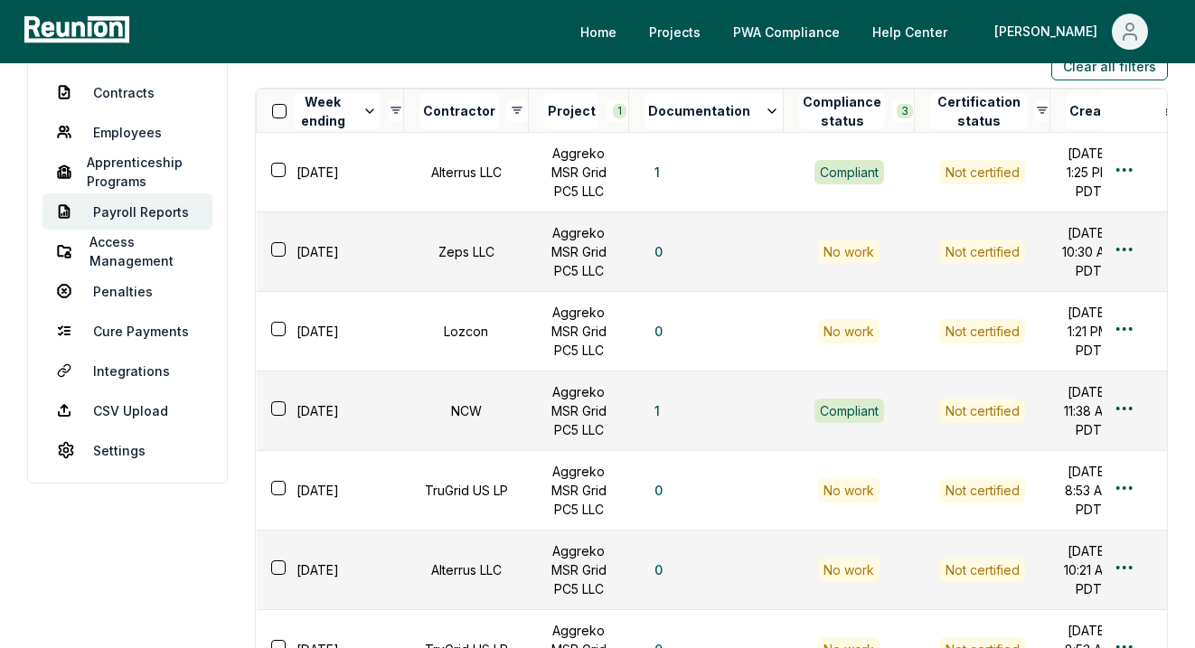
scroll to position [231, 0]
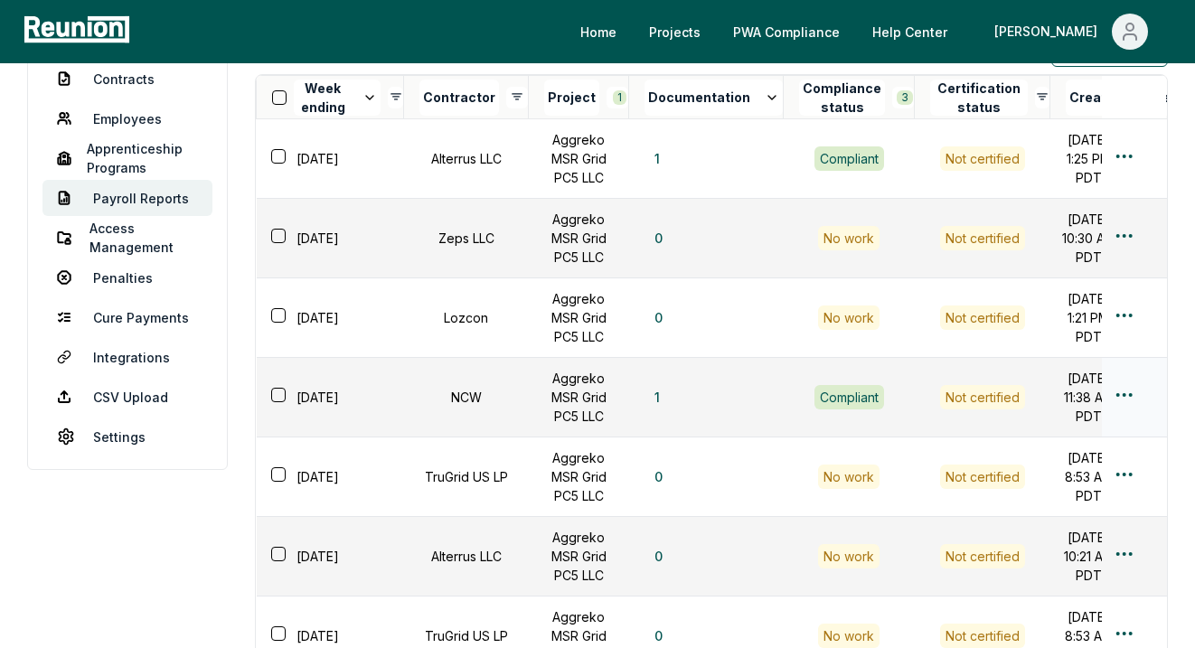
click at [1124, 464] on html "Please visit us on your desktop We're working on making our marketplace mobile-…" at bounding box center [597, 455] width 1195 height 1372
click at [1079, 530] on div "Edit" at bounding box center [1094, 533] width 172 height 30
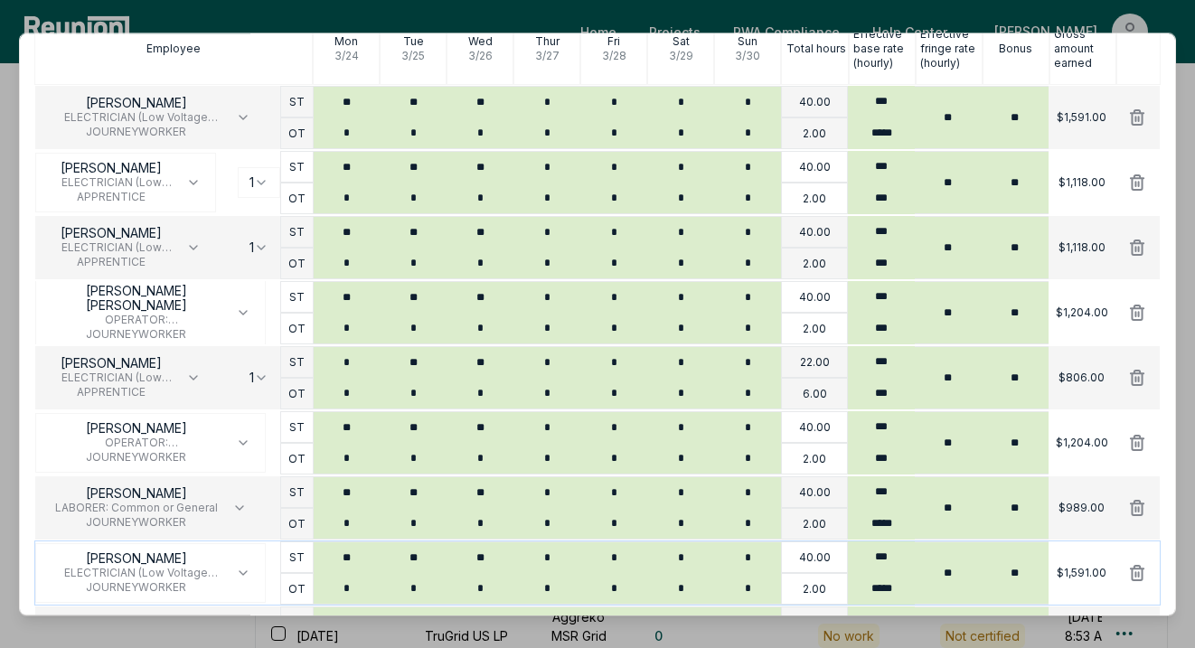
scroll to position [542, 0]
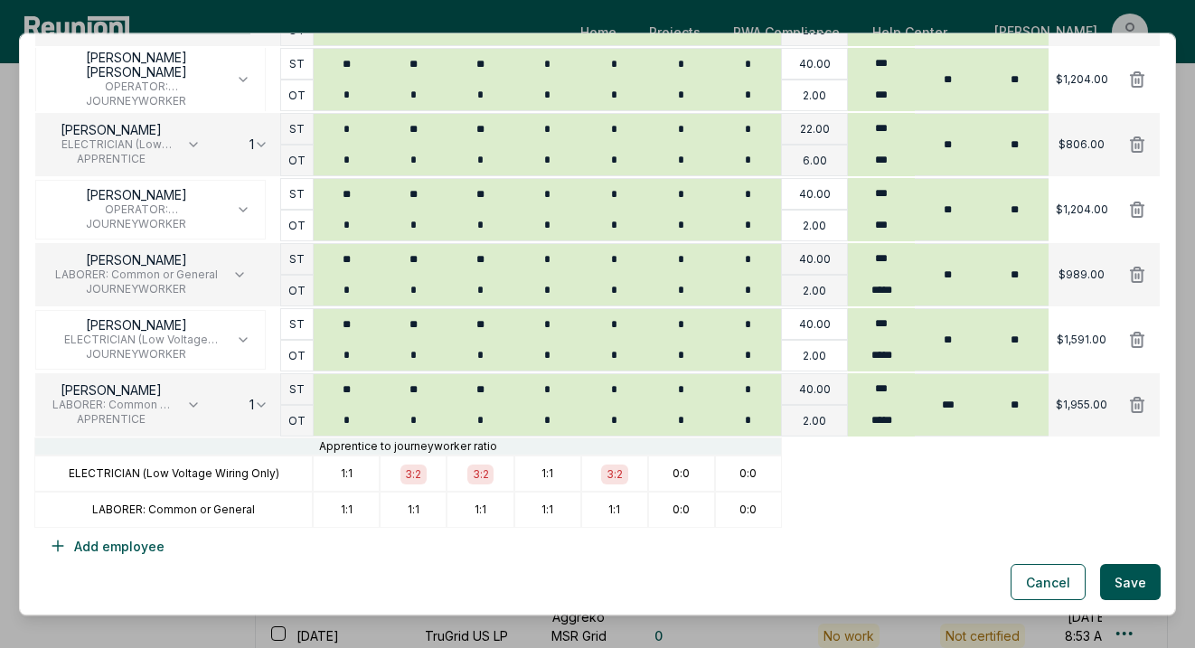
click at [869, 498] on div at bounding box center [971, 511] width 379 height 36
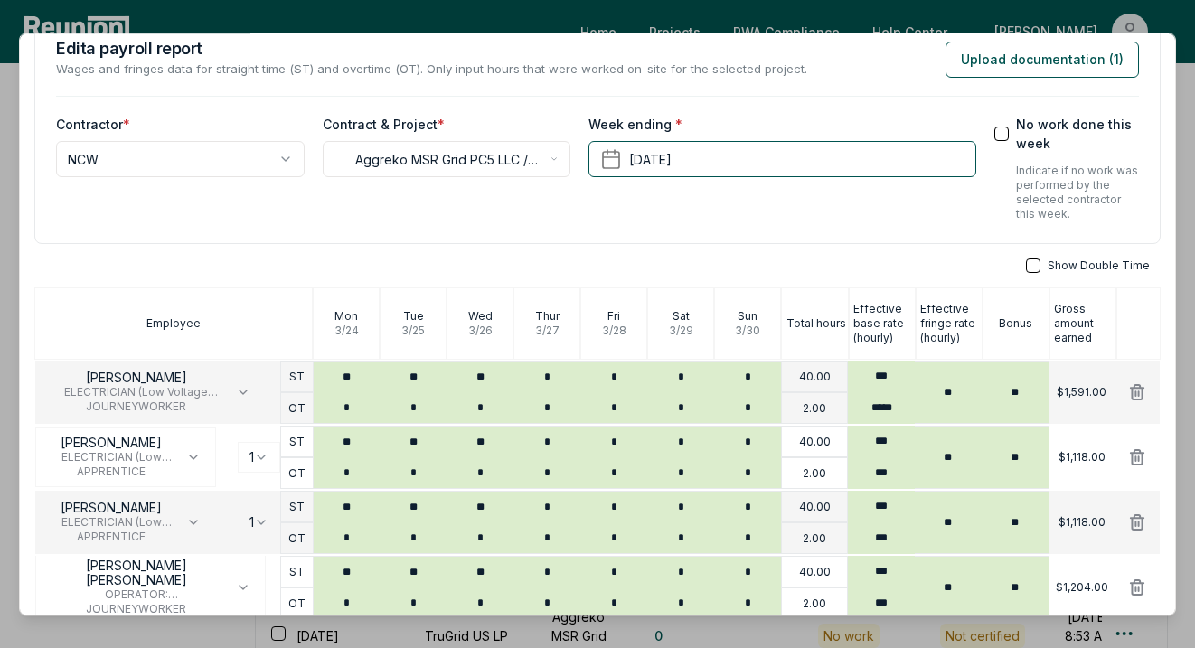
scroll to position [0, 0]
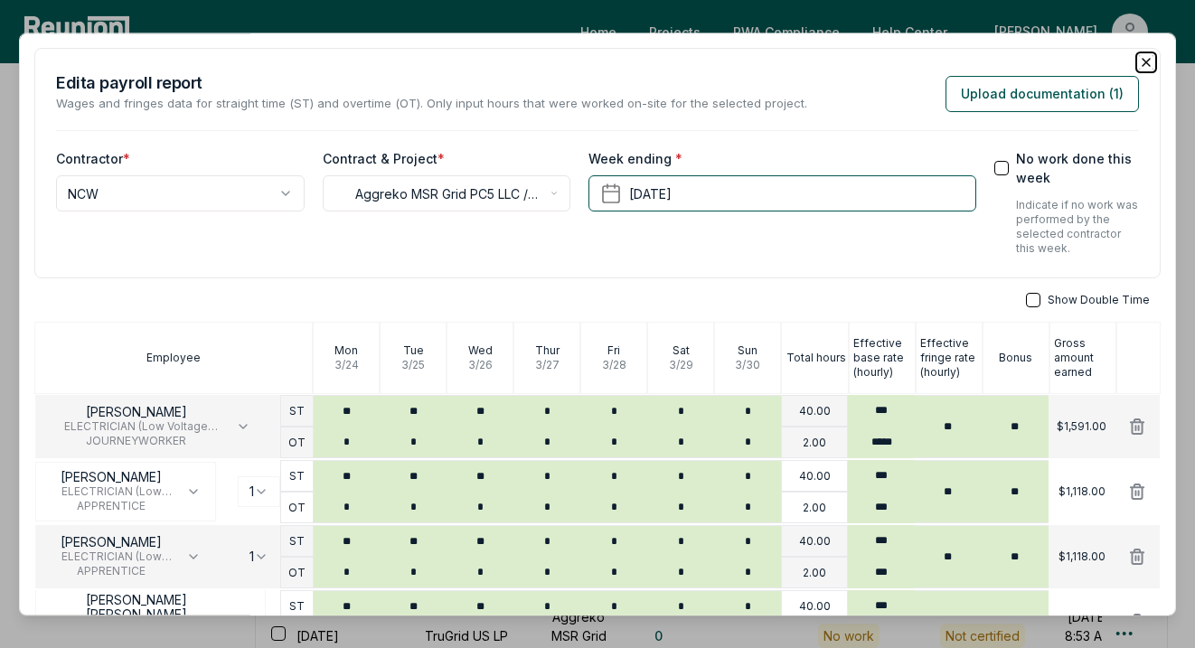
click at [1145, 67] on icon "button" at bounding box center [1146, 62] width 14 height 14
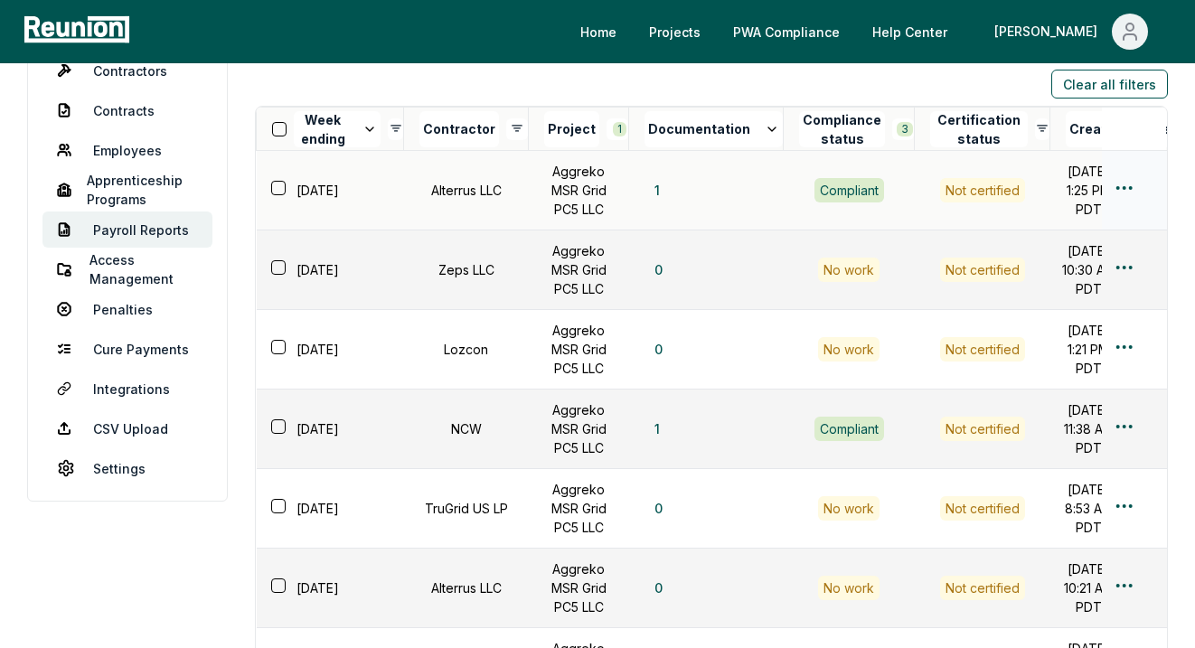
scroll to position [252, 0]
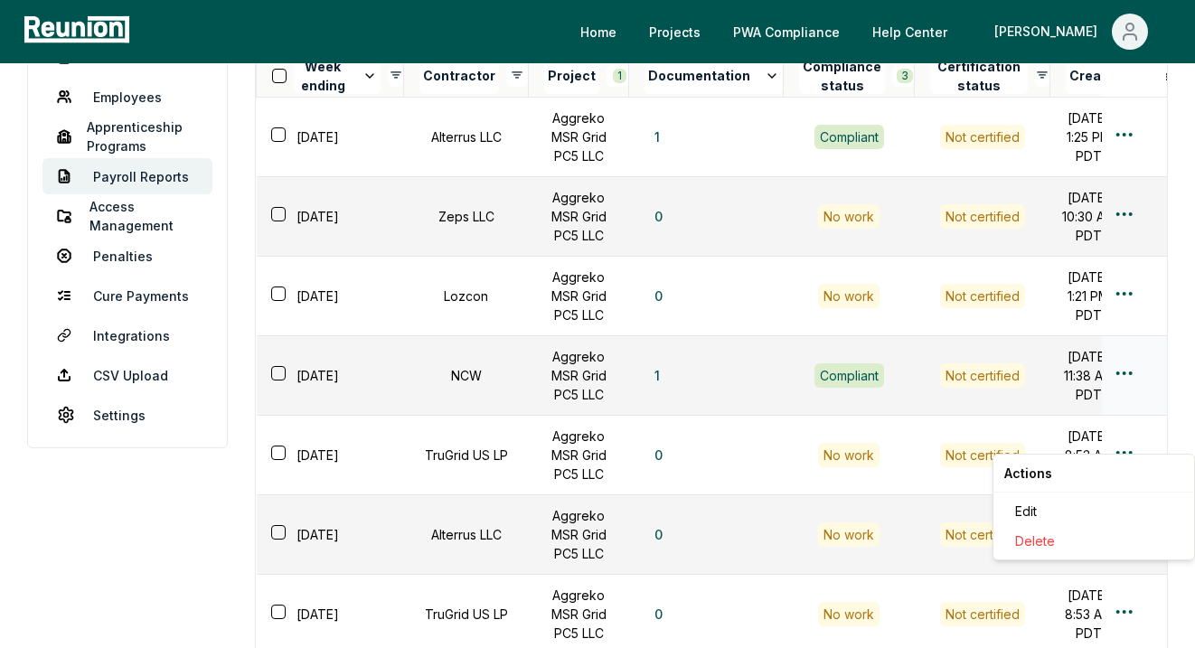
click at [1127, 441] on html "Please visit us on your desktop We're working on making our marketplace mobile-…" at bounding box center [597, 434] width 1195 height 1372
click at [1077, 507] on div "Edit" at bounding box center [1094, 511] width 172 height 30
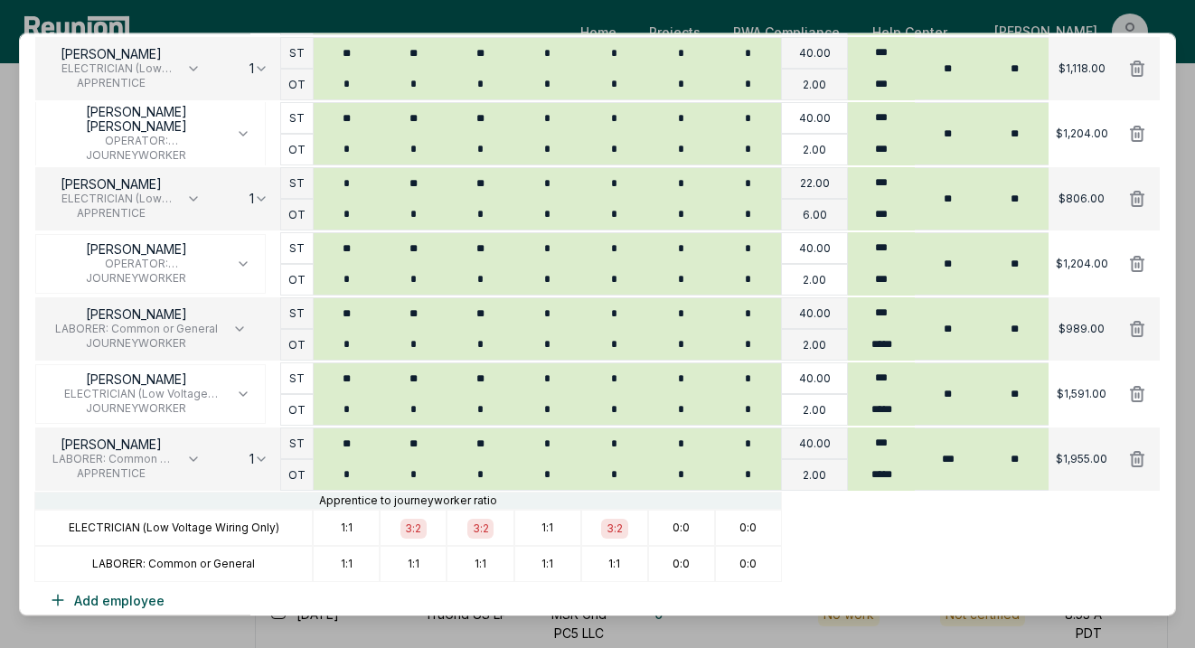
scroll to position [478, 0]
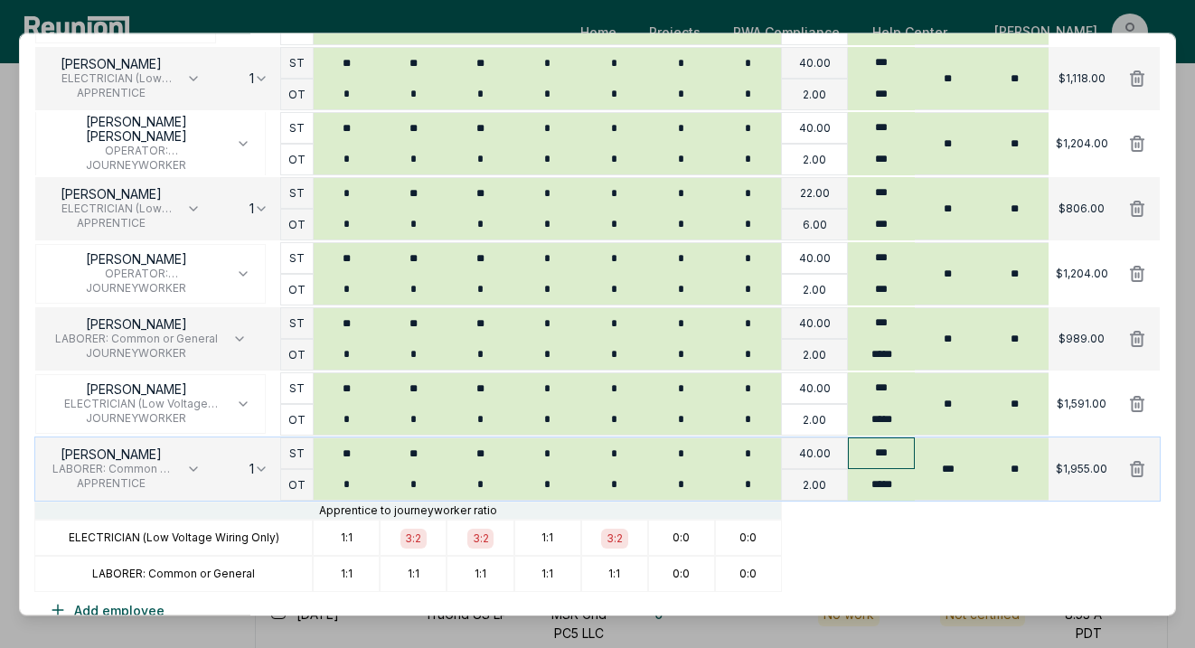
type input "***"
click at [890, 456] on input "***" at bounding box center [881, 454] width 67 height 32
type input "*****"
click at [880, 480] on input "*****" at bounding box center [881, 486] width 67 height 32
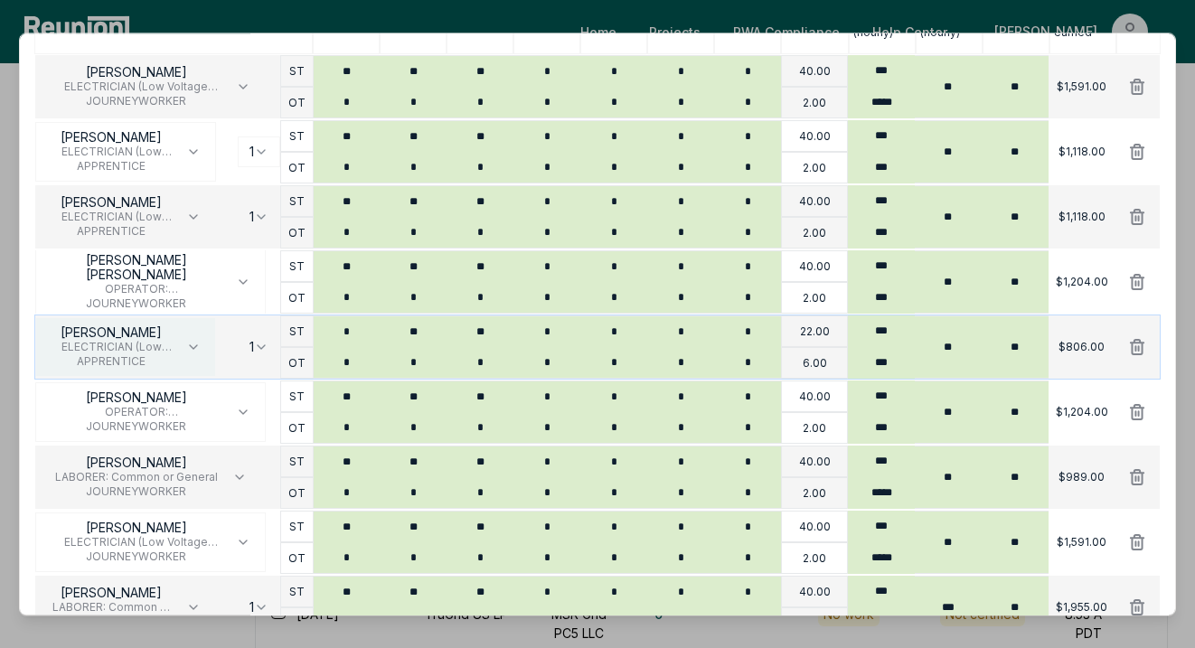
scroll to position [542, 0]
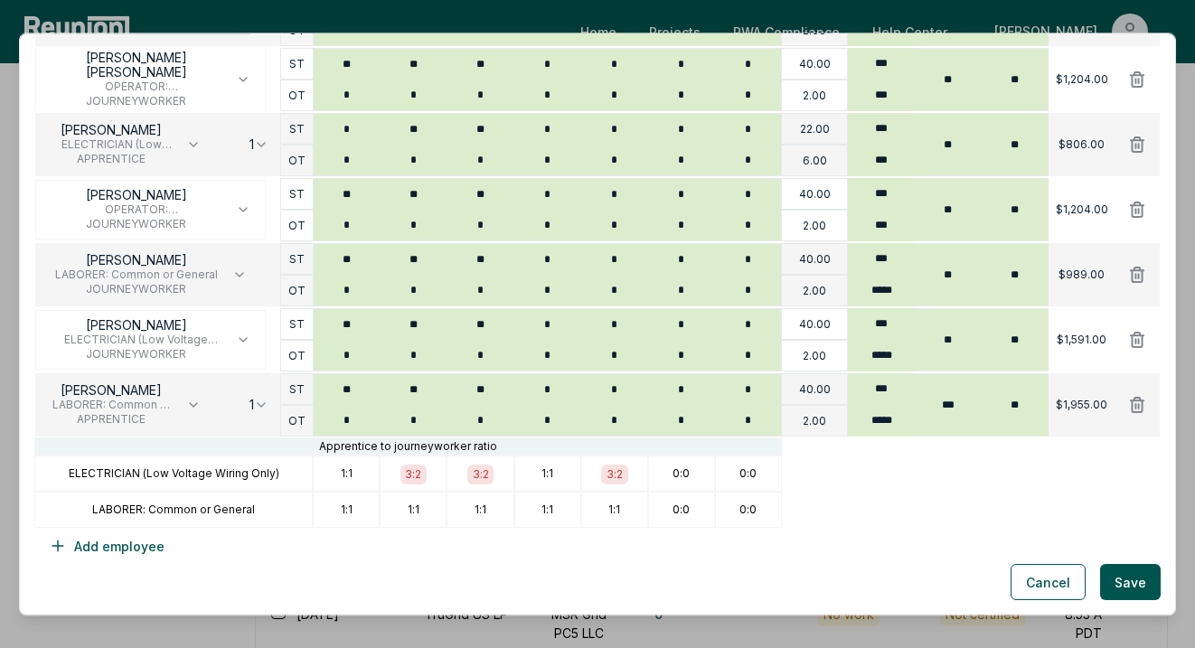
click at [857, 526] on div at bounding box center [971, 511] width 379 height 36
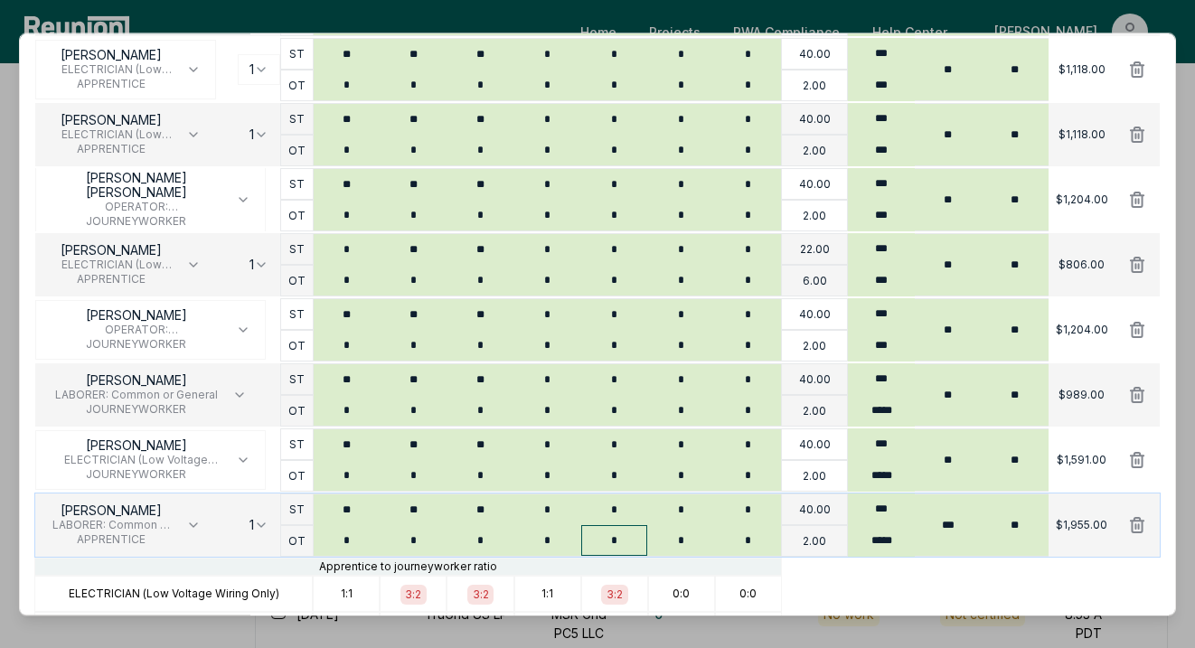
scroll to position [425, 0]
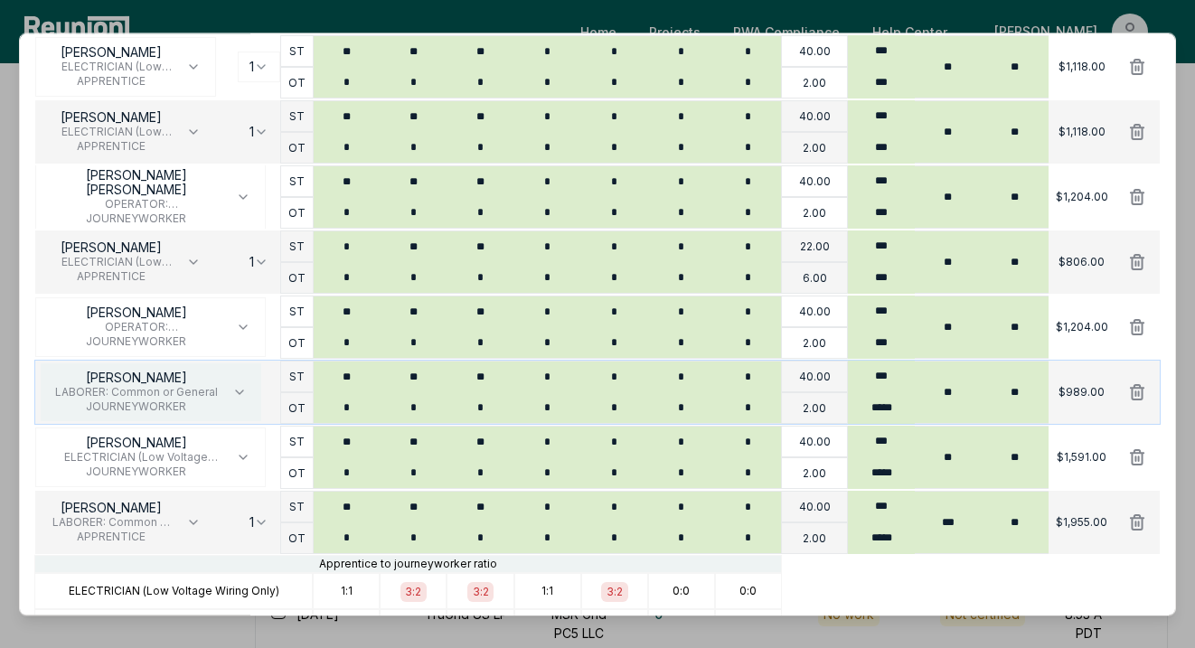
click at [167, 401] on span "JOURNEYWORKER" at bounding box center [136, 408] width 163 height 14
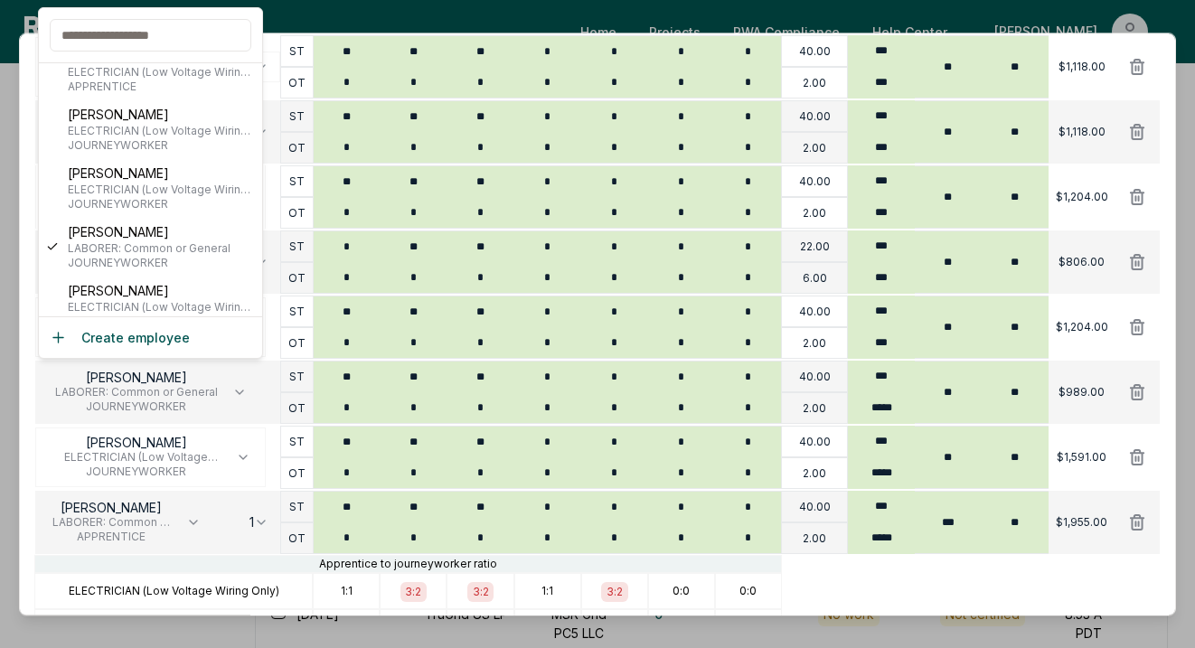
scroll to position [495, 0]
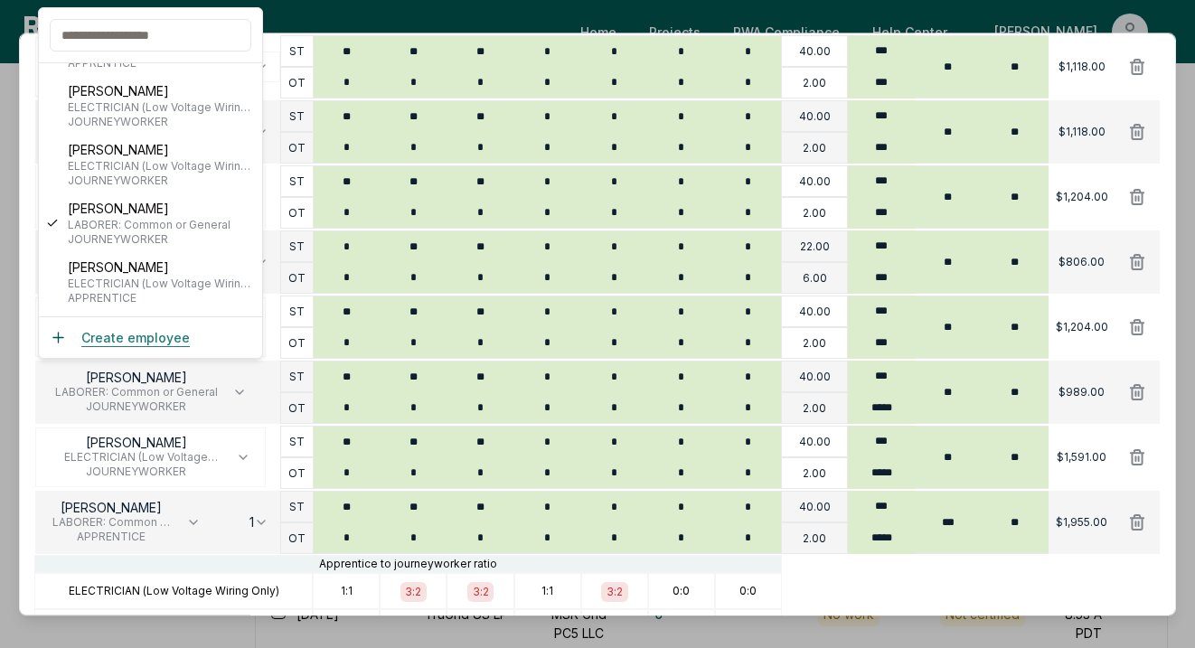
click at [155, 335] on button "Create employee" at bounding box center [120, 337] width 140 height 19
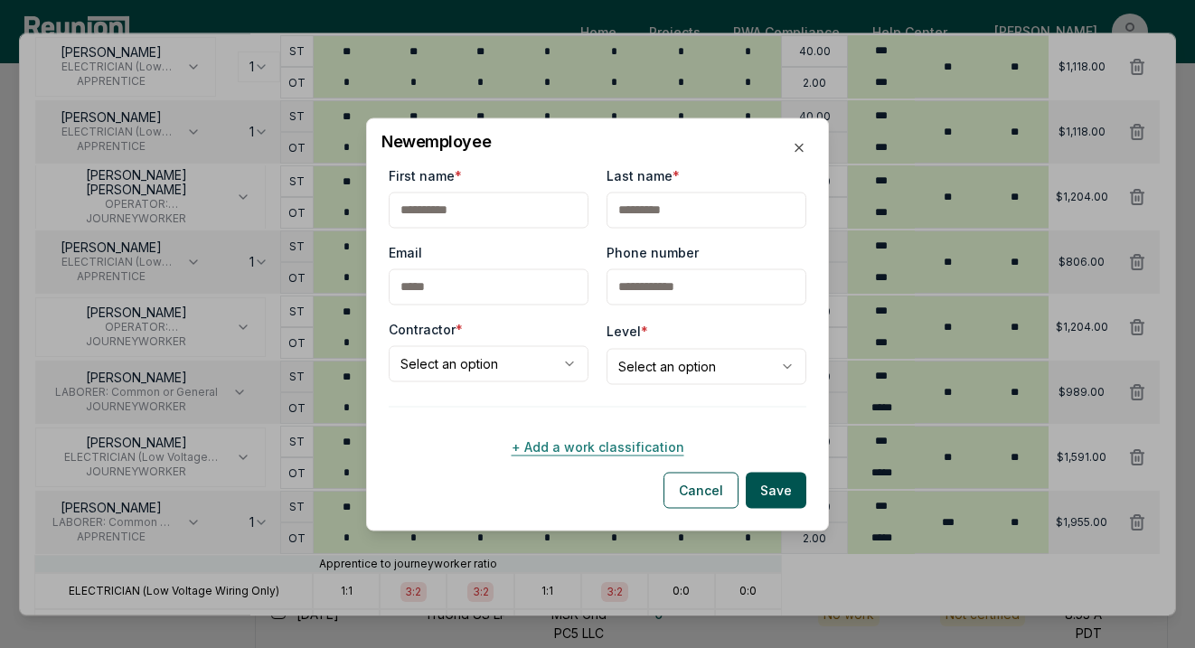
click at [544, 438] on button "+ Add a work classification" at bounding box center [598, 447] width 418 height 36
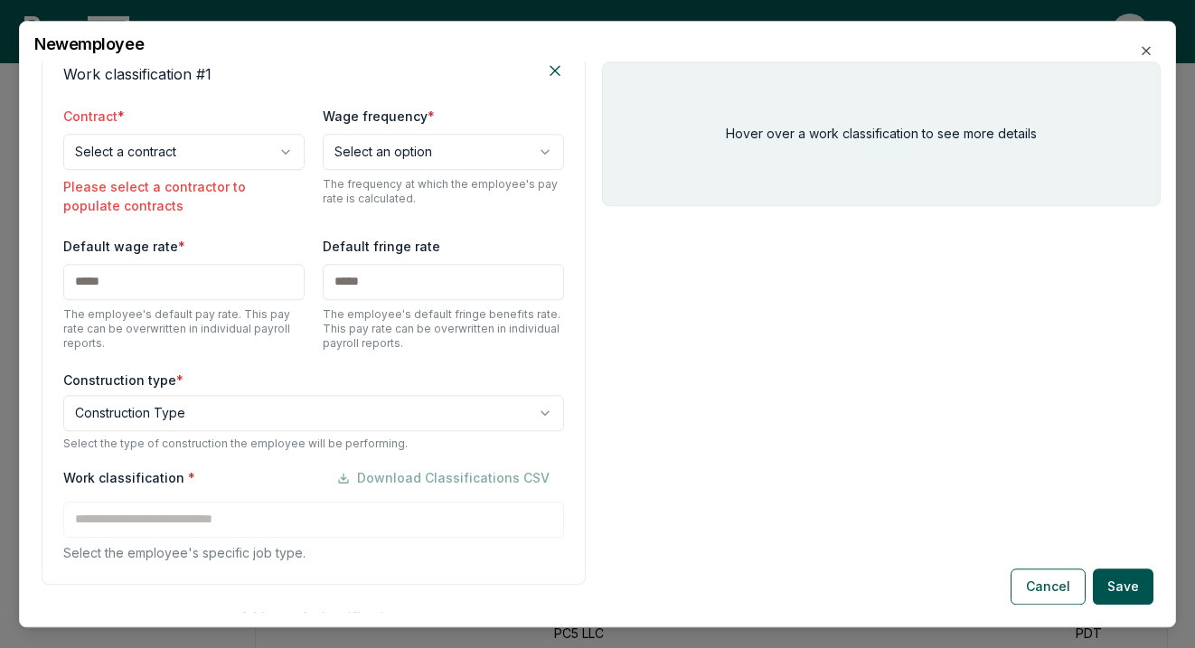
scroll to position [280, 0]
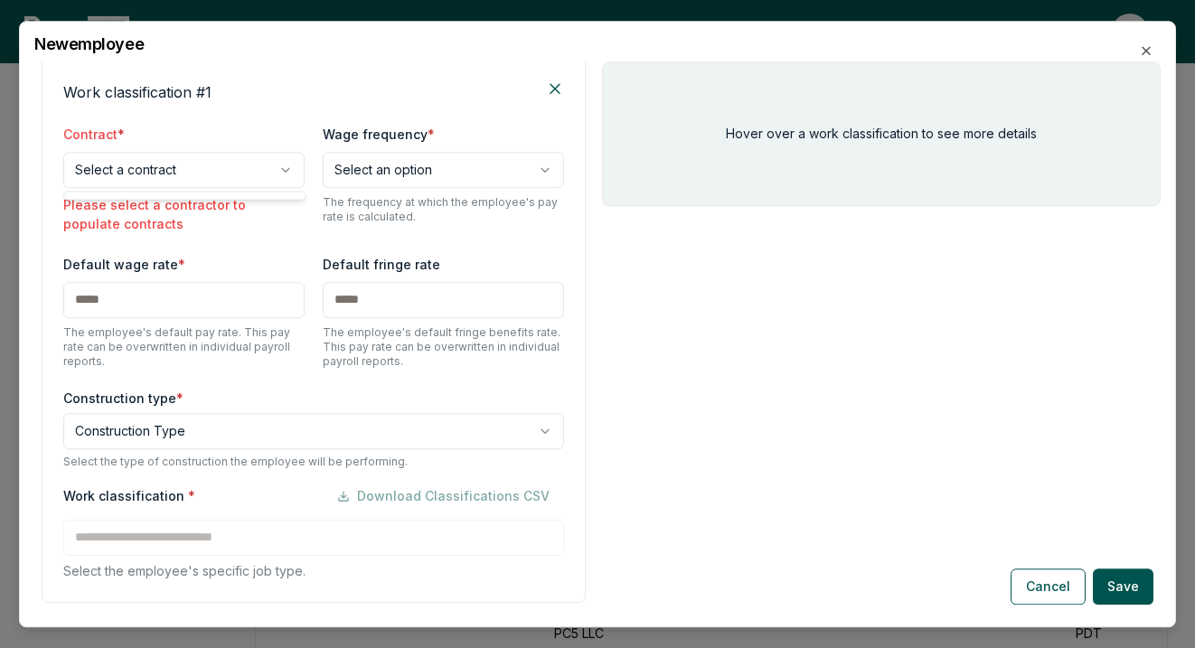
click at [204, 183] on body "Please visit us on your desktop We're working on making our marketplace mobile-…" at bounding box center [597, 434] width 1195 height 1372
click at [257, 129] on body "Please visit us on your desktop We're working on making our marketplace mobile-…" at bounding box center [597, 434] width 1195 height 1372
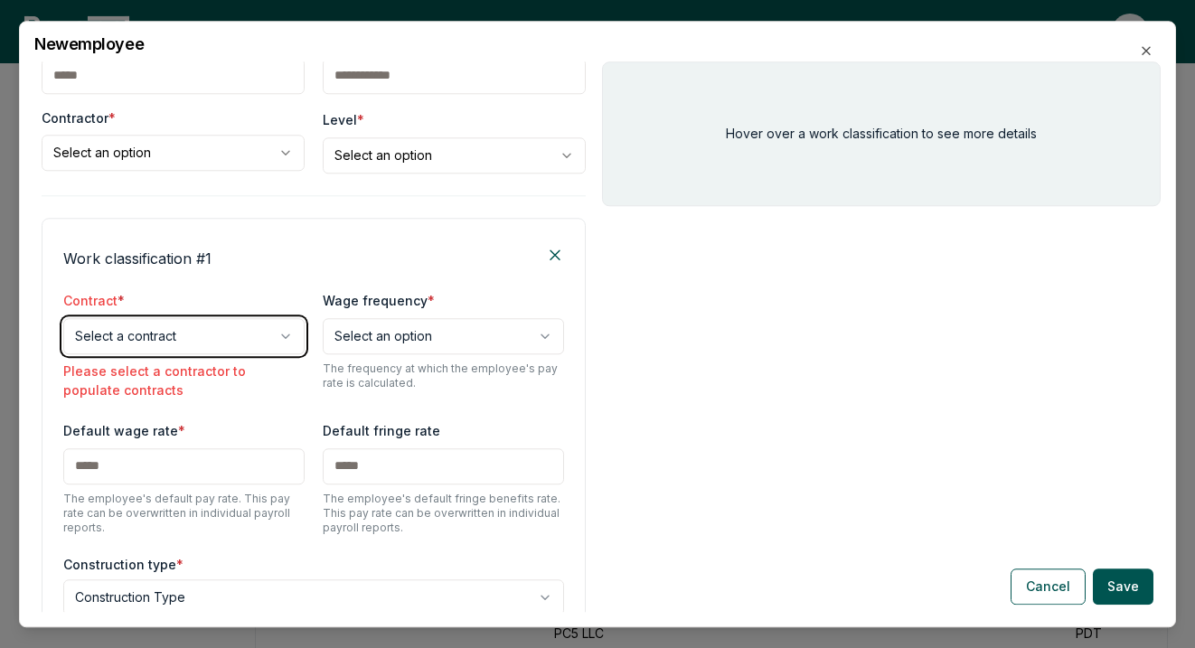
scroll to position [0, 0]
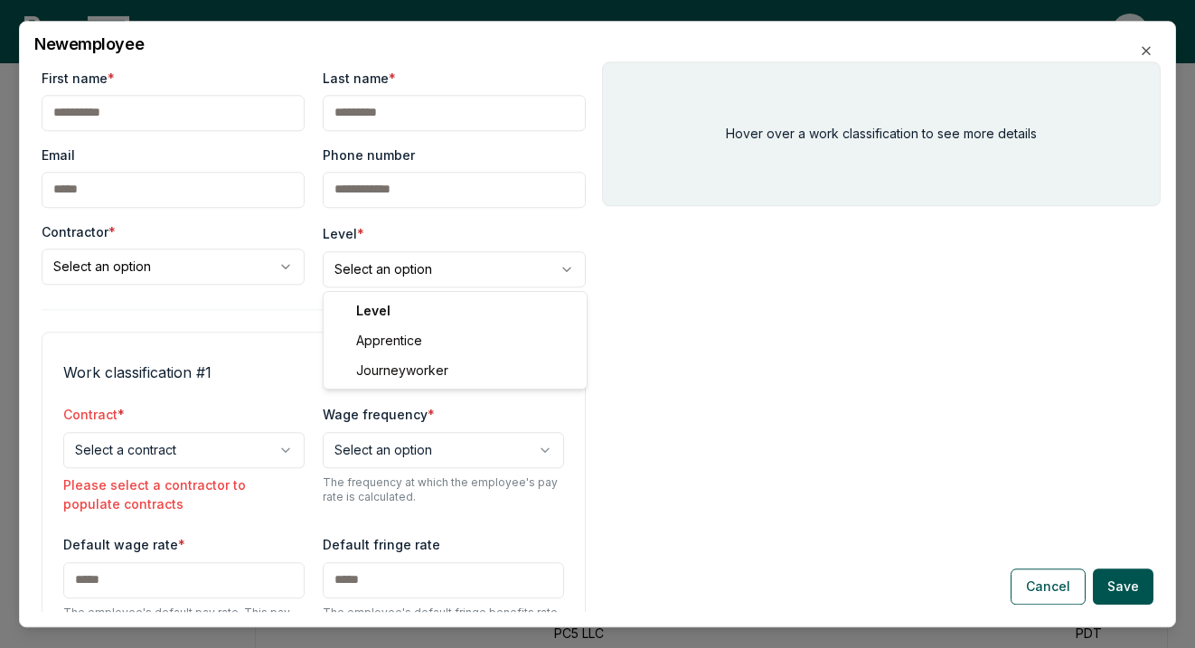
click at [378, 275] on body "Please visit us on your desktop We're working on making our marketplace mobile-…" at bounding box center [597, 434] width 1195 height 1372
click at [278, 273] on body "Please visit us on your desktop We're working on making our marketplace mobile-…" at bounding box center [597, 434] width 1195 height 1372
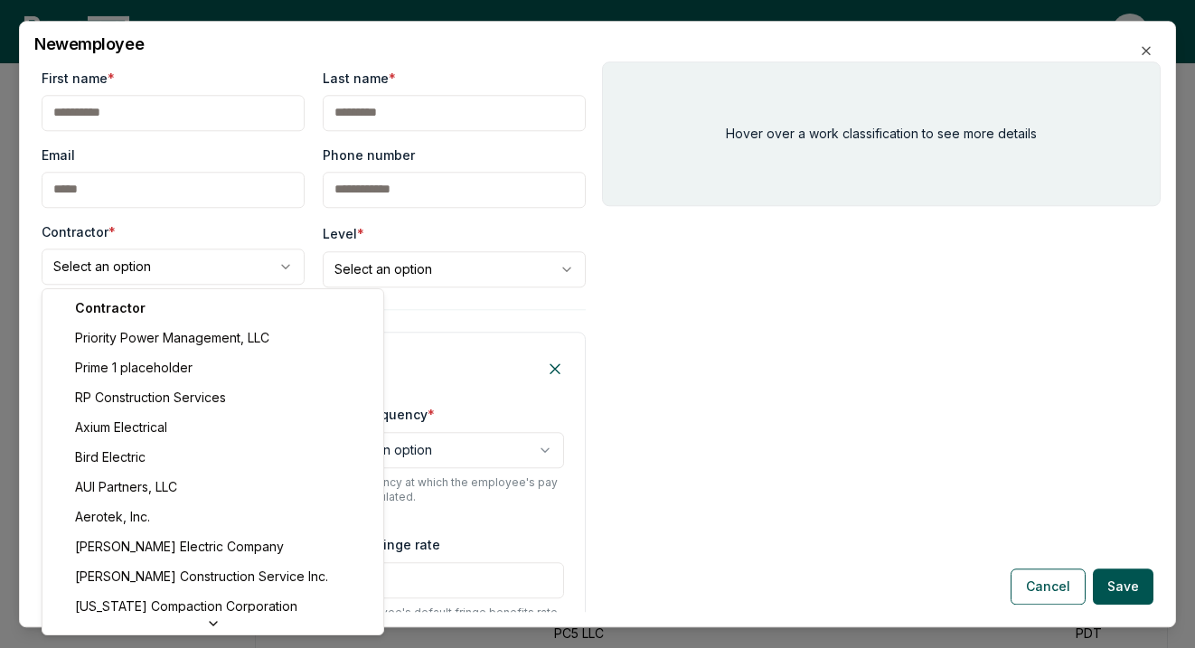
click at [278, 273] on body "Please visit us on your desktop We're working on making our marketplace mobile-…" at bounding box center [597, 434] width 1195 height 1372
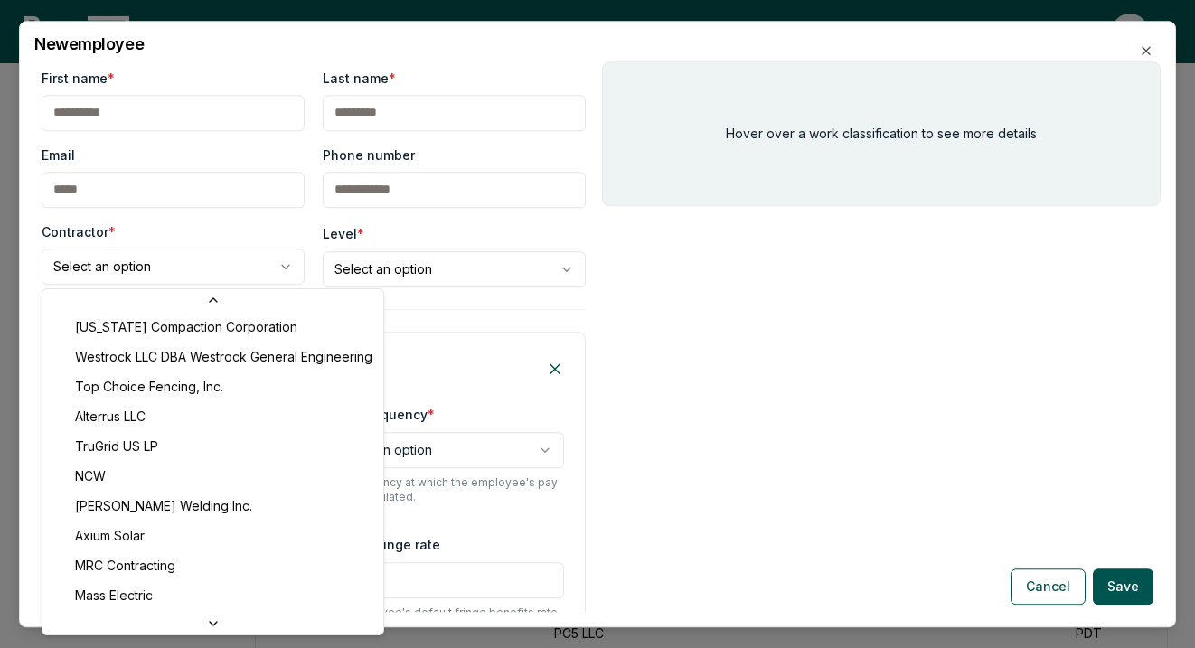
scroll to position [489, 0]
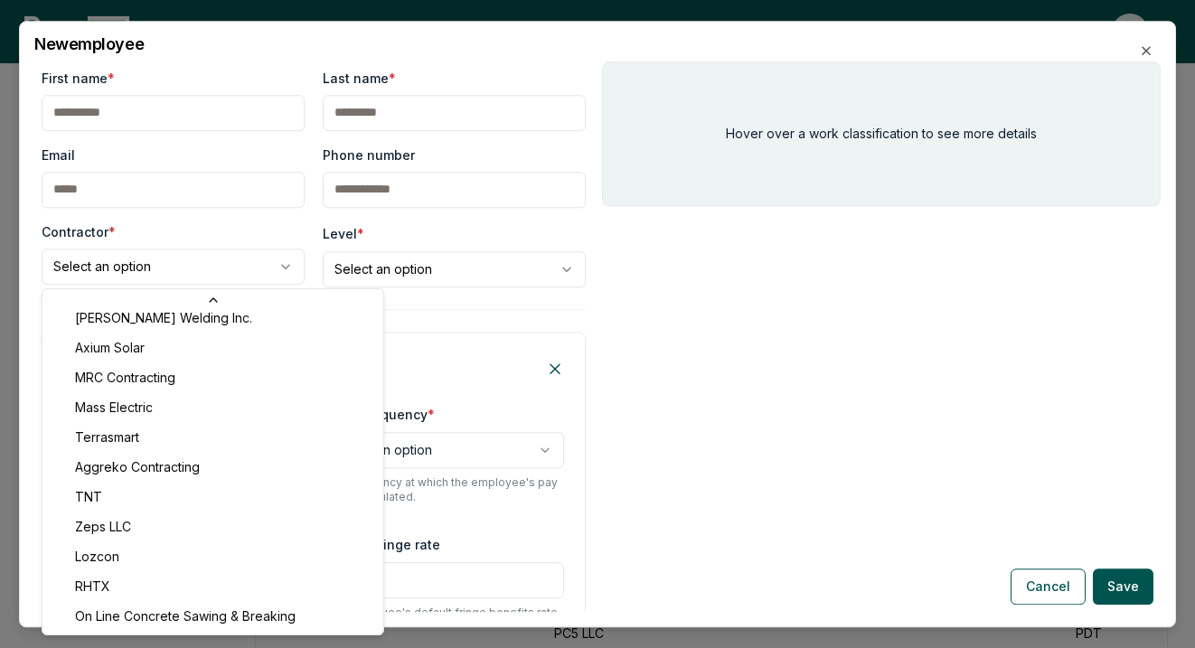
select select "**********"
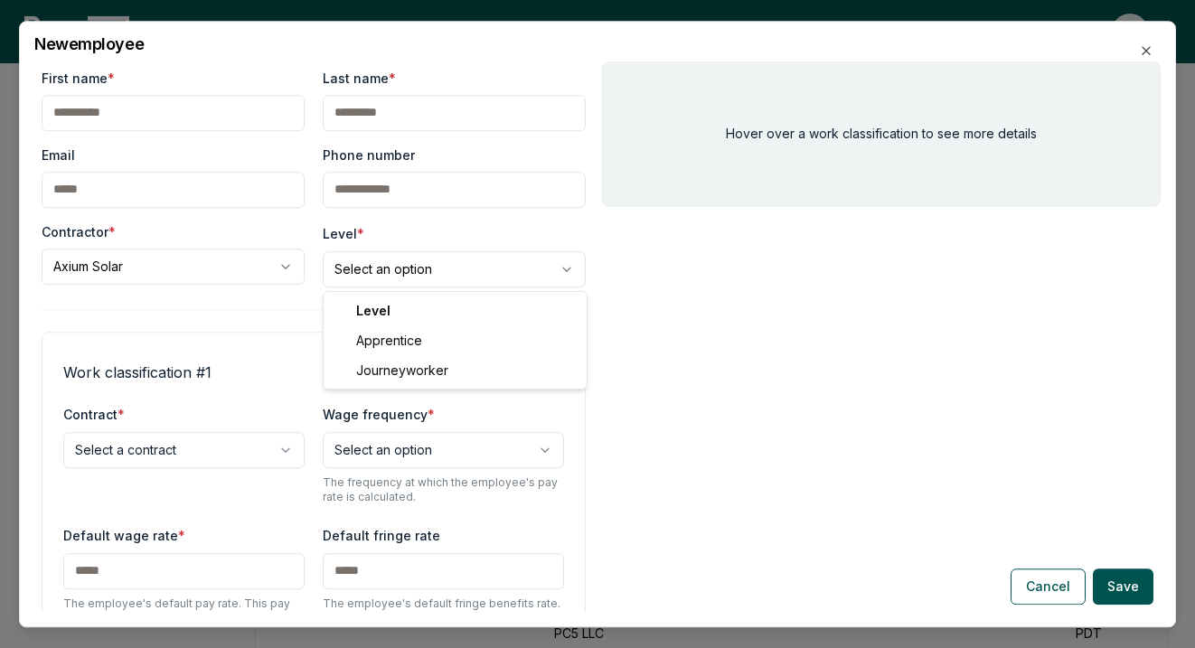
click at [382, 258] on body "Please visit us on your desktop We're working on making our marketplace mobile-…" at bounding box center [597, 434] width 1195 height 1372
select select "**********"
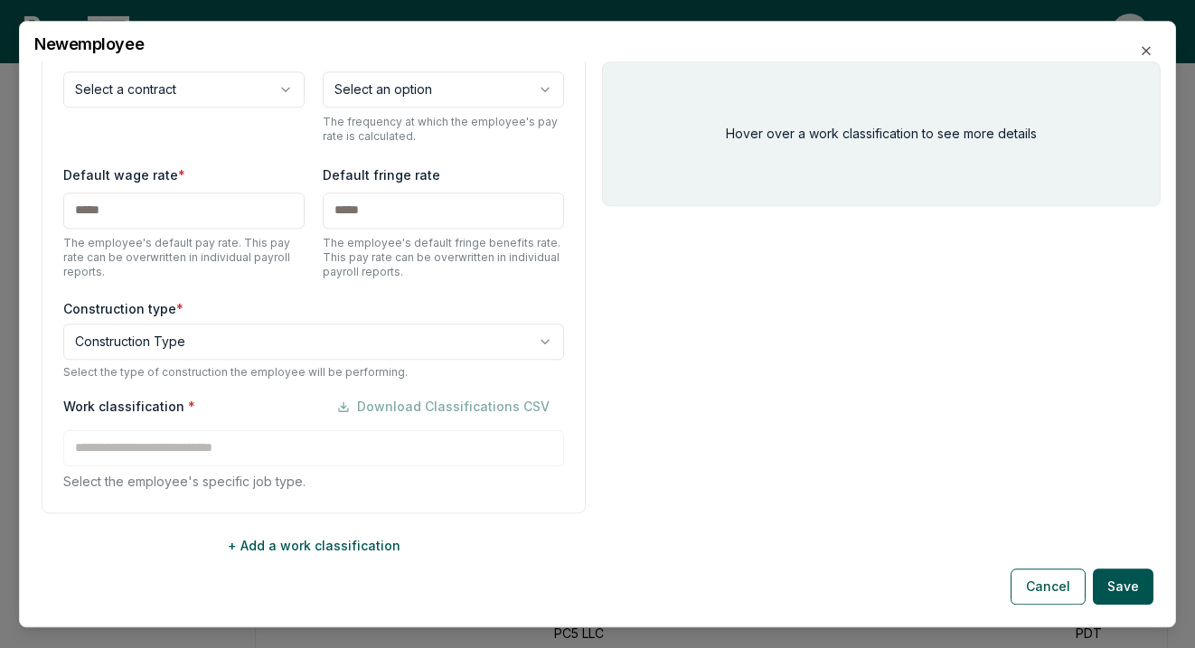
scroll to position [363, 0]
click at [195, 94] on body "Please visit us on your desktop We're working on making our marketplace mobile-…" at bounding box center [597, 434] width 1195 height 1372
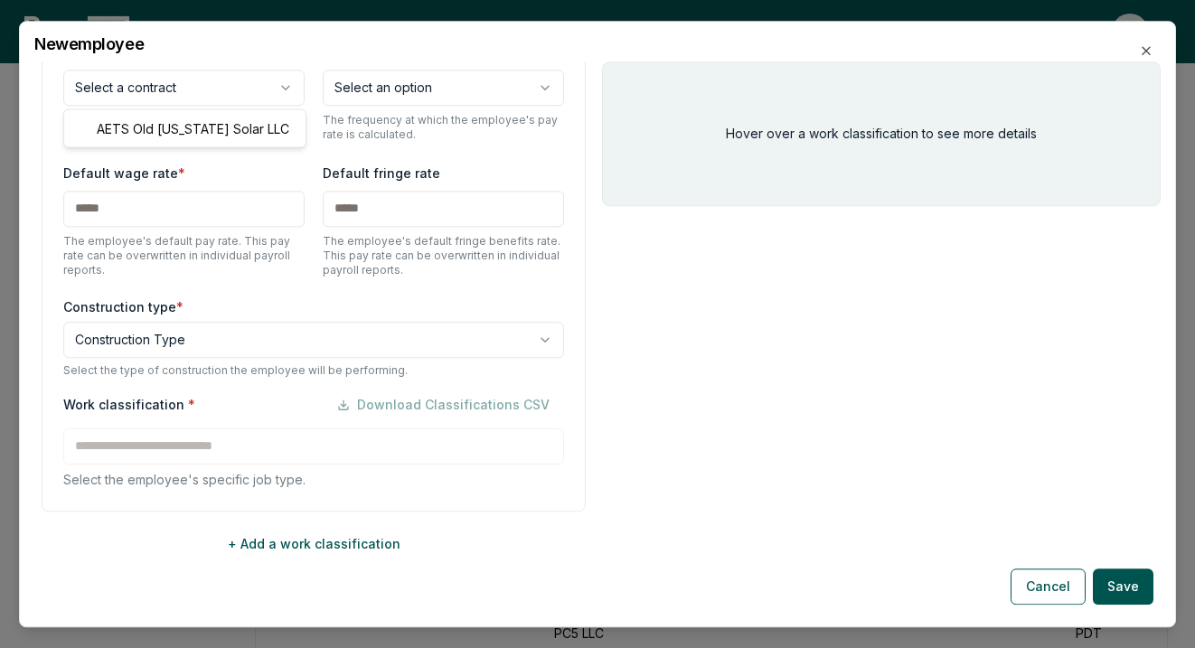
select select "**********"
click at [173, 342] on body "Please visit us on your desktop We're working on making our marketplace mobile-…" at bounding box center [597, 434] width 1195 height 1372
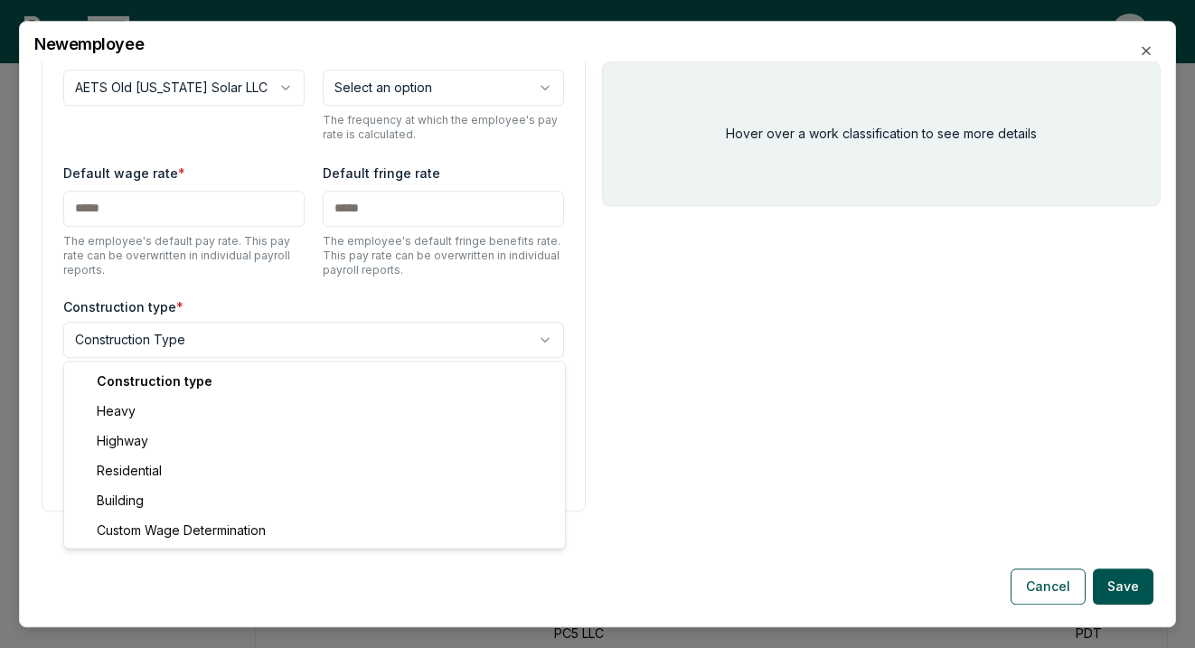
select select "*****"
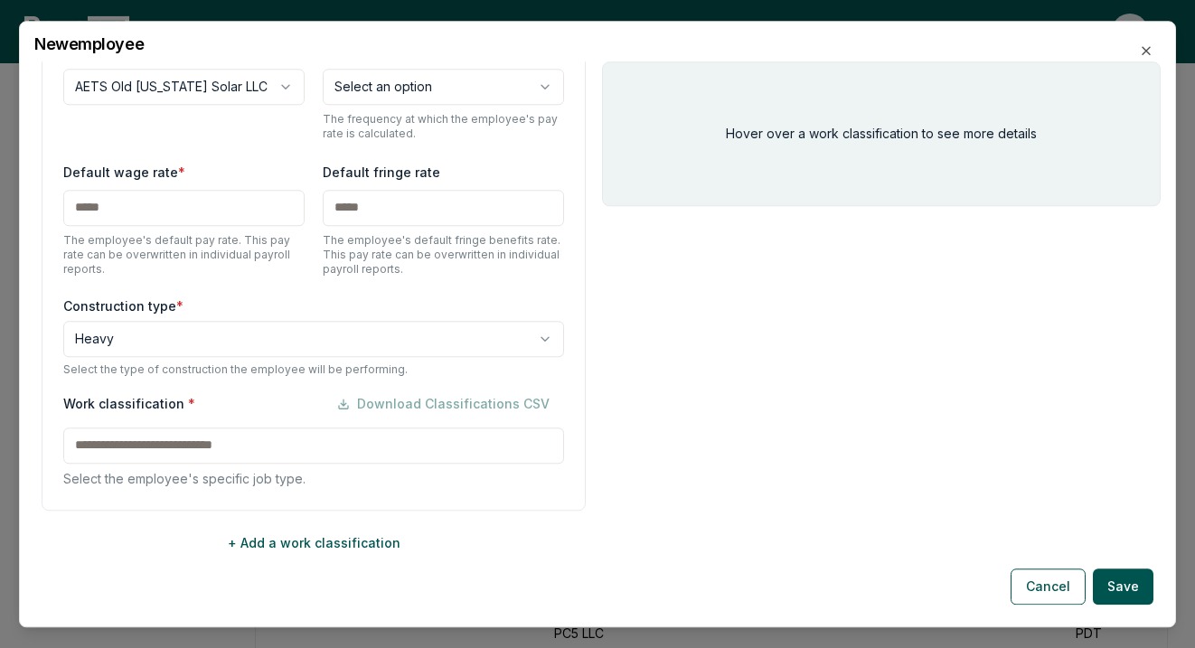
click at [168, 435] on div "Work classification * Download Classifications CSV Select the employee's specif…" at bounding box center [313, 437] width 501 height 102
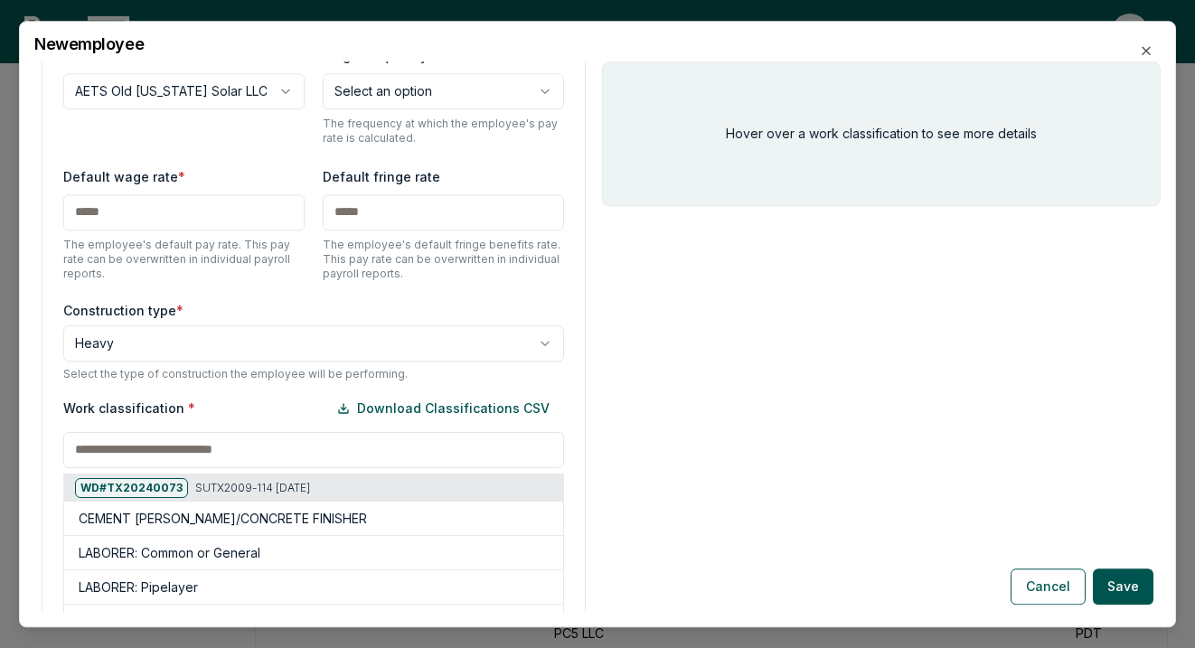
scroll to position [705, 0]
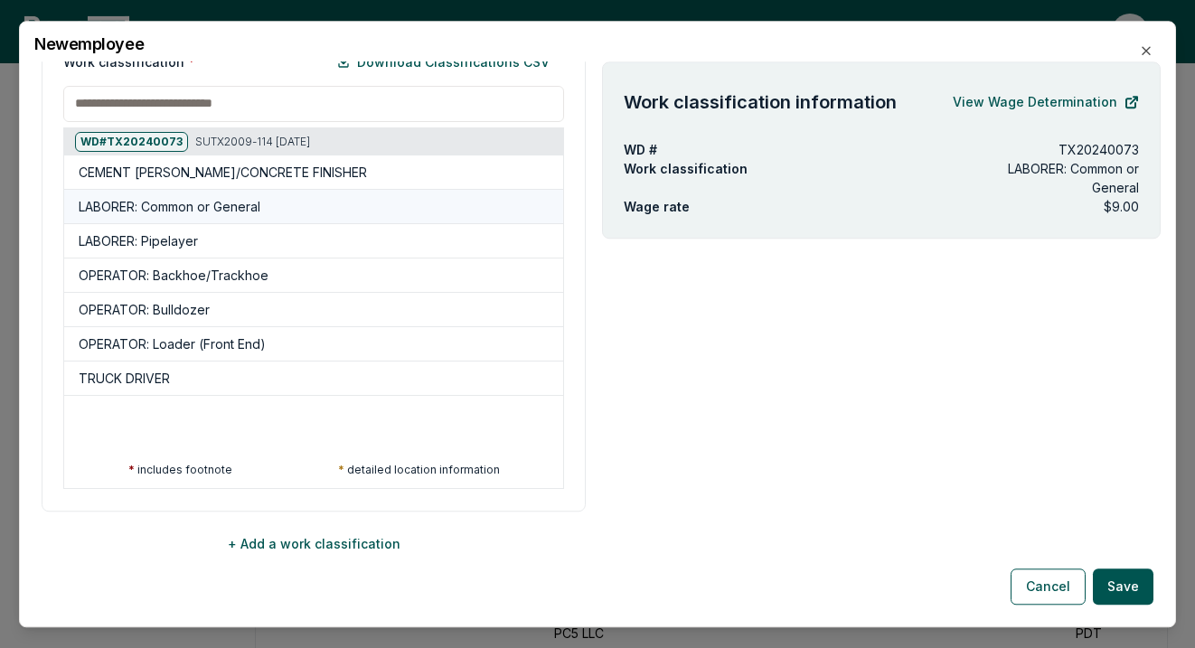
click at [210, 216] on div "LABORER: Common or General" at bounding box center [313, 207] width 499 height 34
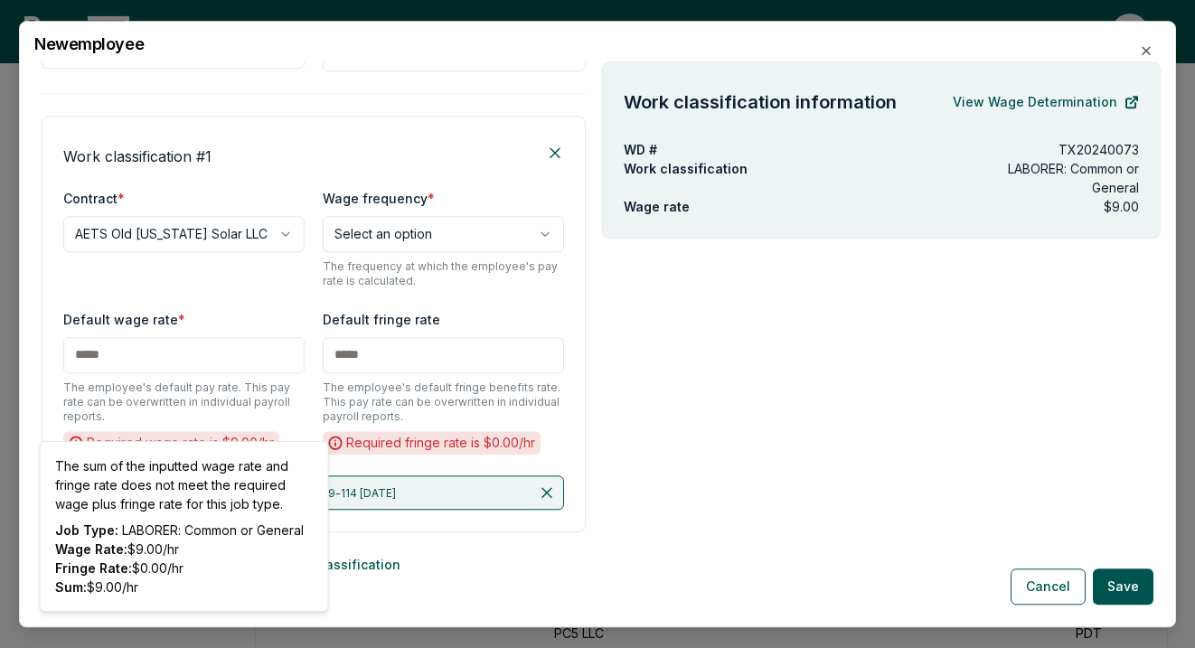
scroll to position [203, 0]
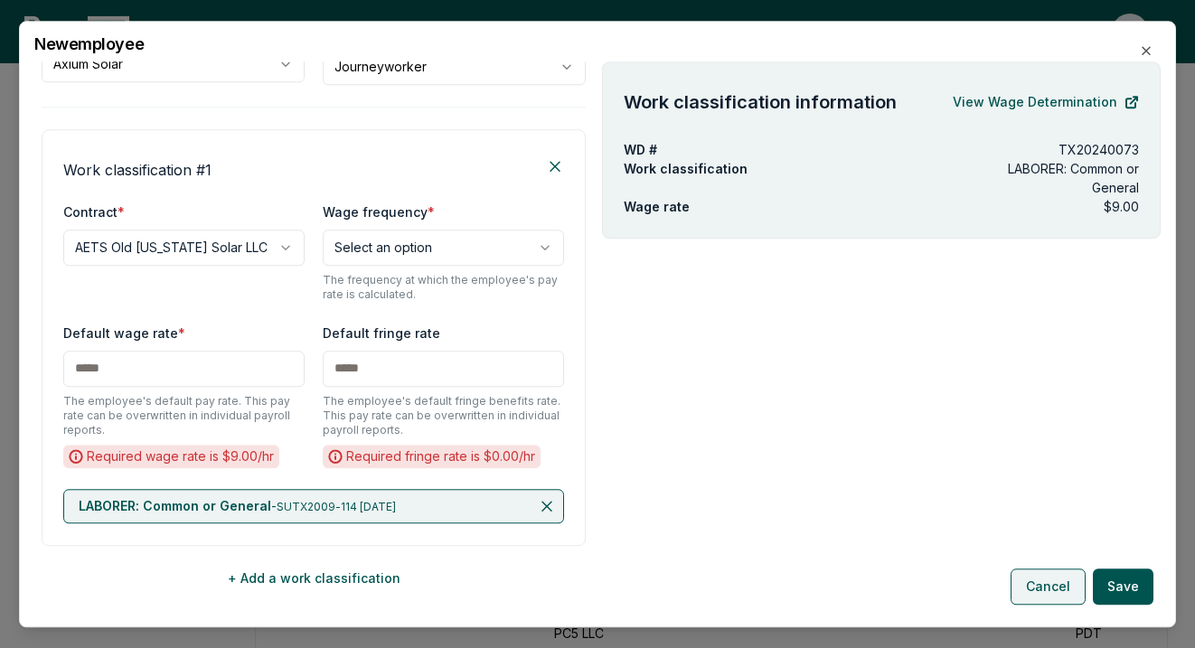
click at [1044, 584] on button "Cancel" at bounding box center [1048, 587] width 75 height 36
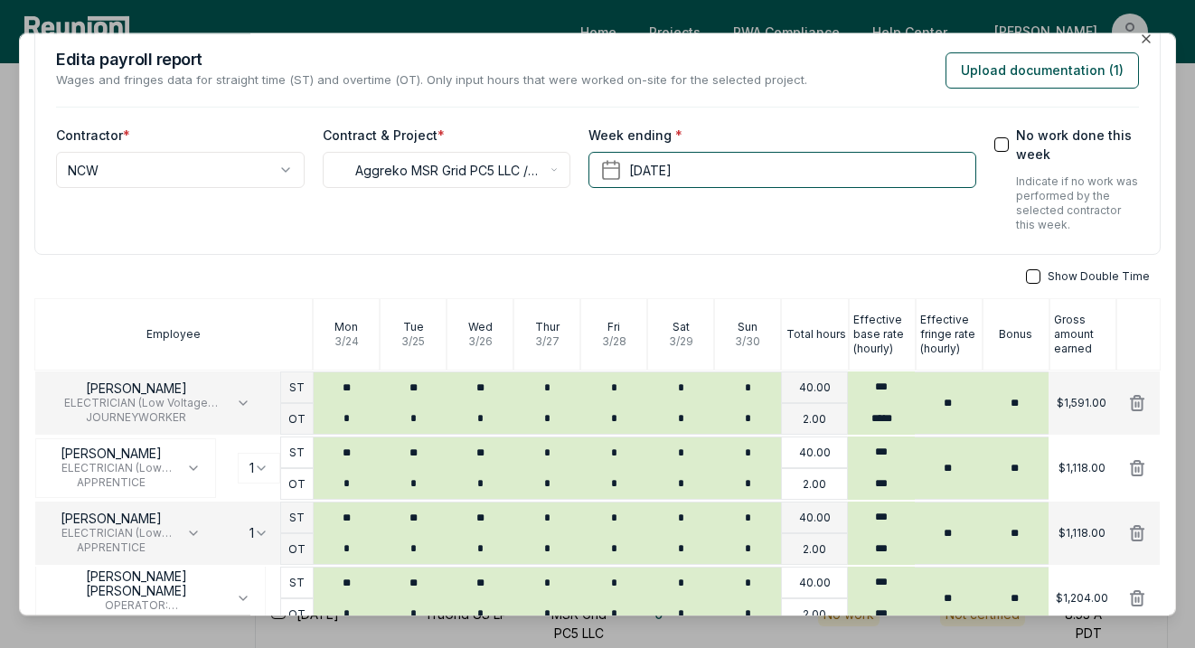
scroll to position [0, 0]
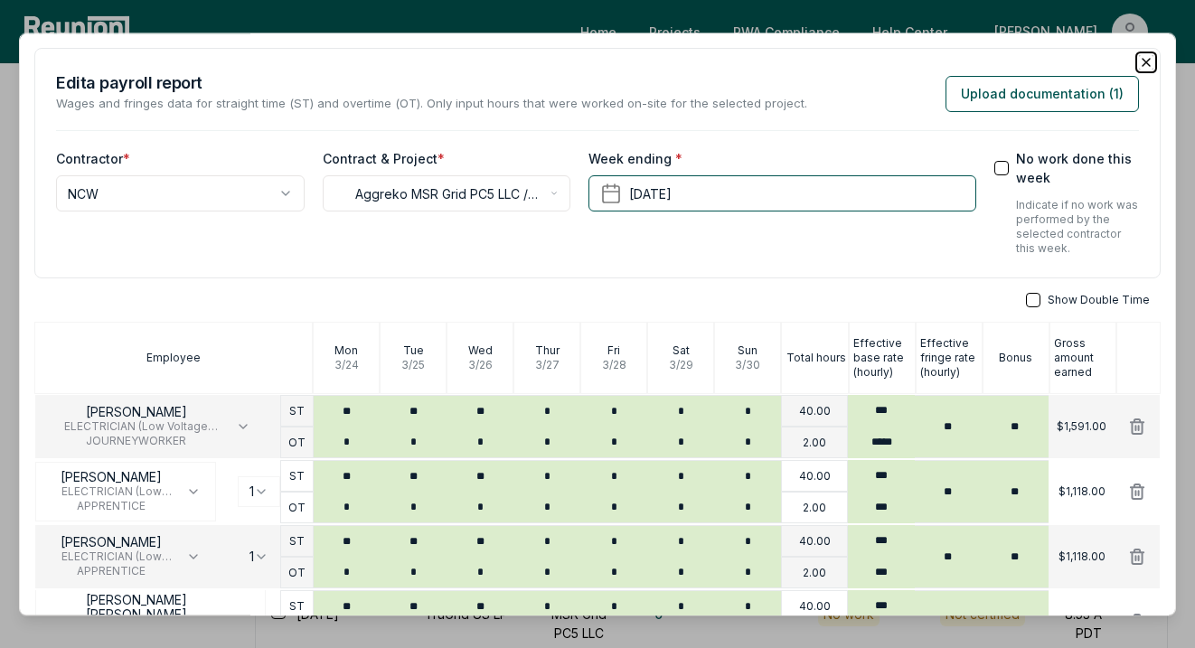
click at [1142, 60] on icon "button" at bounding box center [1146, 62] width 14 height 14
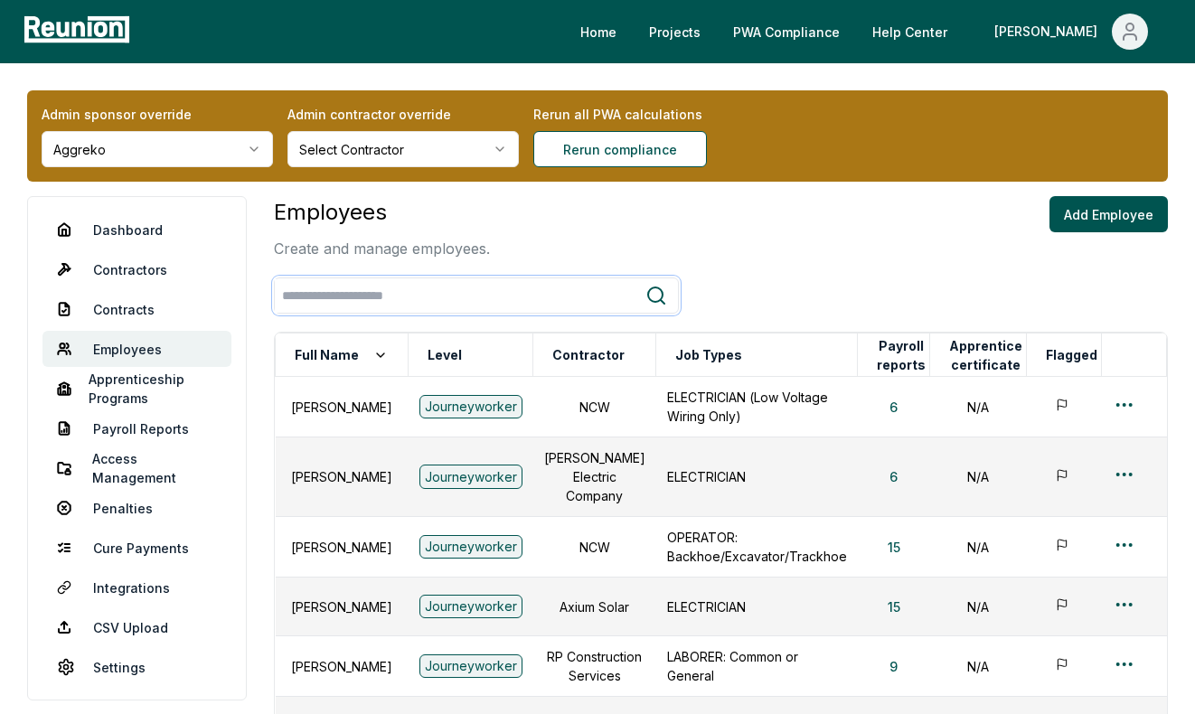
click at [403, 305] on input "search" at bounding box center [460, 295] width 371 height 33
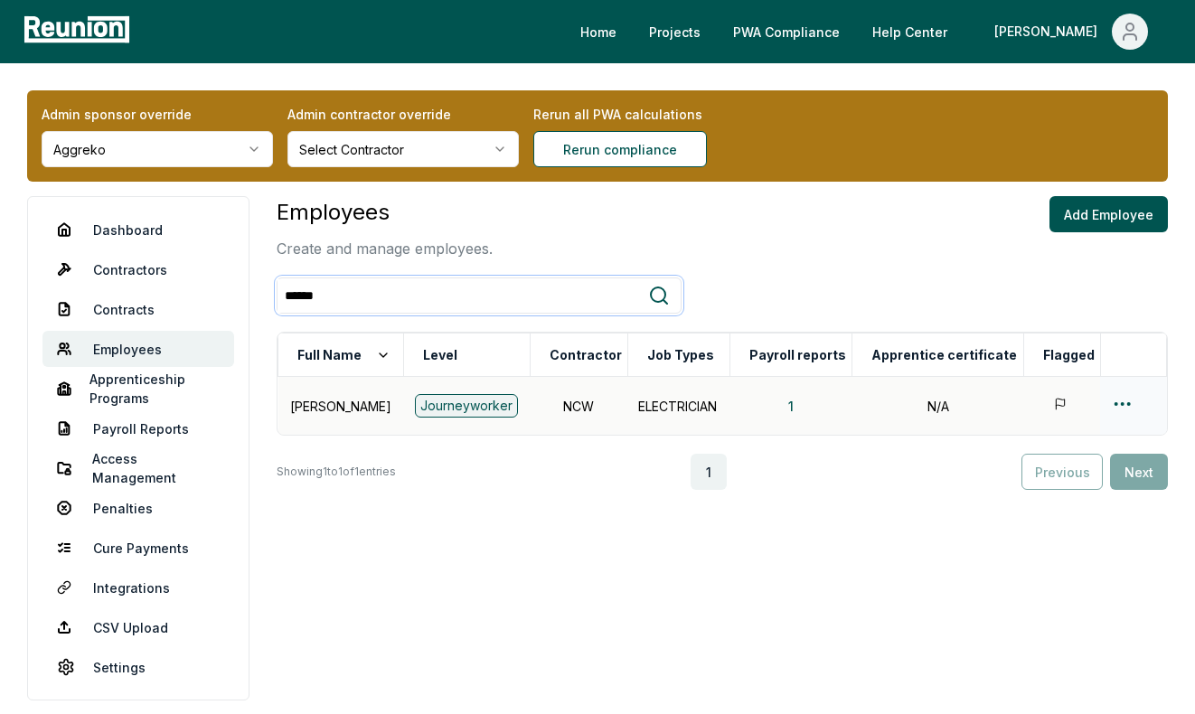
type input "******"
click at [1121, 400] on html "Please visit us on your desktop We're working on making our marketplace mobile-…" at bounding box center [597, 364] width 1195 height 728
click at [1054, 470] on div "Edit" at bounding box center [1094, 475] width 172 height 30
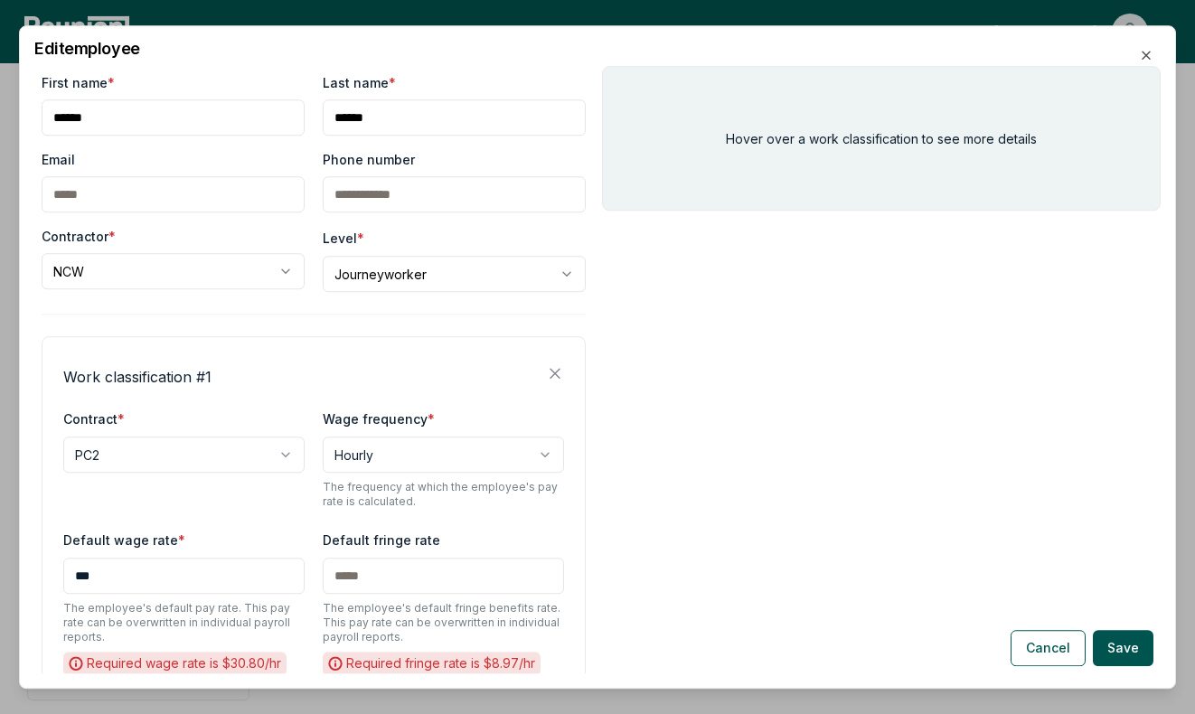
click at [477, 316] on div "**********" at bounding box center [314, 438] width 544 height 731
click at [1143, 52] on icon "button" at bounding box center [1146, 55] width 7 height 7
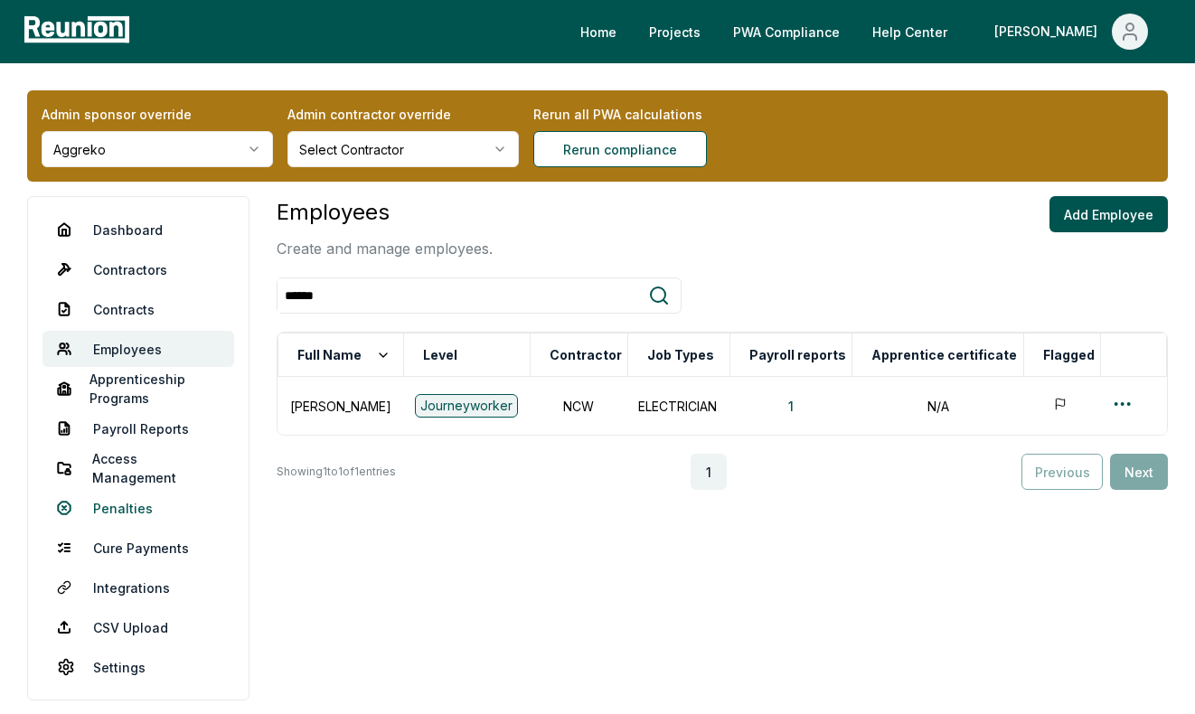
scroll to position [14, 0]
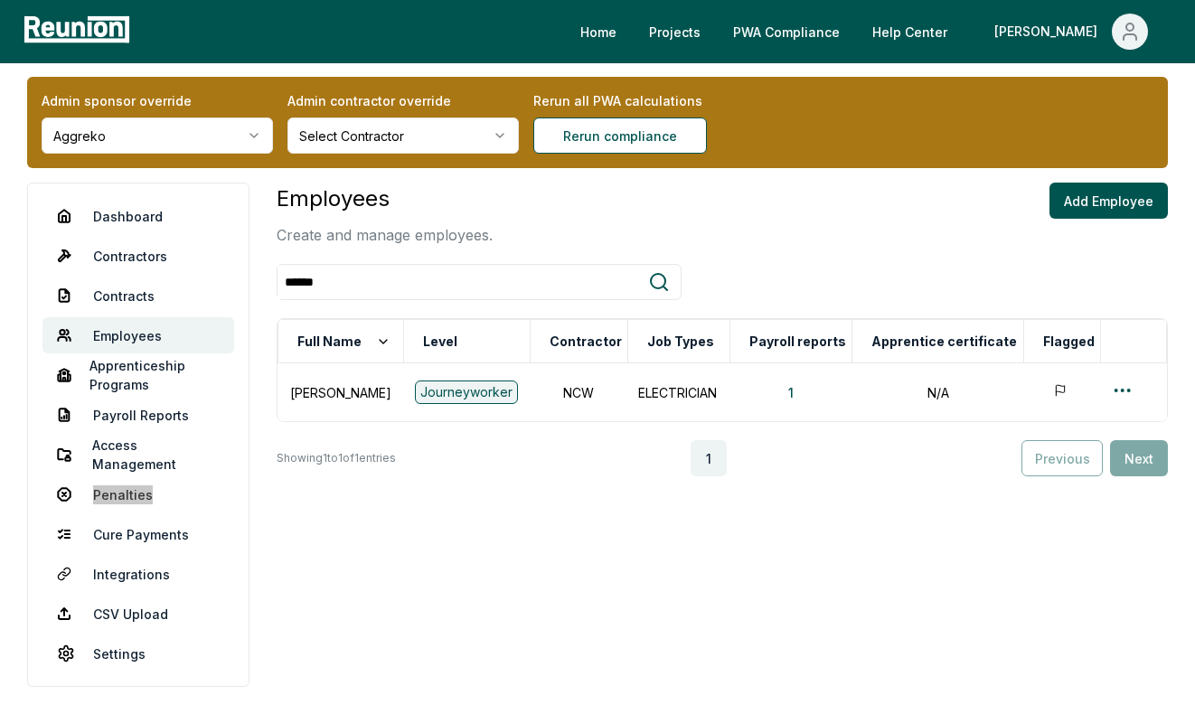
drag, startPoint x: 125, startPoint y: 494, endPoint x: 532, endPoint y: 22, distance: 623.1
click at [0, 0] on div "Home Projects PWA Compliance Help Center [PERSON_NAME] Admin sponsor override A…" at bounding box center [597, 350] width 1195 height 728
click at [790, 388] on button "1" at bounding box center [791, 392] width 34 height 36
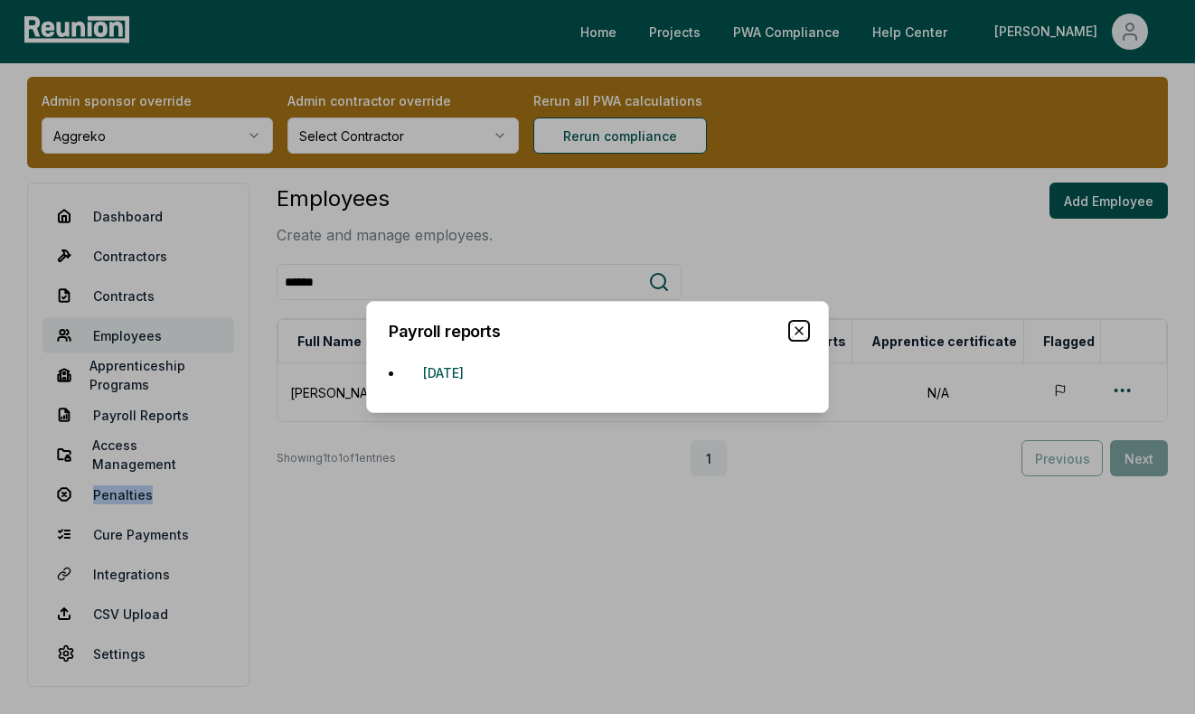
click at [802, 333] on icon "button" at bounding box center [799, 331] width 14 height 14
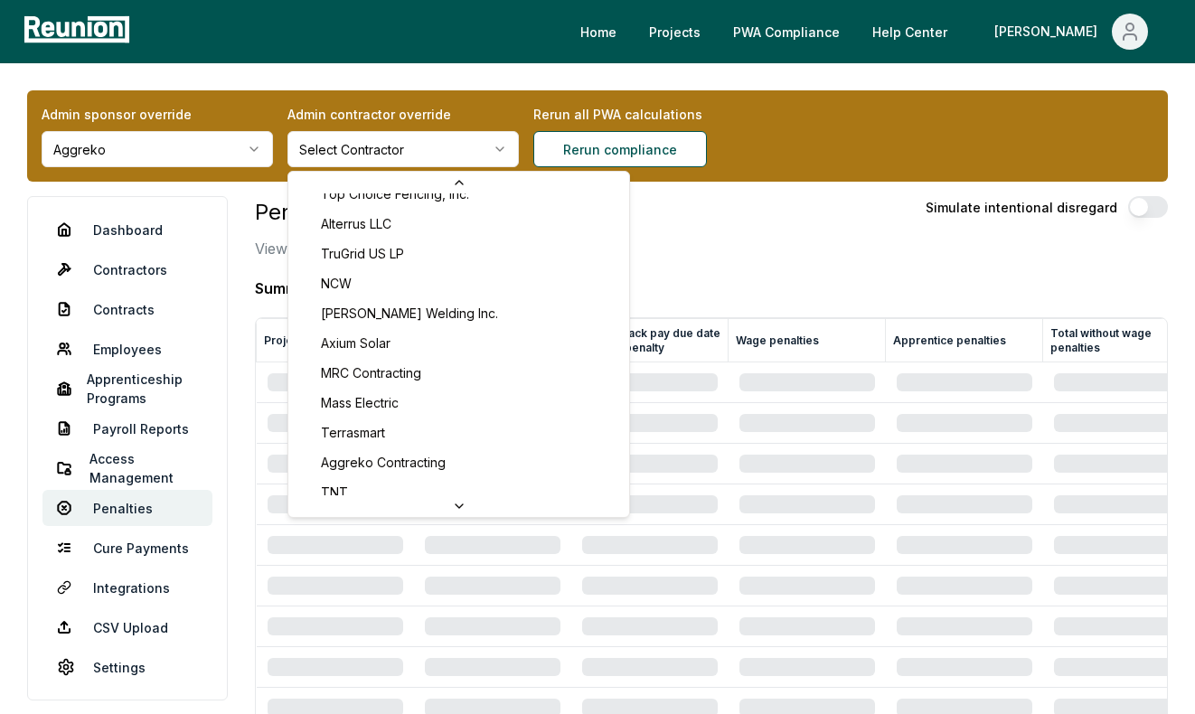
scroll to position [489, 0]
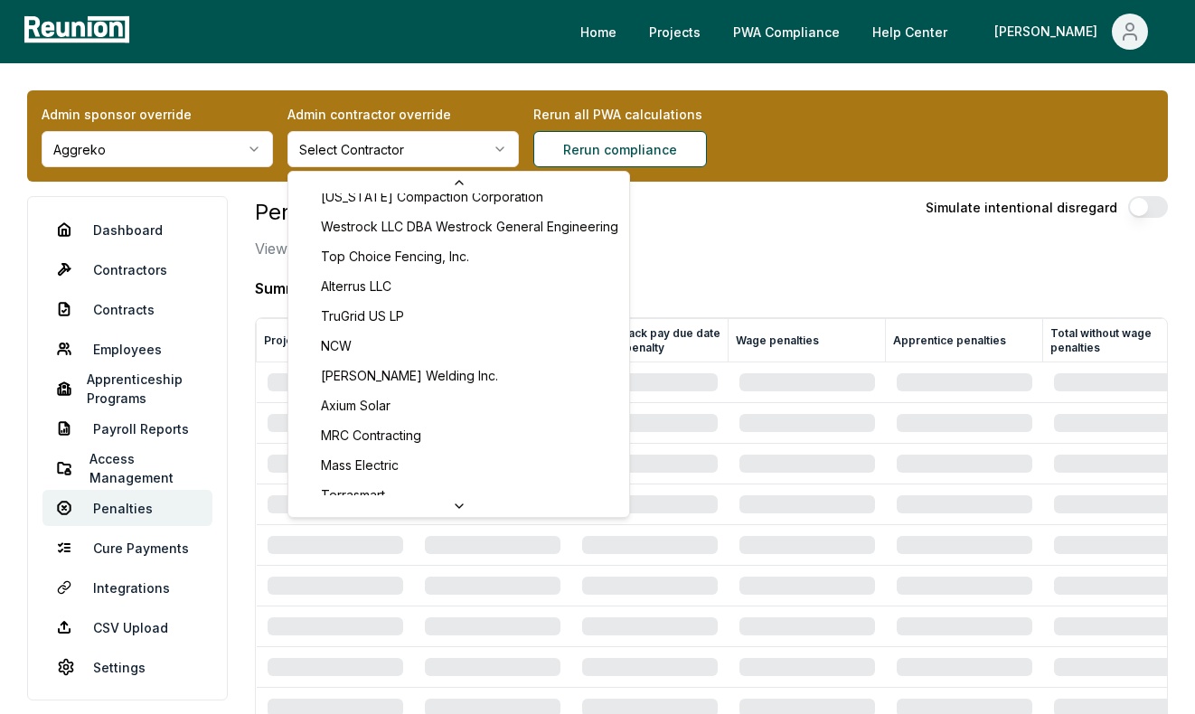
scroll to position [322, 0]
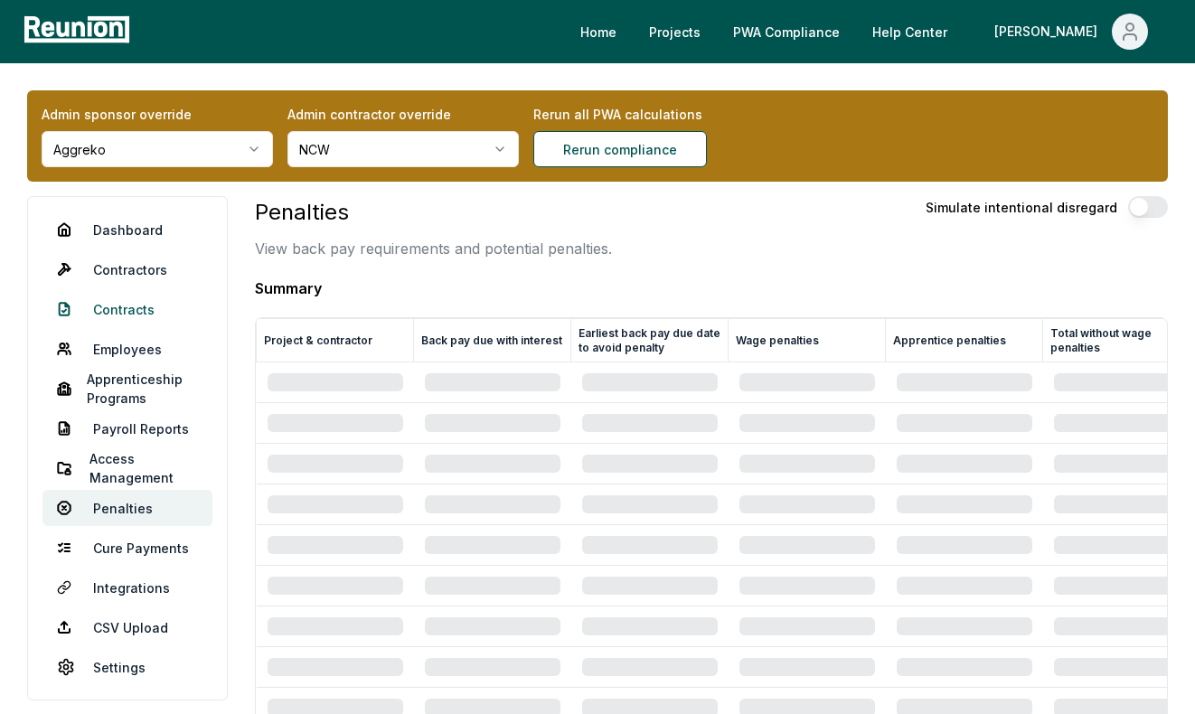
click at [129, 300] on link "Contracts" at bounding box center [127, 309] width 170 height 36
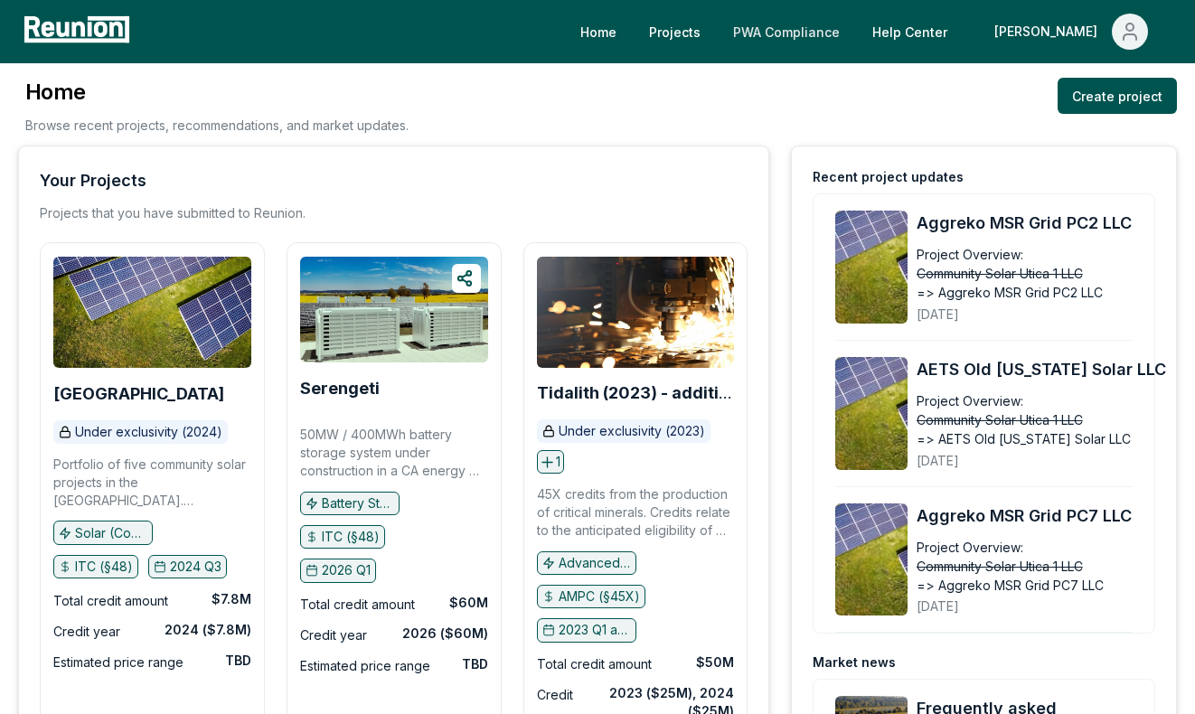
click at [817, 25] on link "PWA Compliance" at bounding box center [787, 32] width 136 height 36
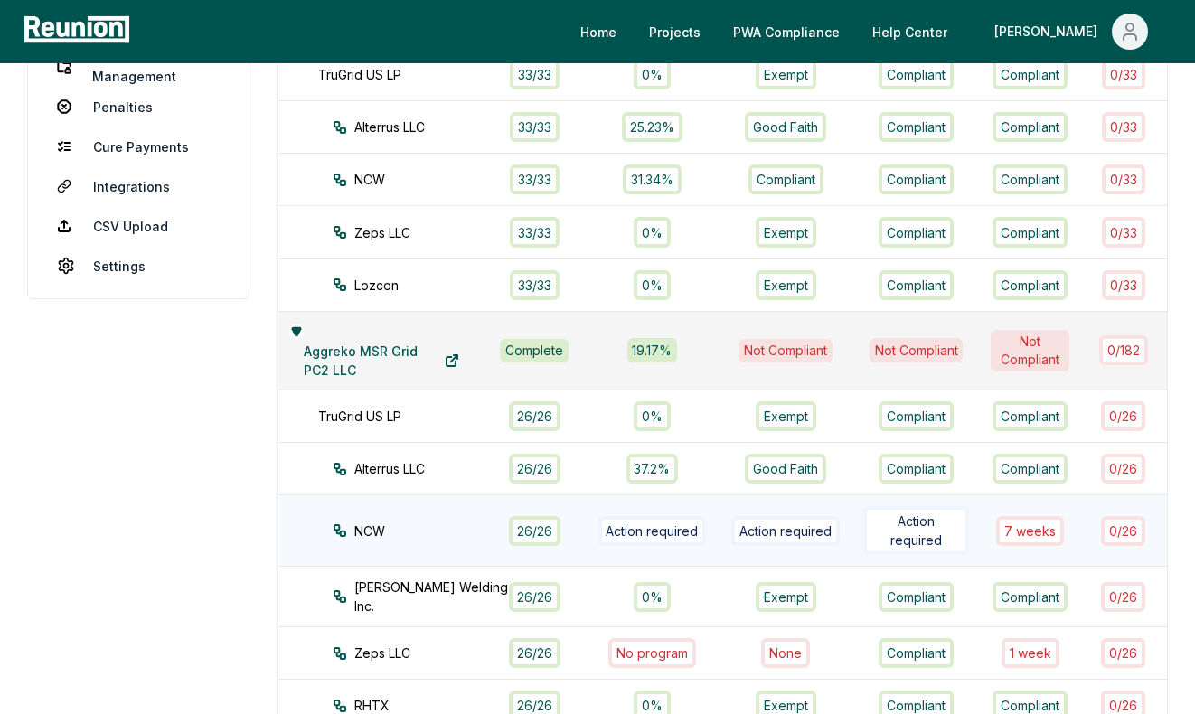
scroll to position [403, 0]
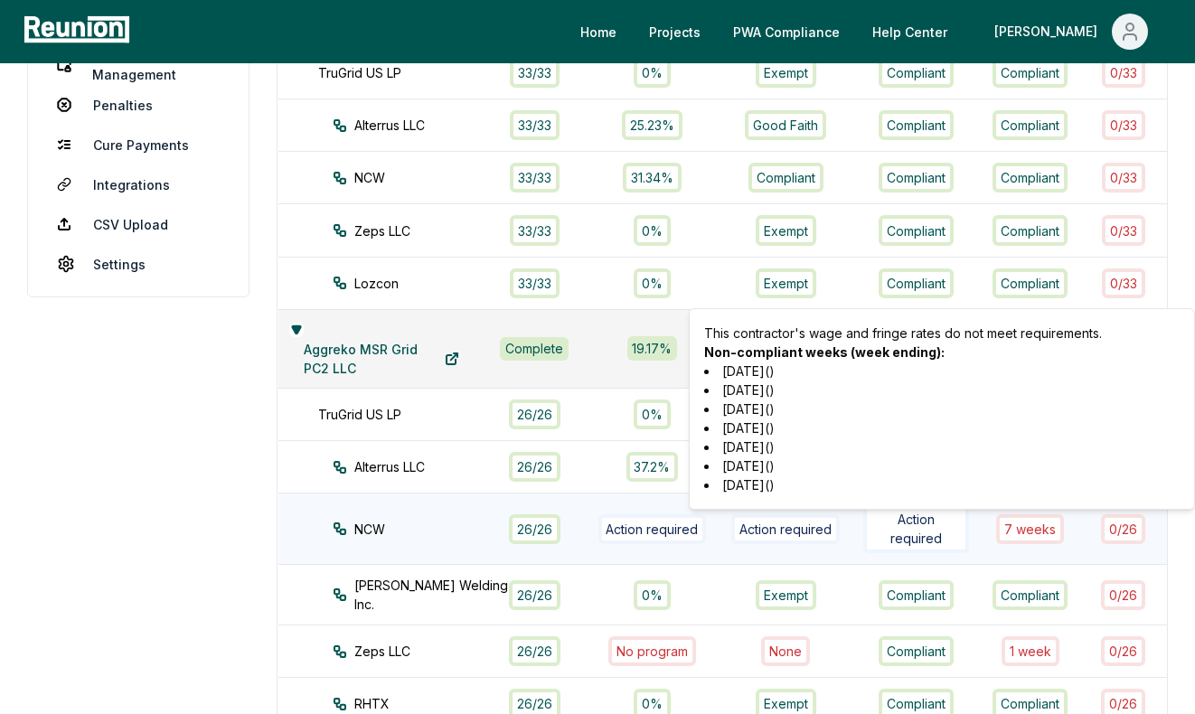
click at [1031, 521] on div "7 week s" at bounding box center [1030, 529] width 68 height 30
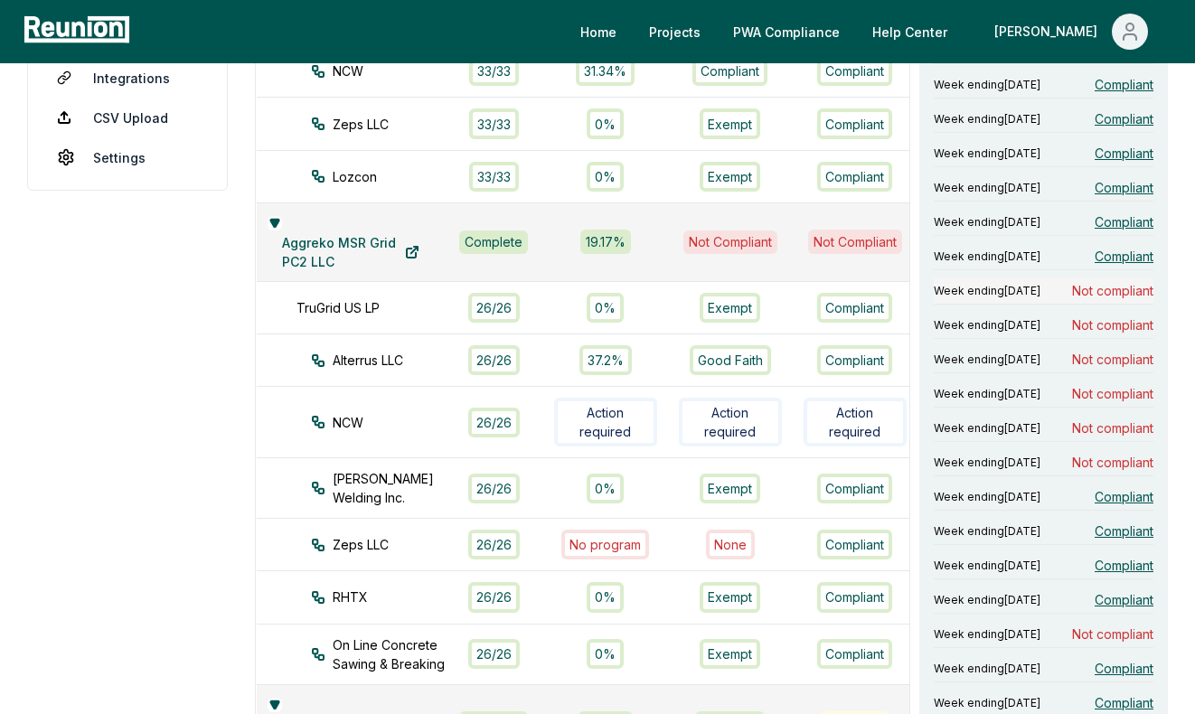
scroll to position [519, 0]
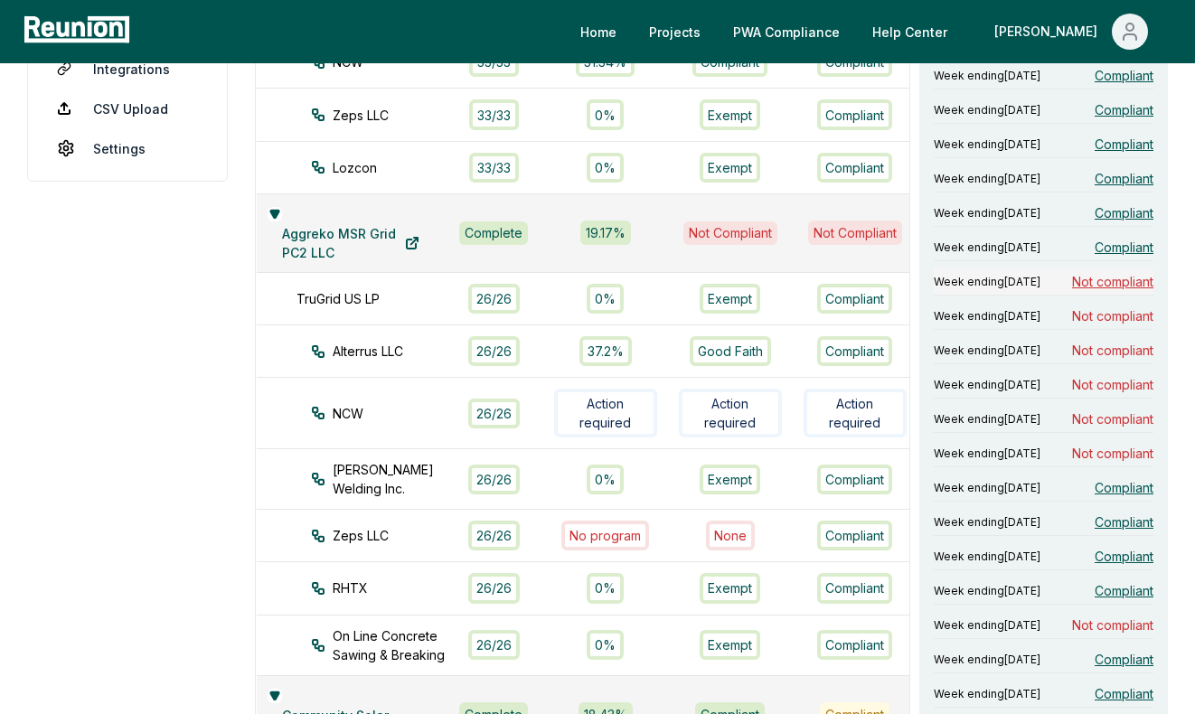
click at [1092, 291] on span "Not compliant" at bounding box center [1112, 281] width 81 height 19
click at [1083, 325] on span "Not compliant" at bounding box center [1112, 315] width 81 height 19
click at [1084, 360] on span "Not compliant" at bounding box center [1112, 350] width 81 height 19
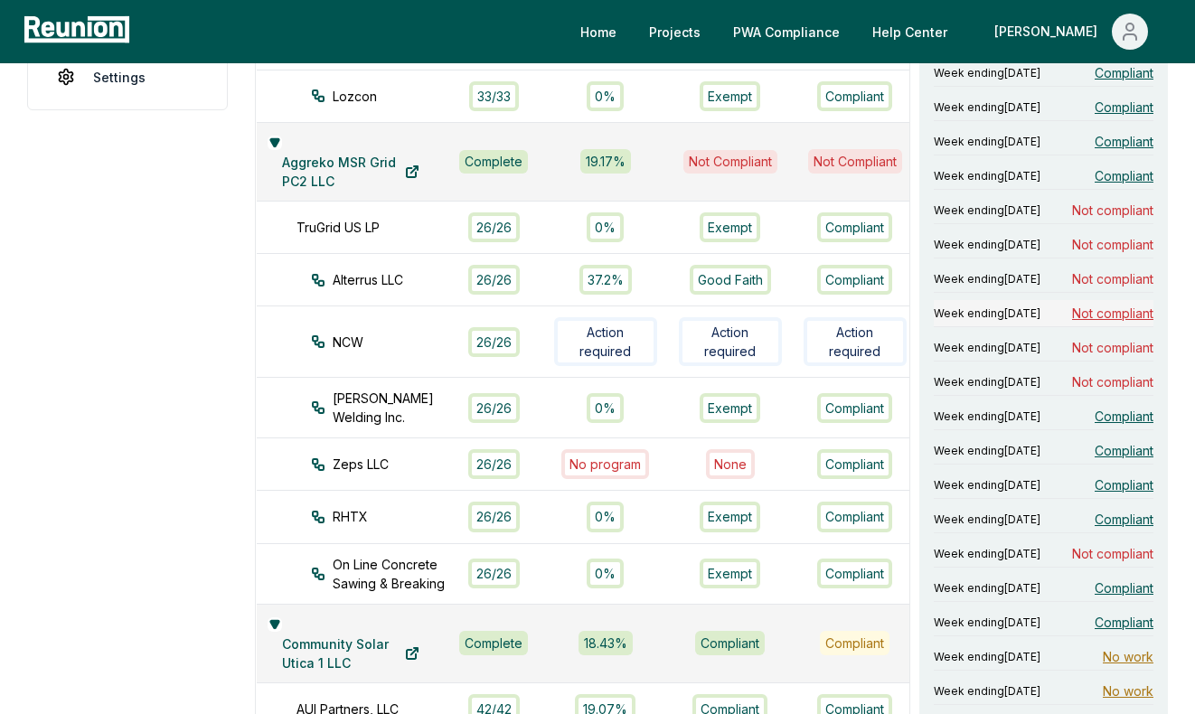
click at [1086, 323] on span "Not compliant" at bounding box center [1112, 313] width 81 height 19
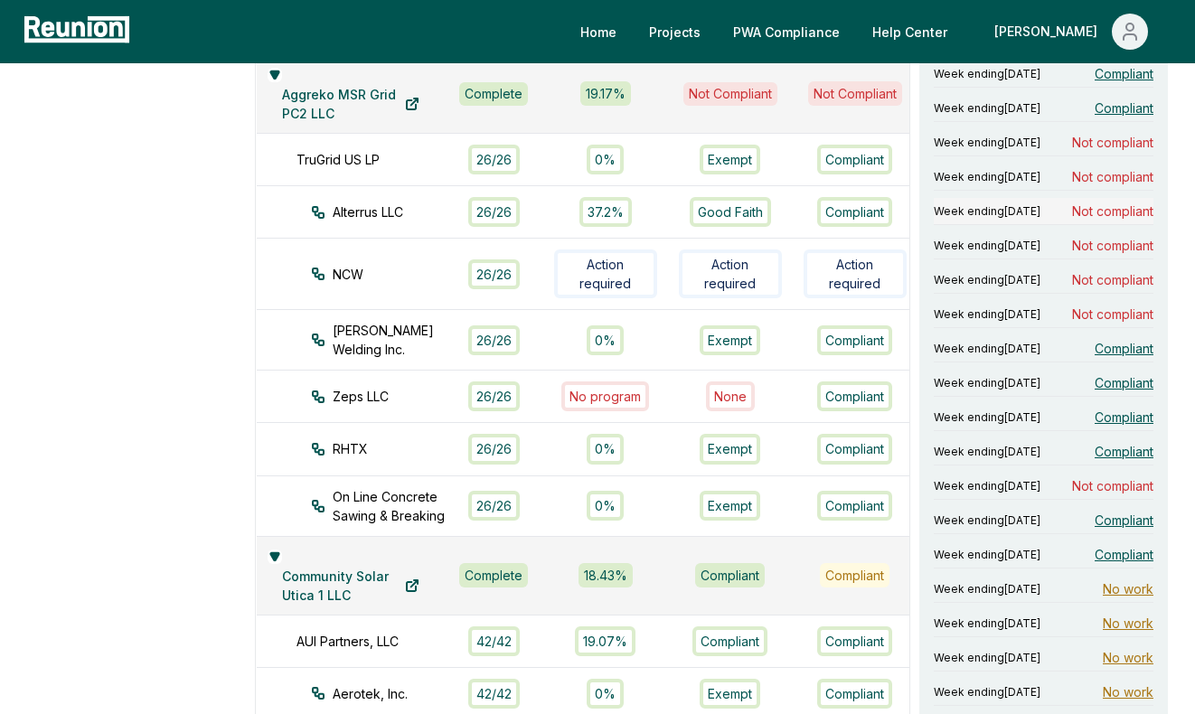
scroll to position [661, 0]
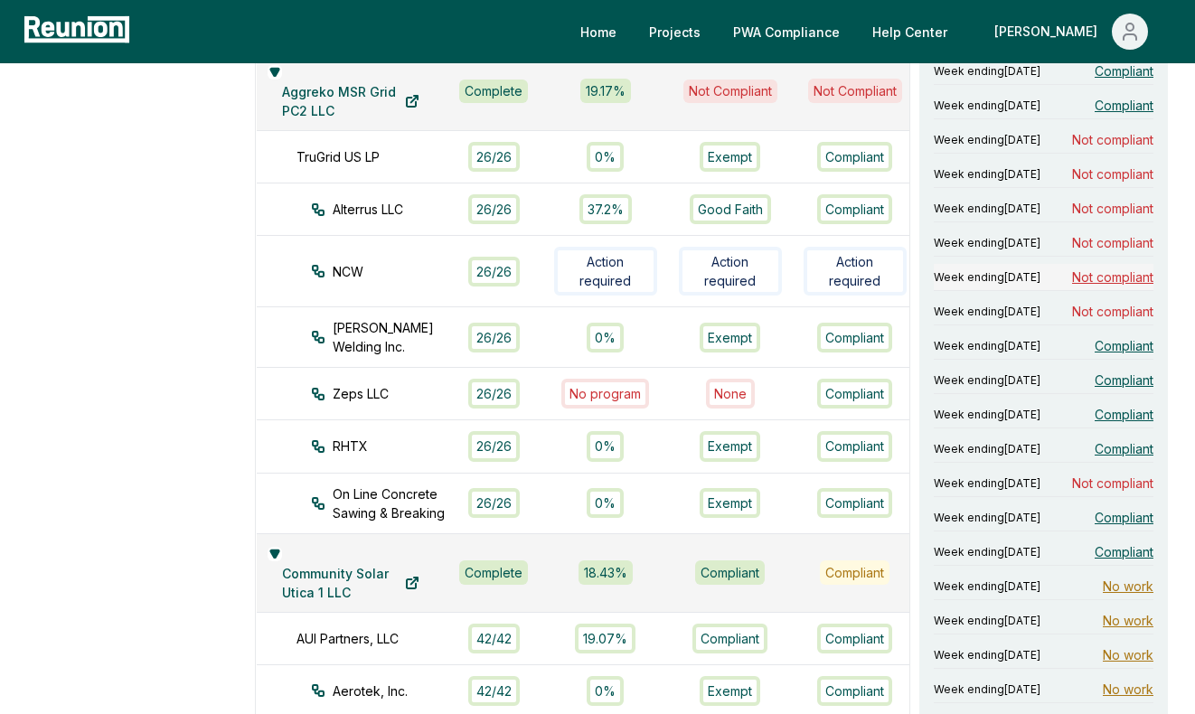
click at [1076, 287] on span "Not compliant" at bounding box center [1112, 277] width 81 height 19
click at [1089, 321] on span "Not compliant" at bounding box center [1112, 311] width 81 height 19
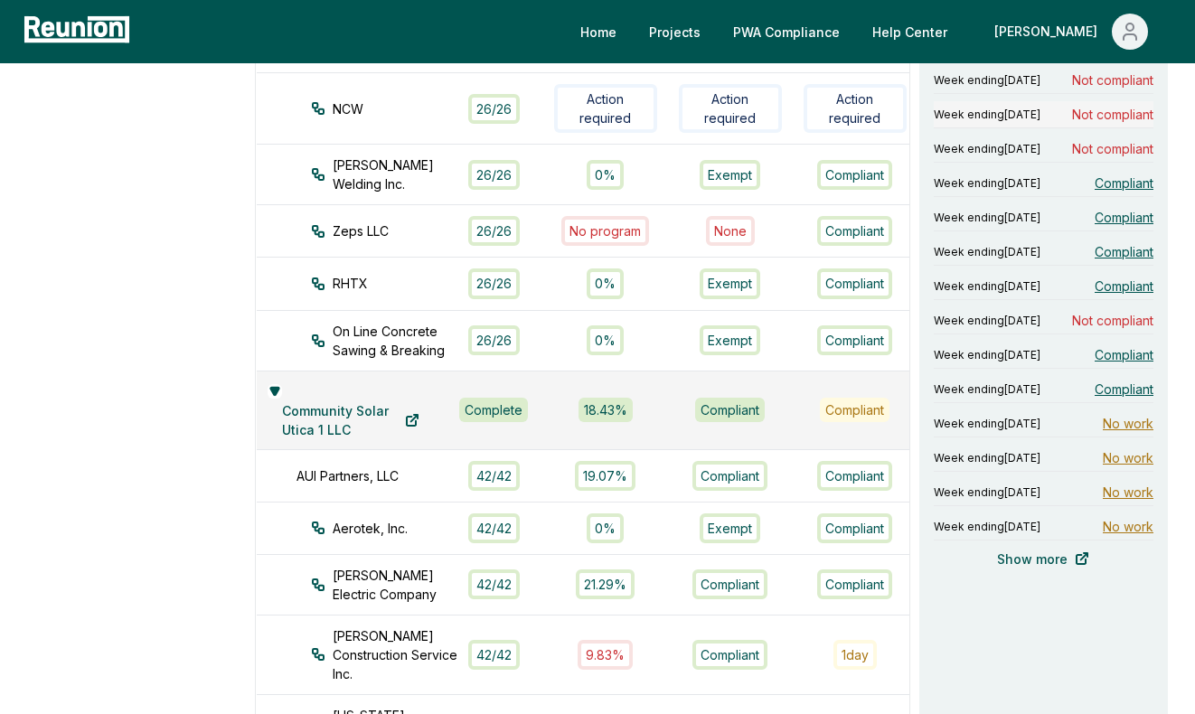
scroll to position [872, 0]
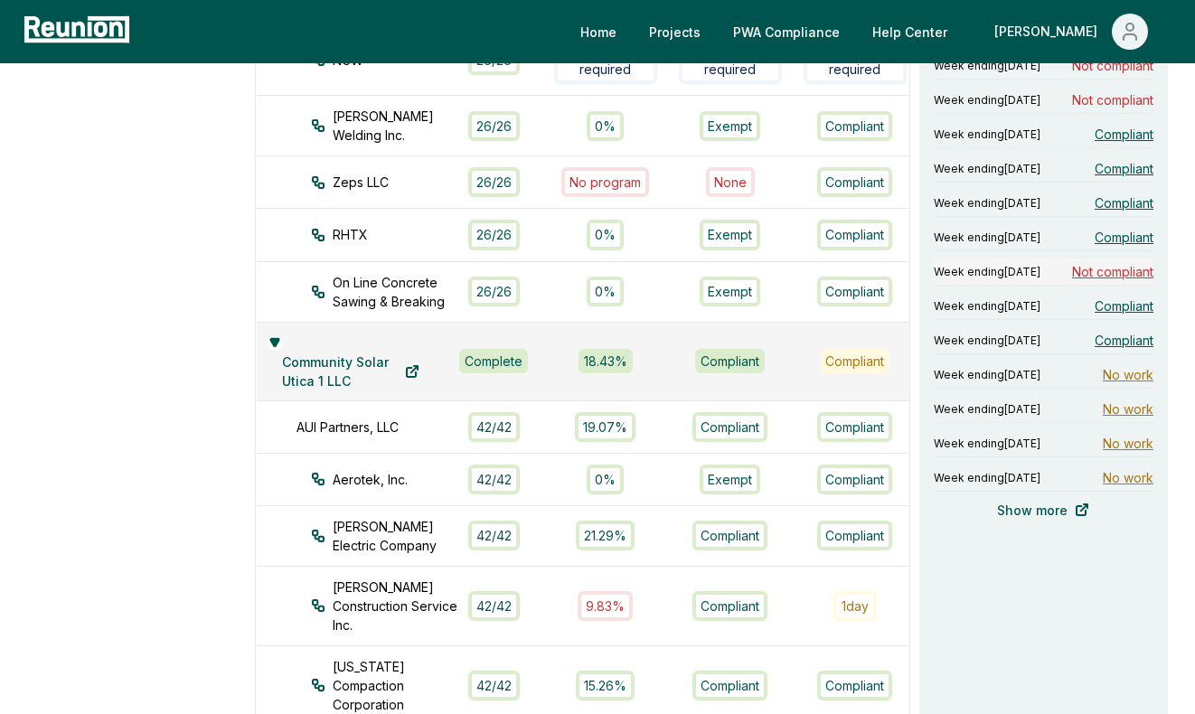
click at [1075, 281] on span "Not compliant" at bounding box center [1112, 271] width 81 height 19
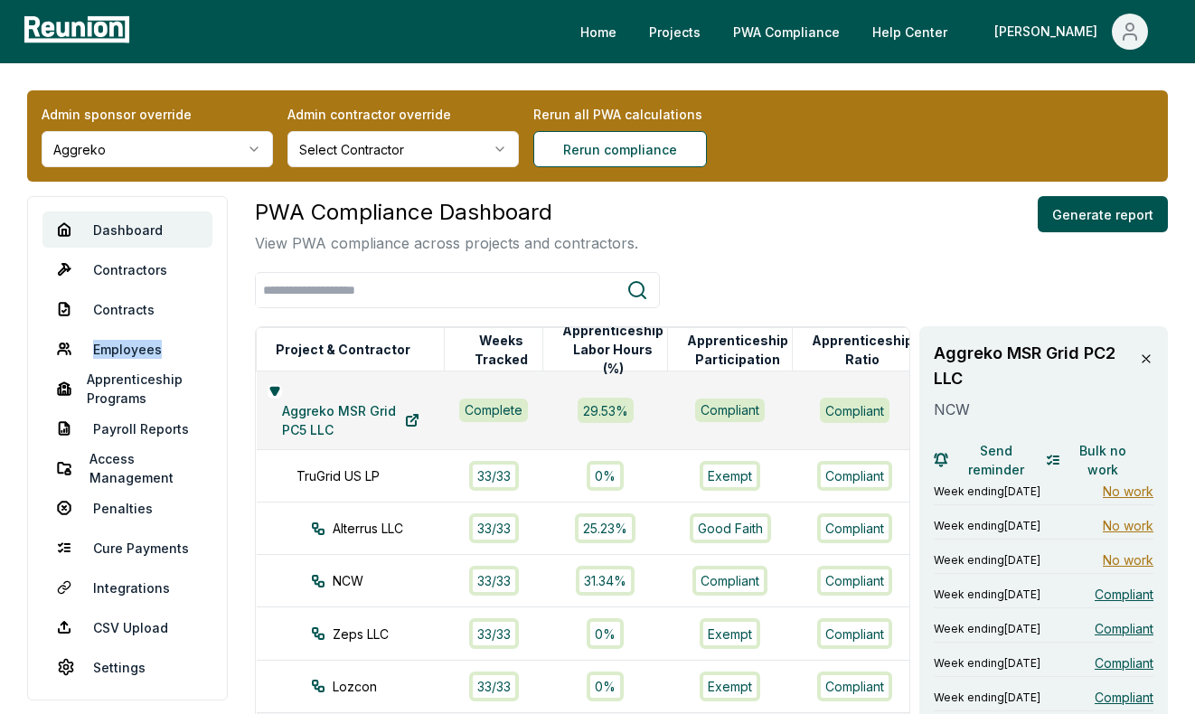
drag, startPoint x: 149, startPoint y: 350, endPoint x: 683, endPoint y: 3, distance: 636.4
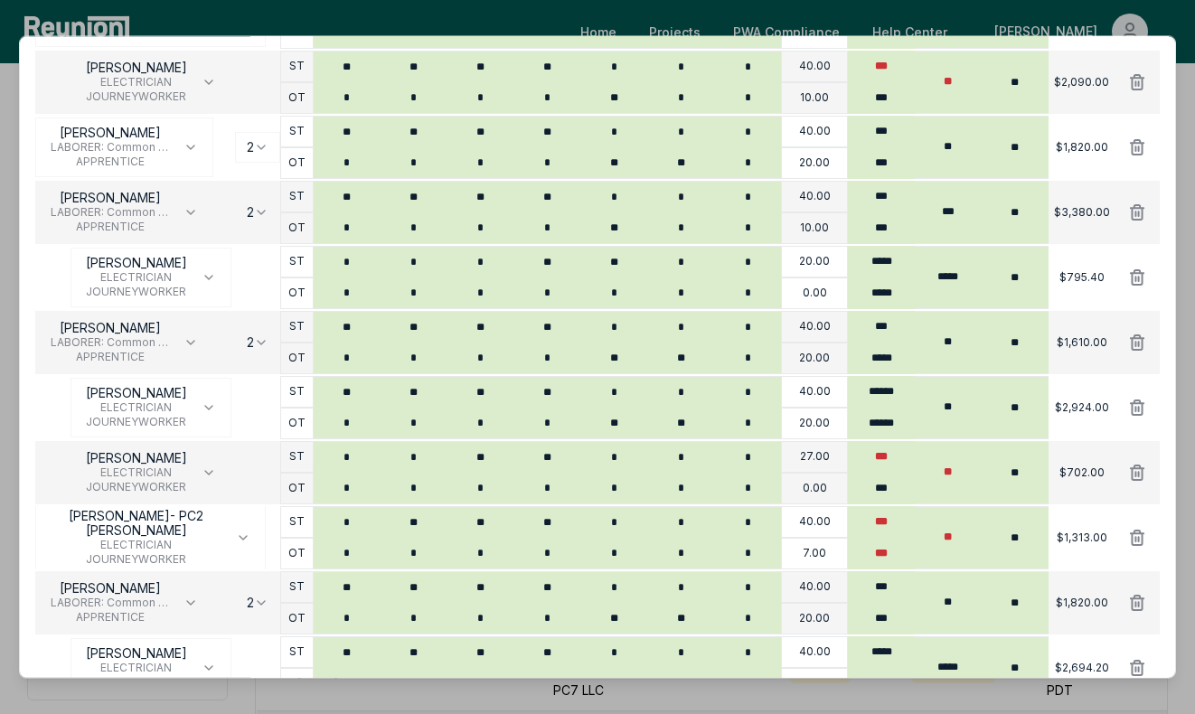
scroll to position [571, 0]
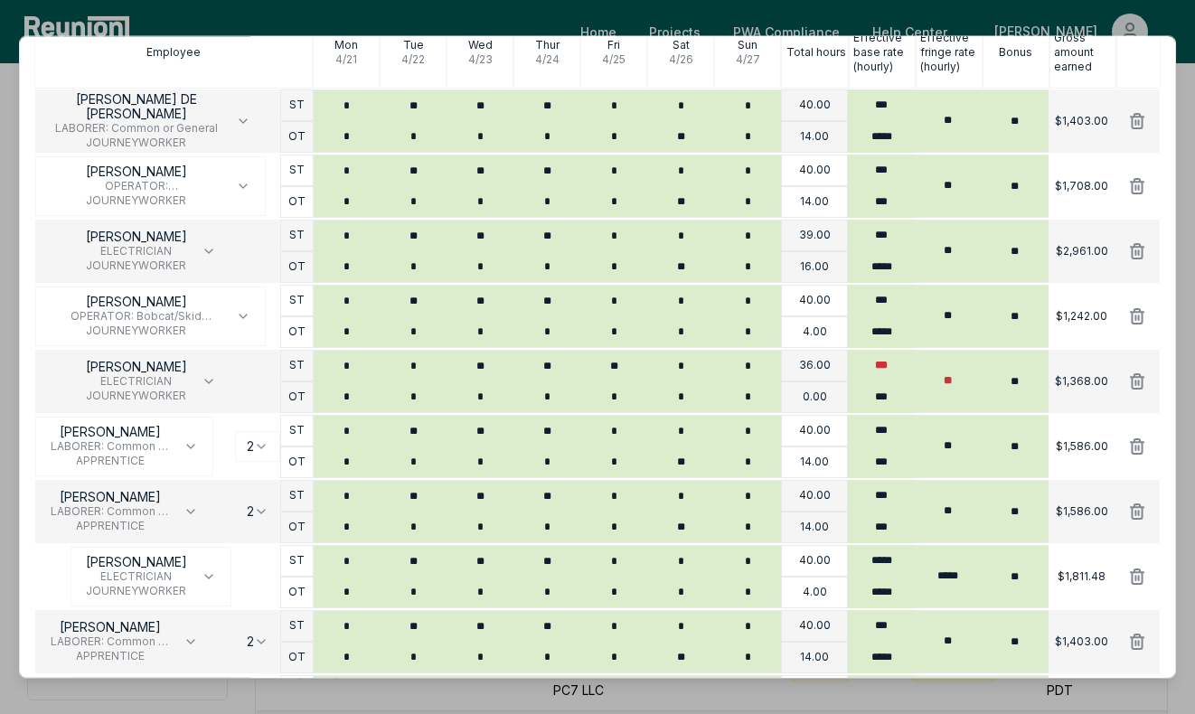
scroll to position [354, 0]
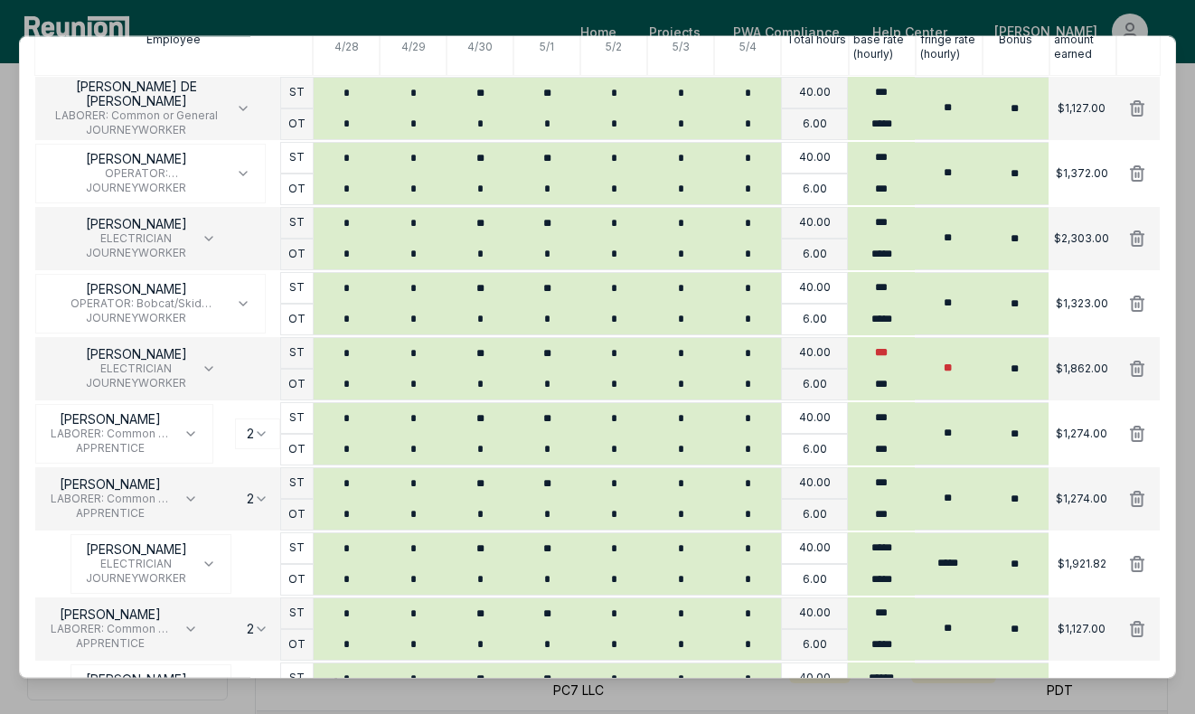
scroll to position [401, 0]
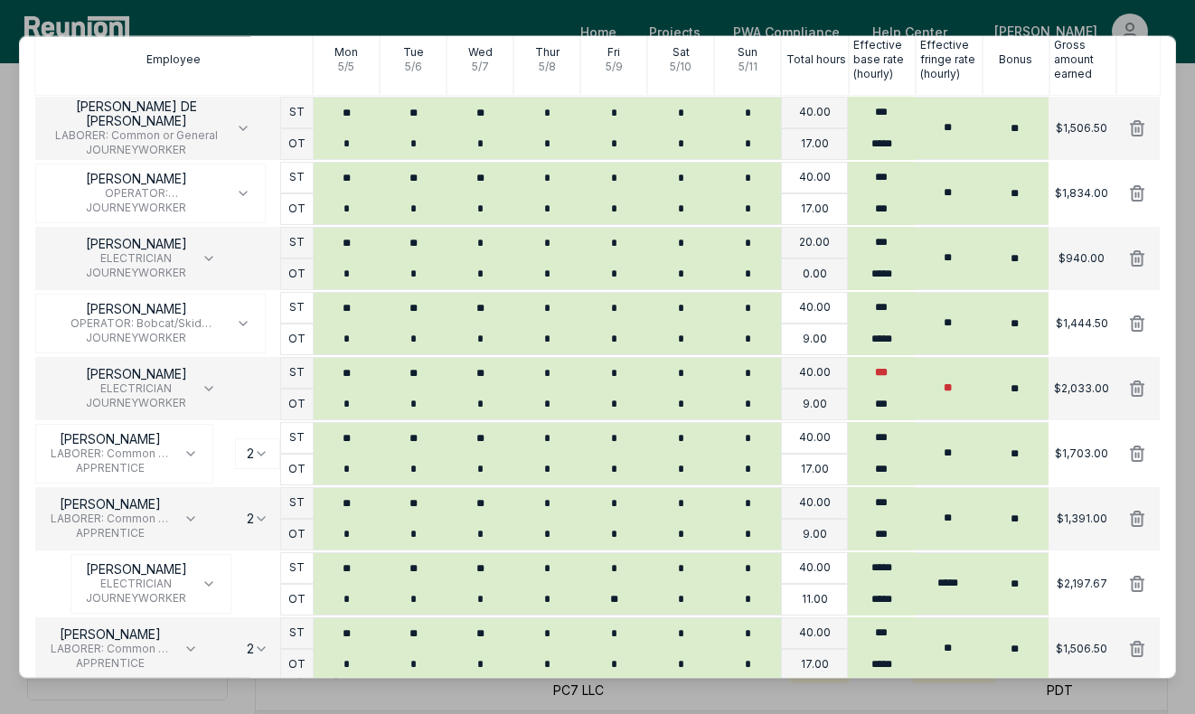
scroll to position [348, 0]
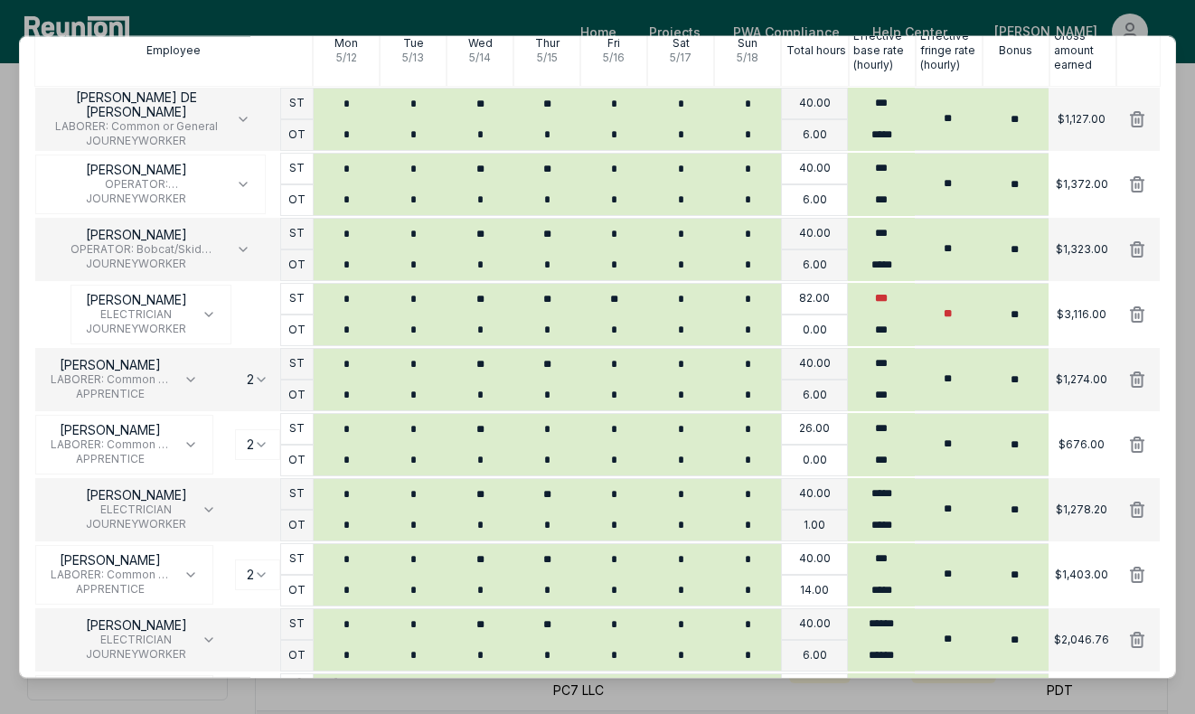
scroll to position [305, 0]
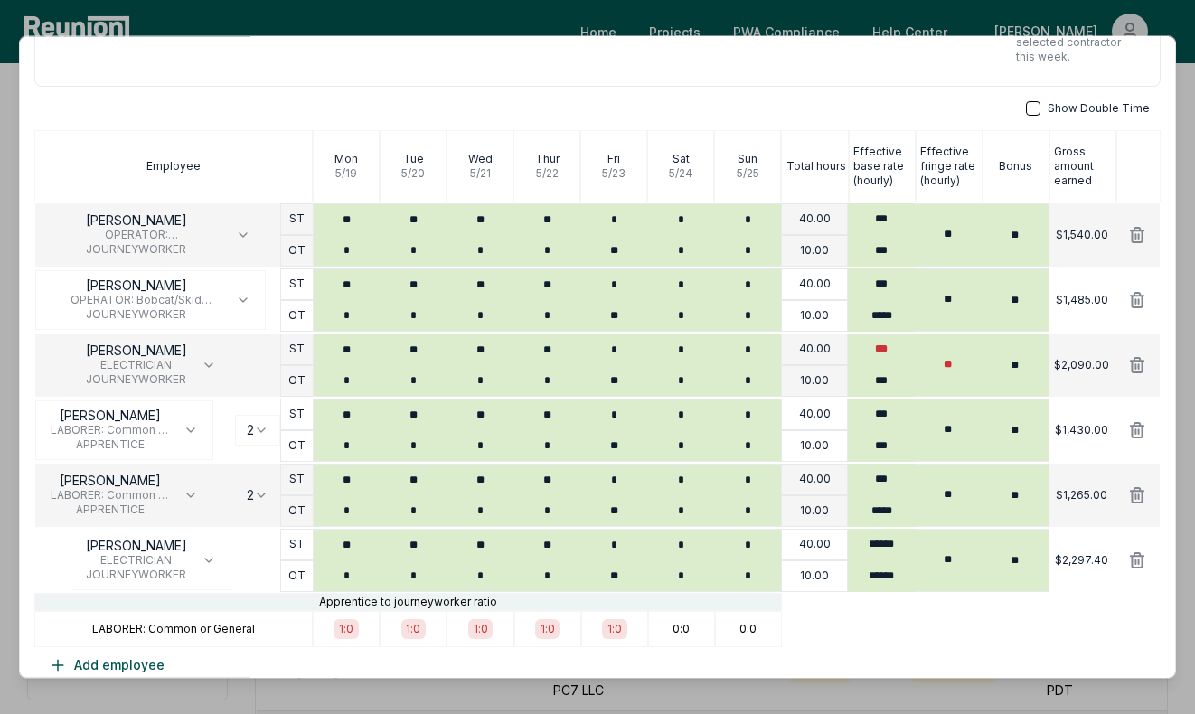
scroll to position [252, 0]
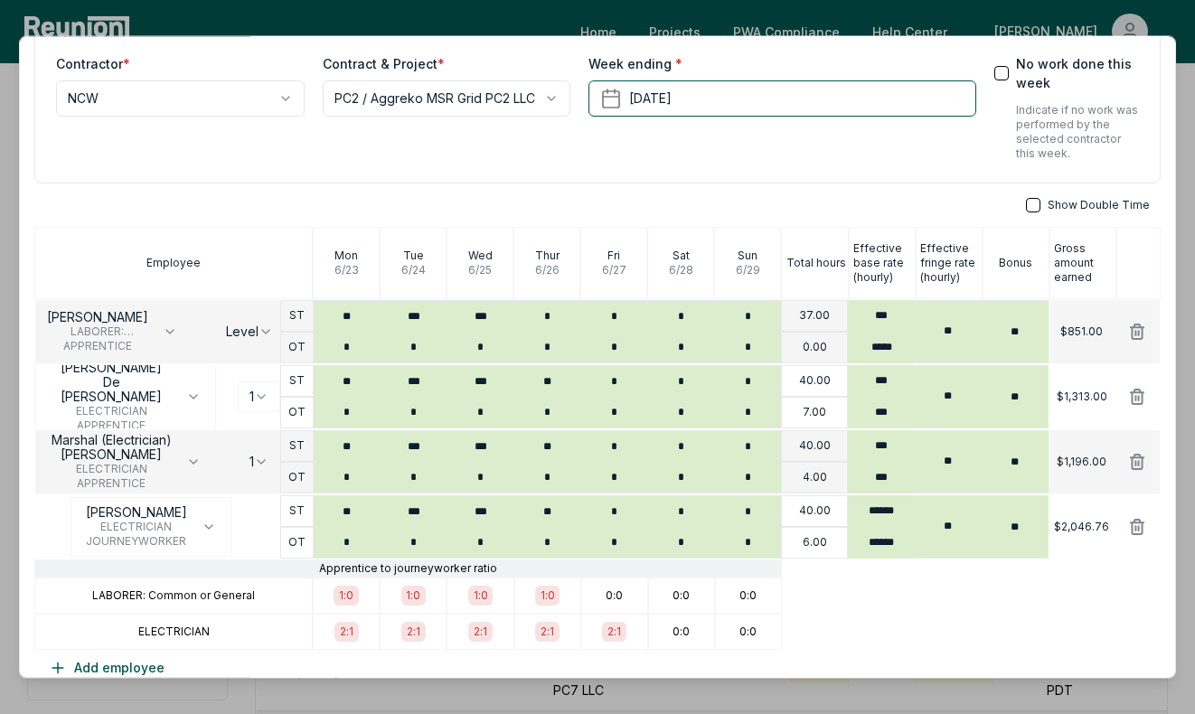
scroll to position [41, 0]
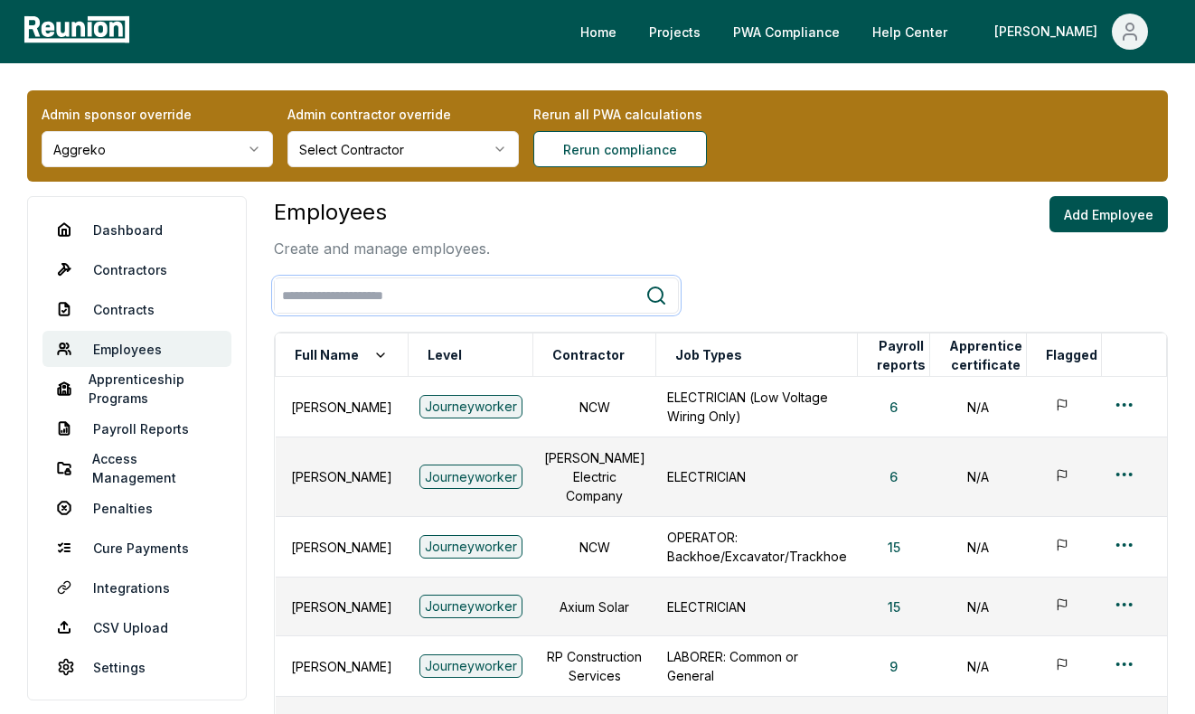
click at [435, 290] on input "search" at bounding box center [460, 295] width 371 height 33
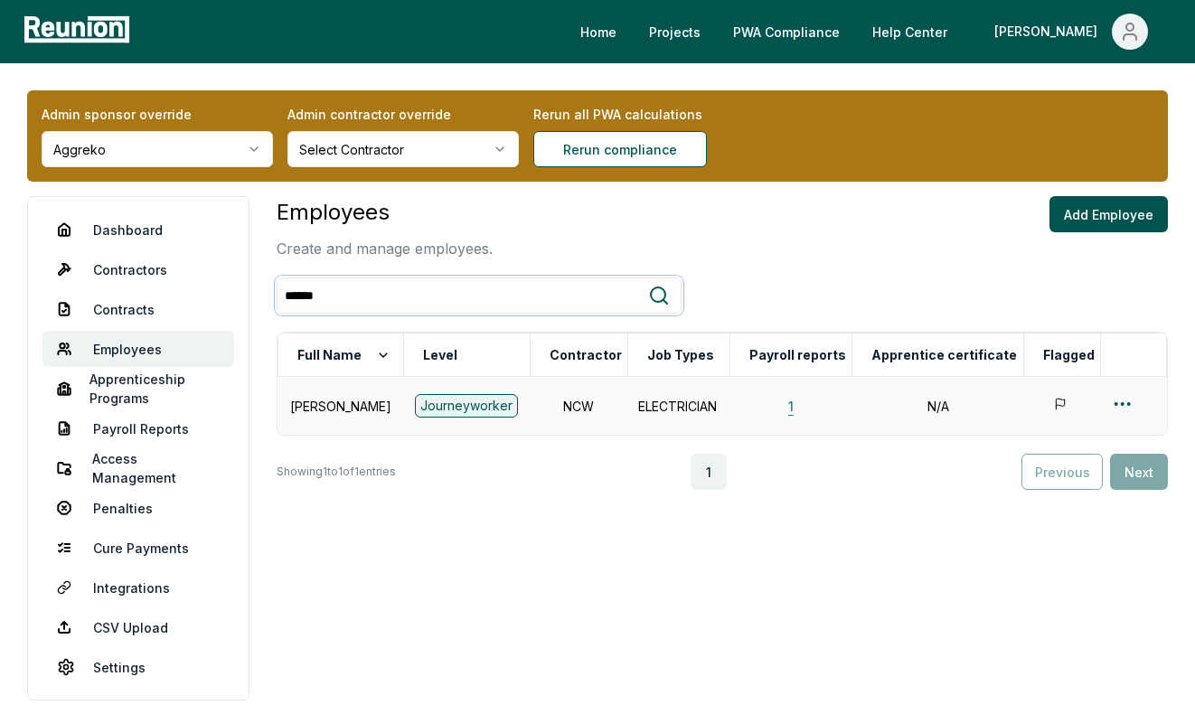
type input "******"
click at [789, 405] on button "1" at bounding box center [791, 406] width 34 height 36
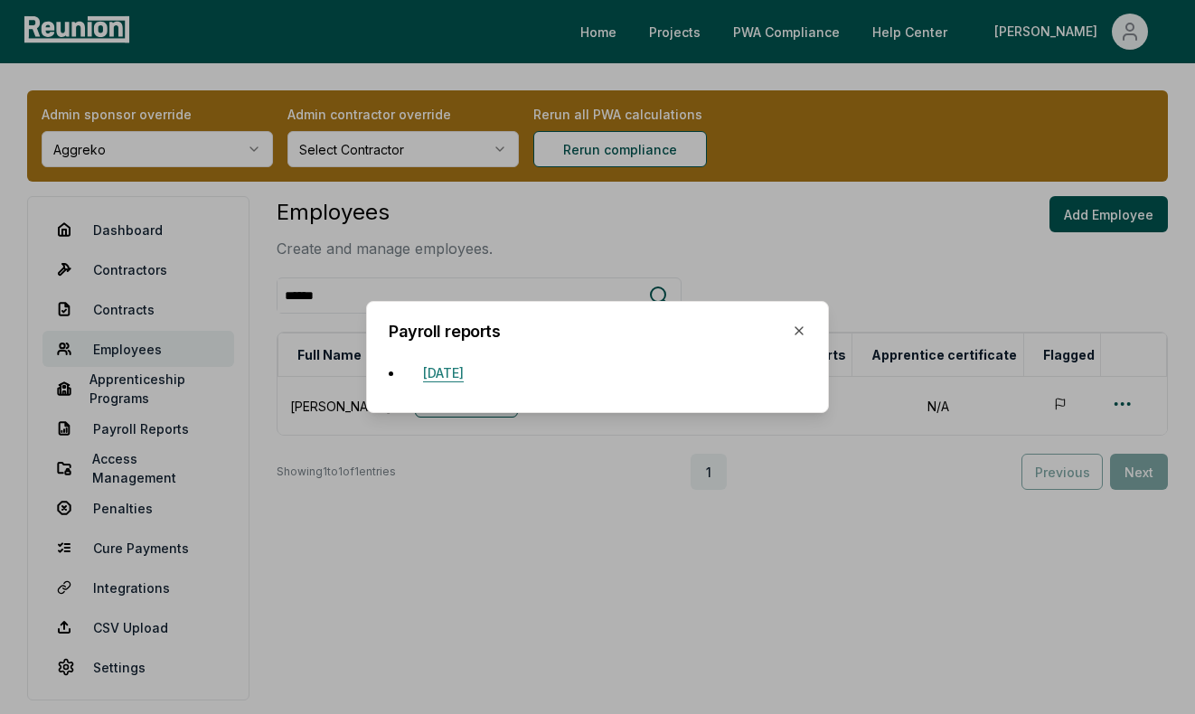
click at [467, 362] on button "April 20, 2025" at bounding box center [444, 372] width 70 height 36
click at [800, 338] on h2 "Payroll reports" at bounding box center [598, 332] width 418 height 16
click at [800, 333] on icon "button" at bounding box center [799, 330] width 7 height 7
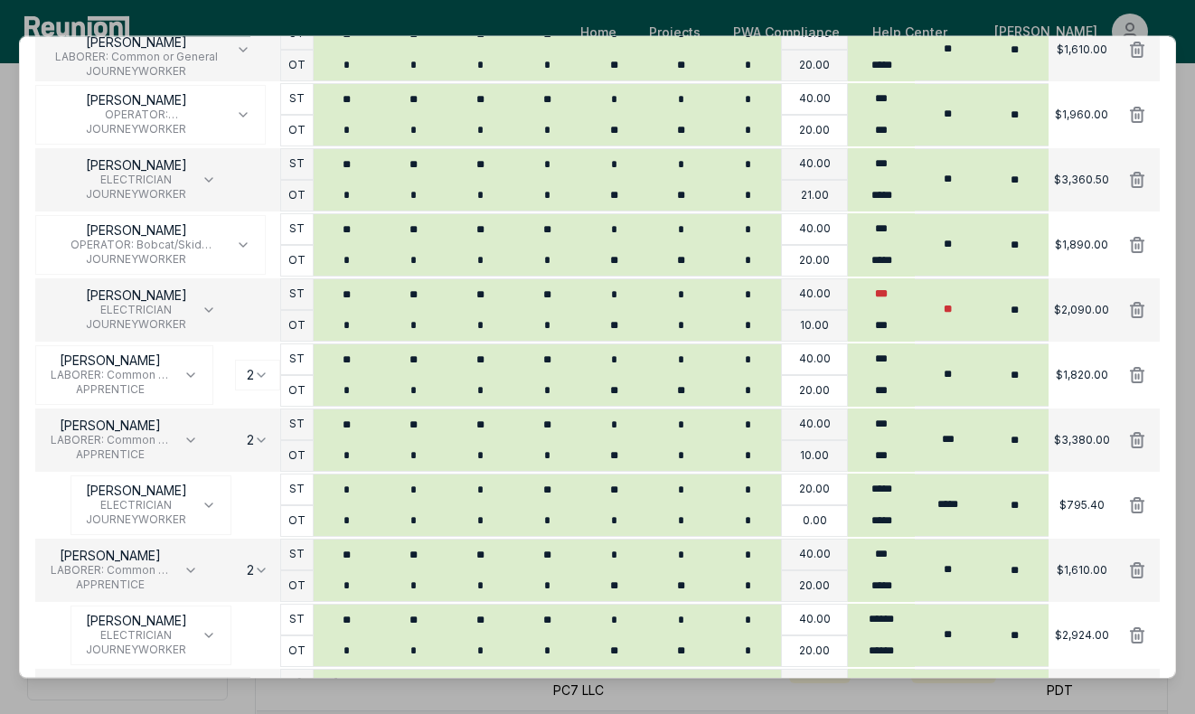
scroll to position [161, 0]
